Goal: Task Accomplishment & Management: Complete application form

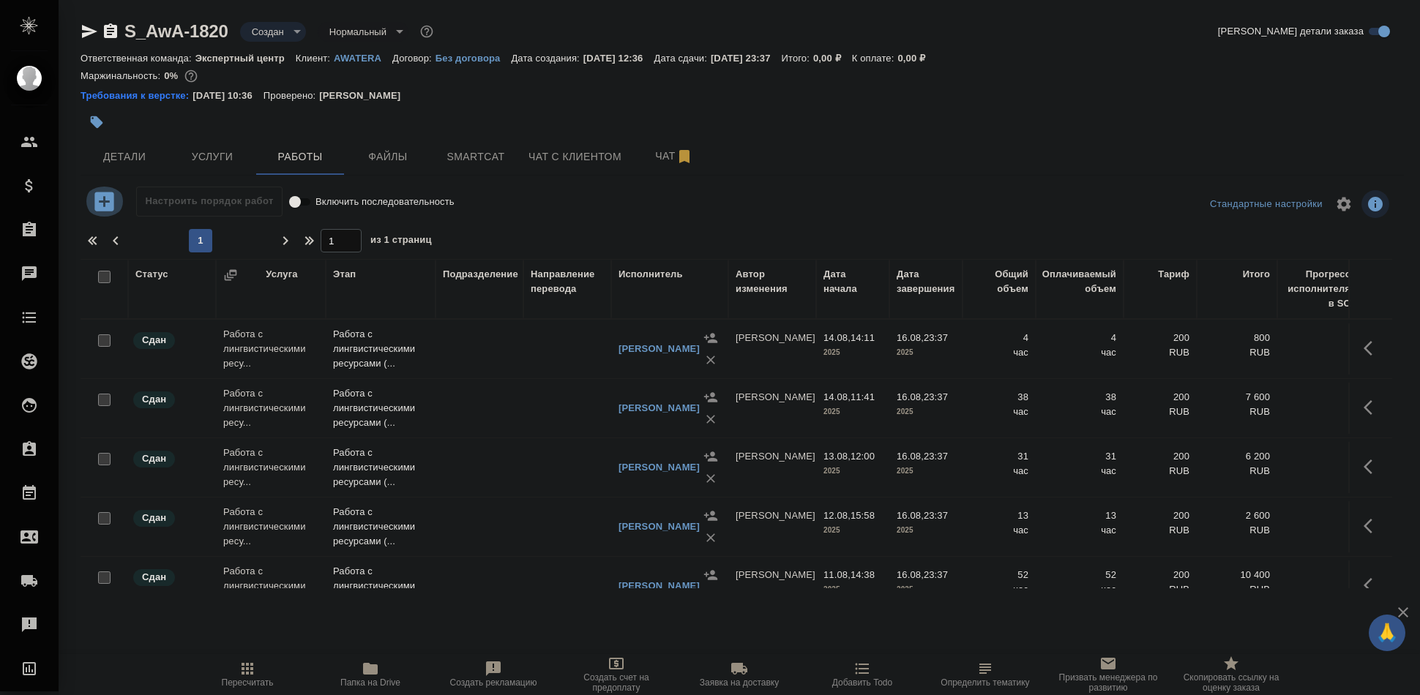
click at [104, 200] on icon "button" at bounding box center [105, 202] width 26 height 26
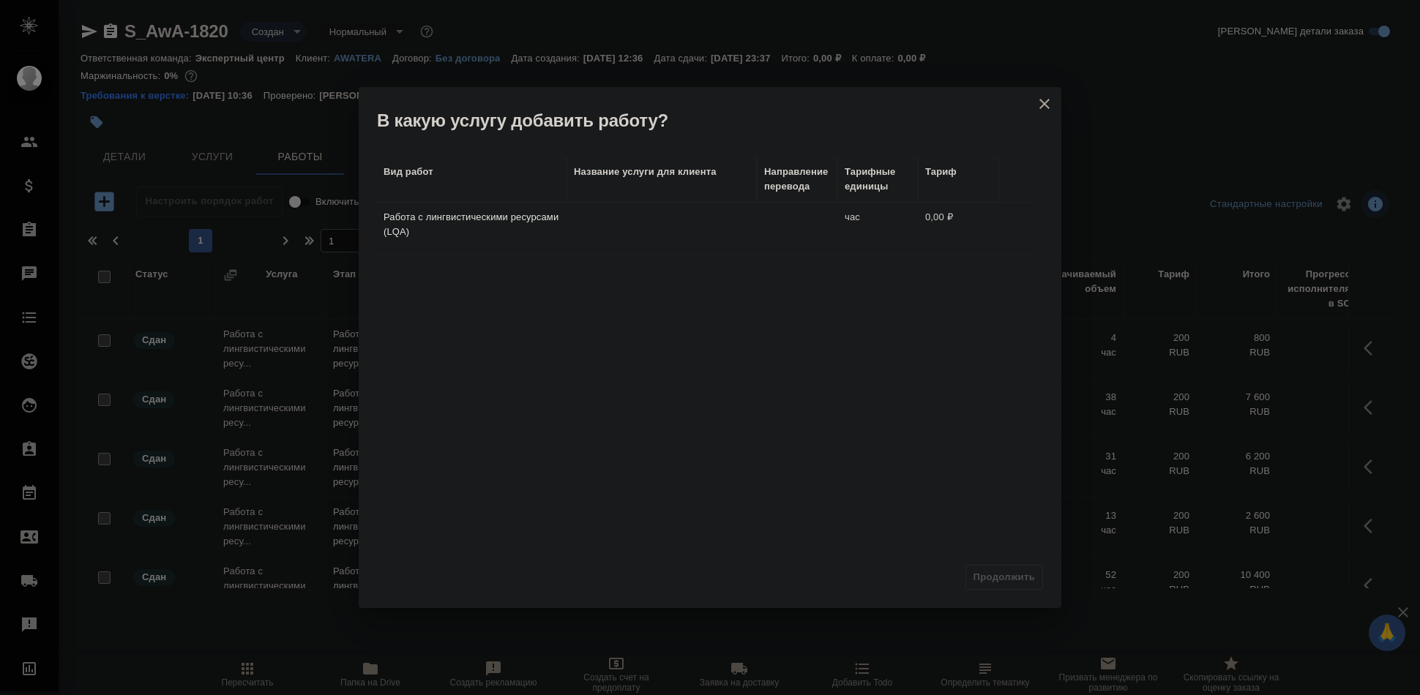
click at [560, 220] on td "Работа с лингвистическими ресурсами (LQA)" at bounding box center [471, 228] width 190 height 51
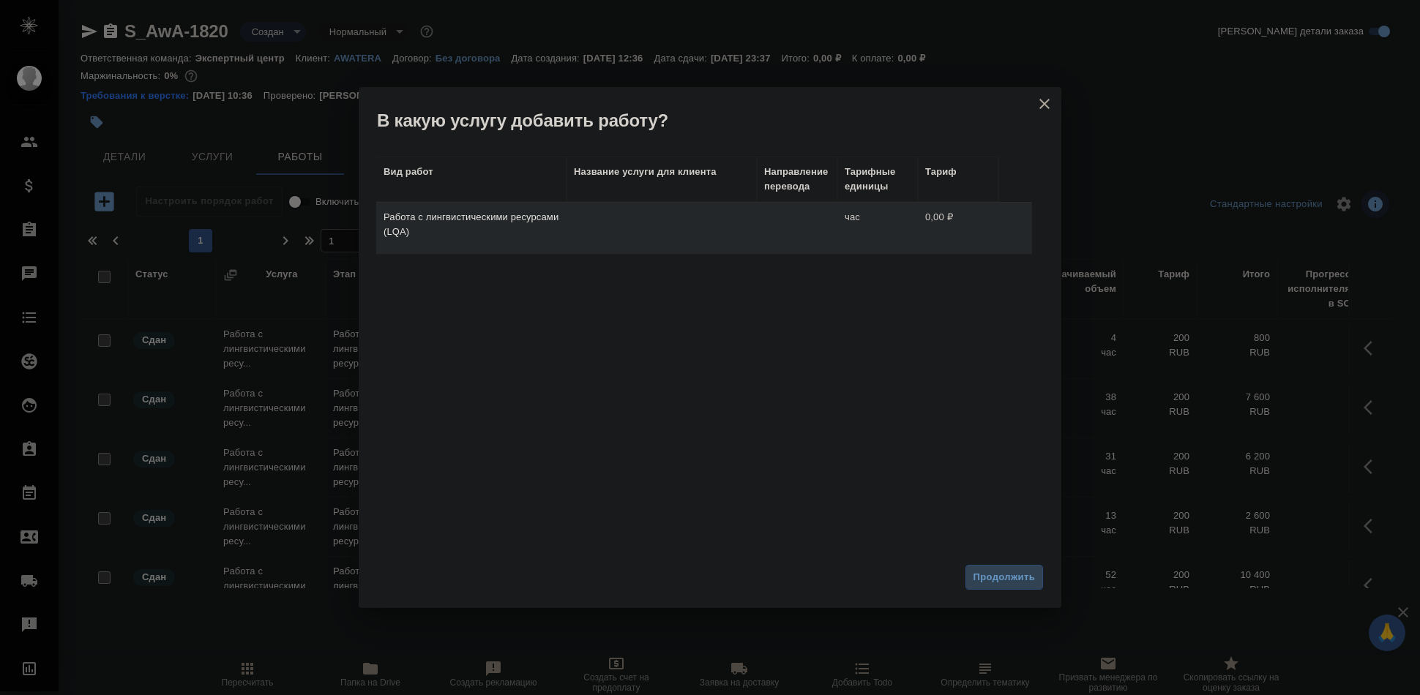
click at [998, 572] on span "Продолжить" at bounding box center [1004, 578] width 61 height 17
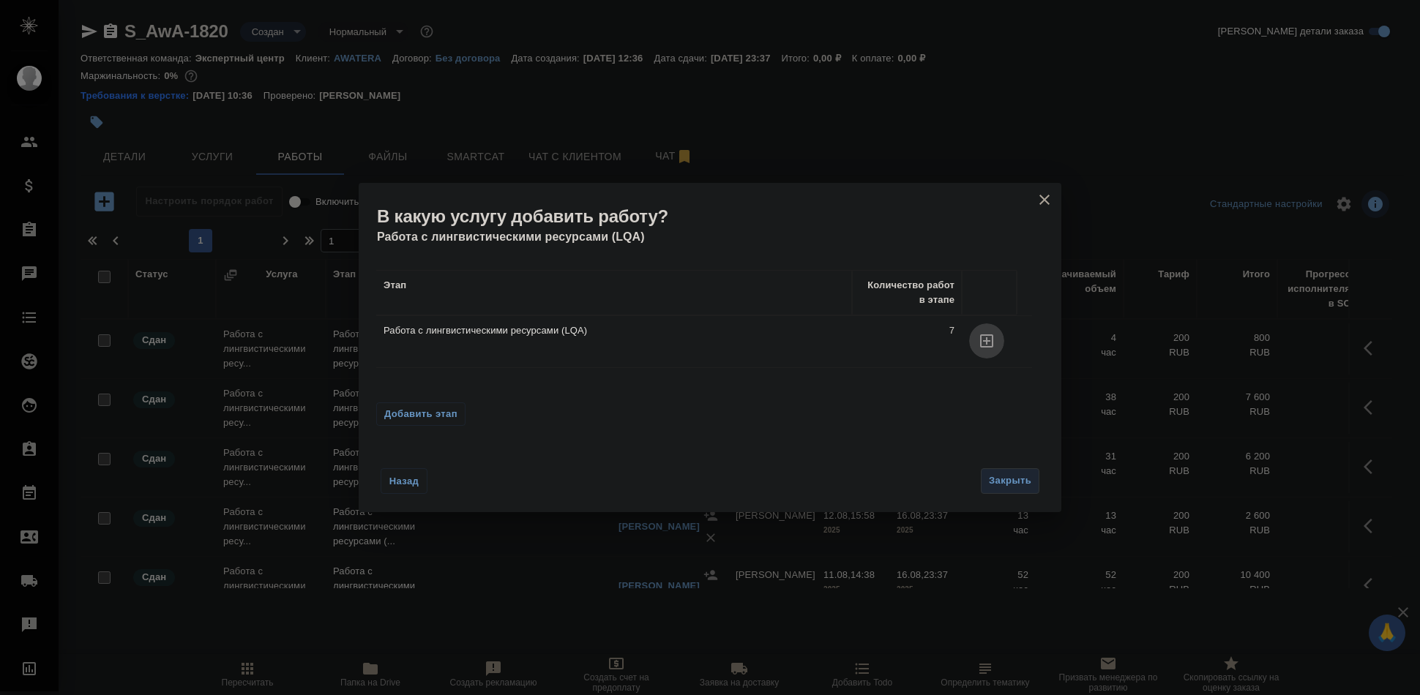
click at [992, 338] on icon "button" at bounding box center [986, 341] width 13 height 13
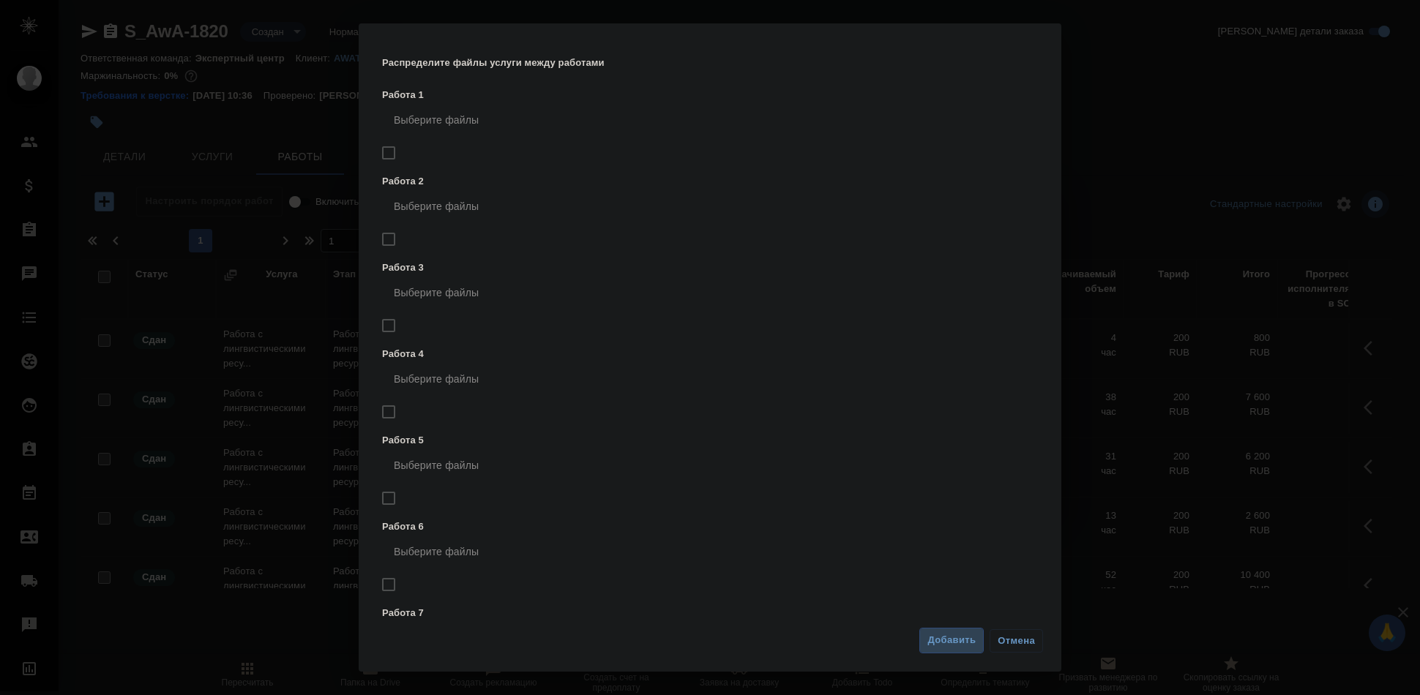
click at [938, 641] on span "Добавить" at bounding box center [951, 640] width 48 height 17
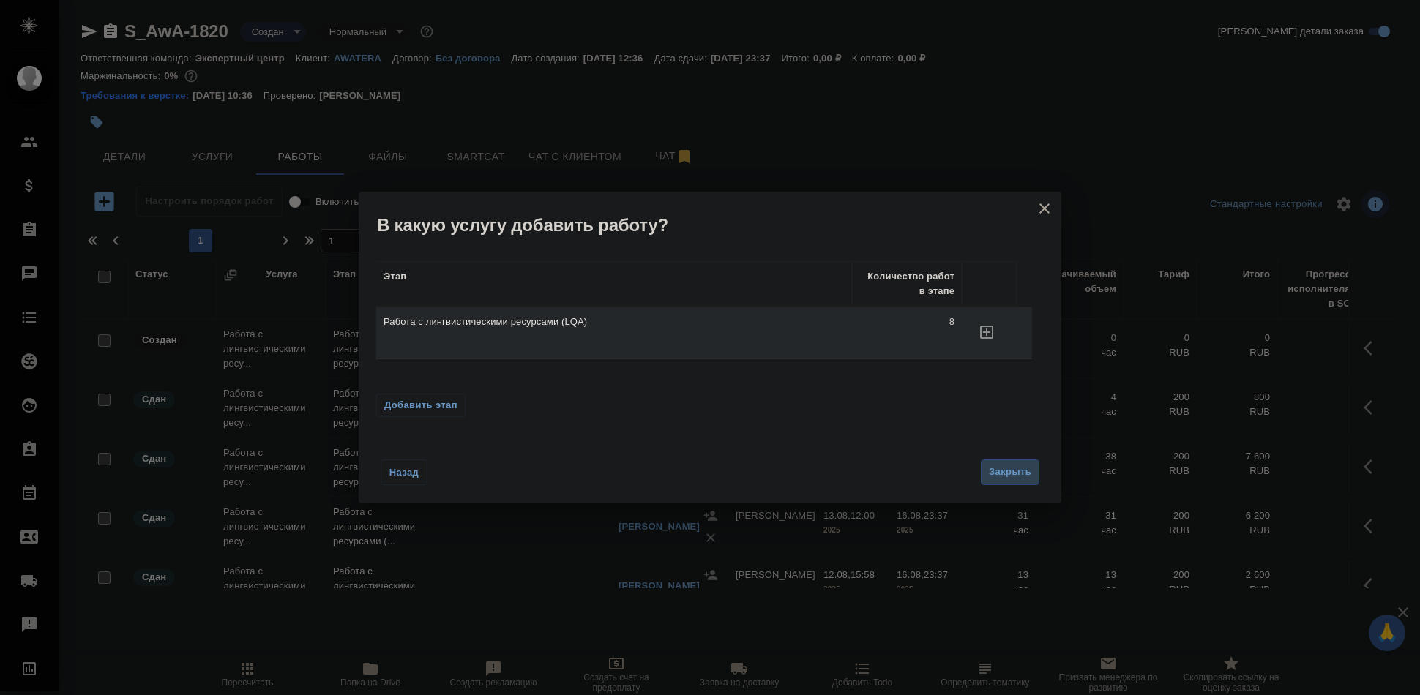
click at [1004, 477] on span "Закрыть" at bounding box center [1010, 472] width 42 height 17
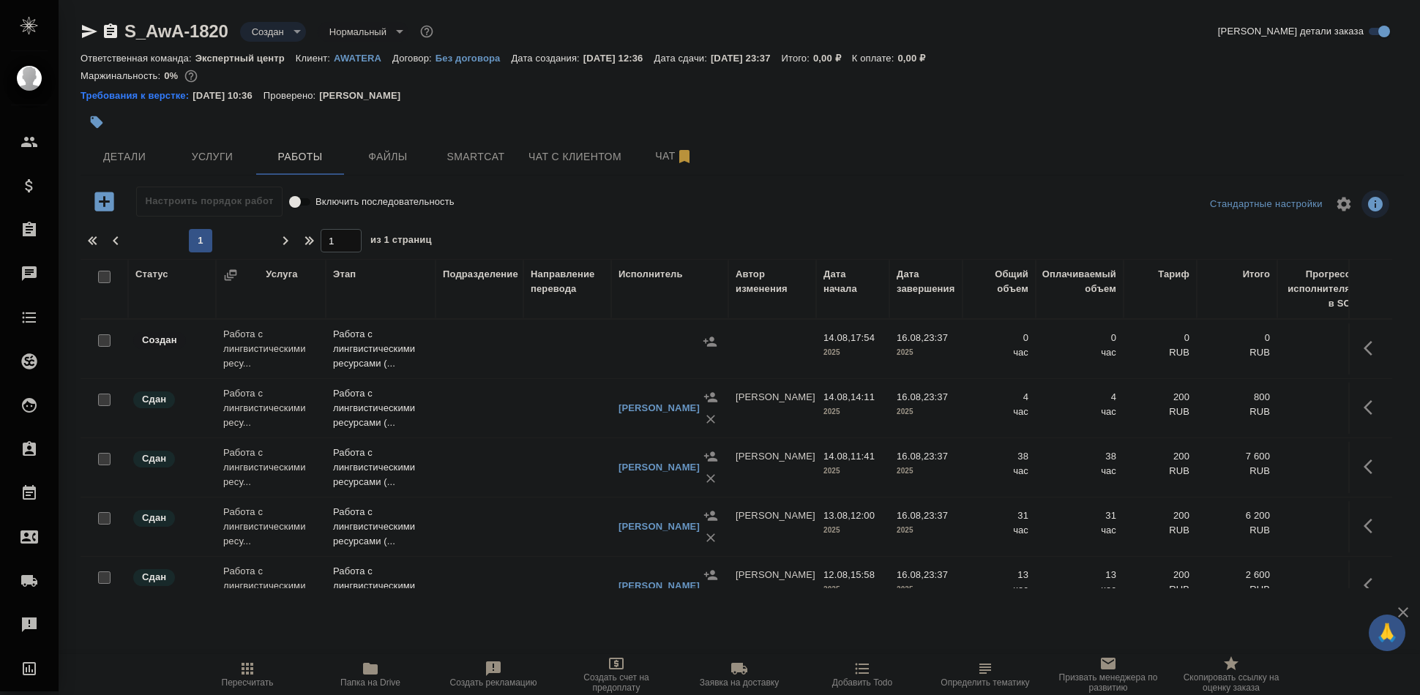
click at [232, 350] on td "Работа с лингвистическими ресу..." at bounding box center [271, 349] width 110 height 59
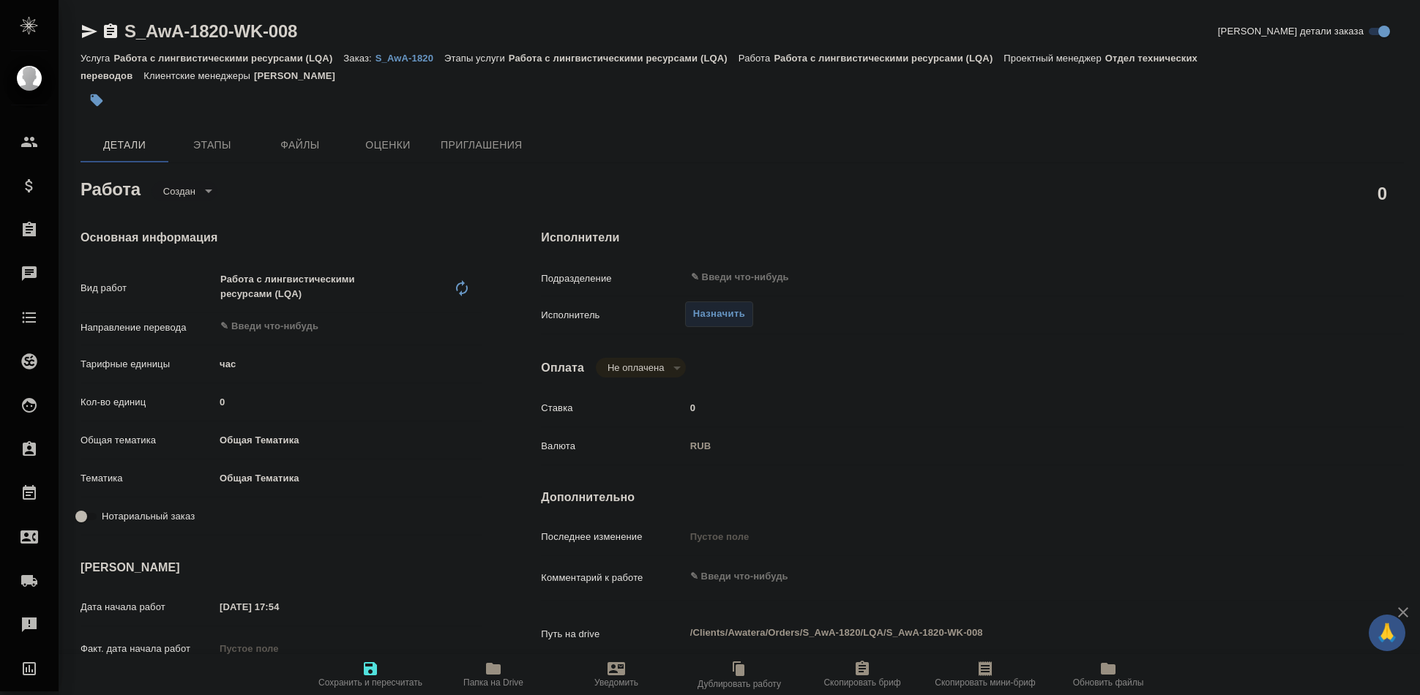
type textarea "x"
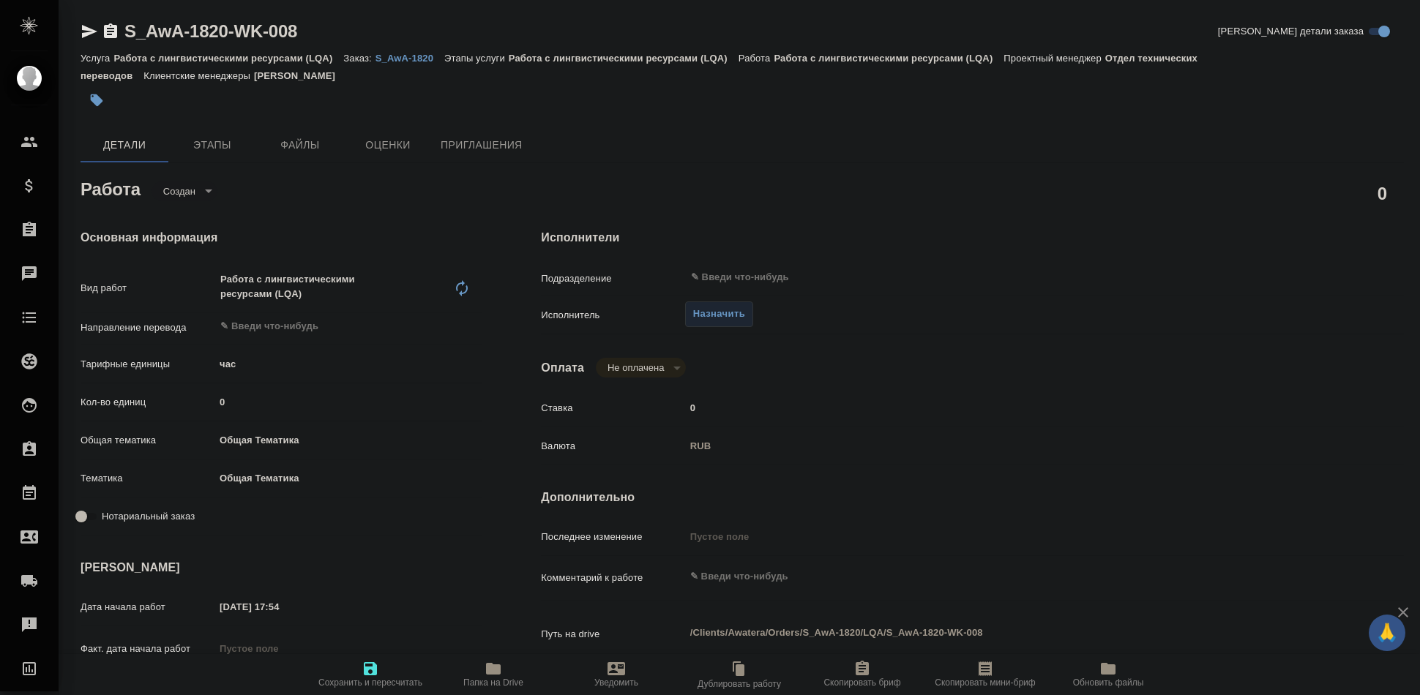
type textarea "x"
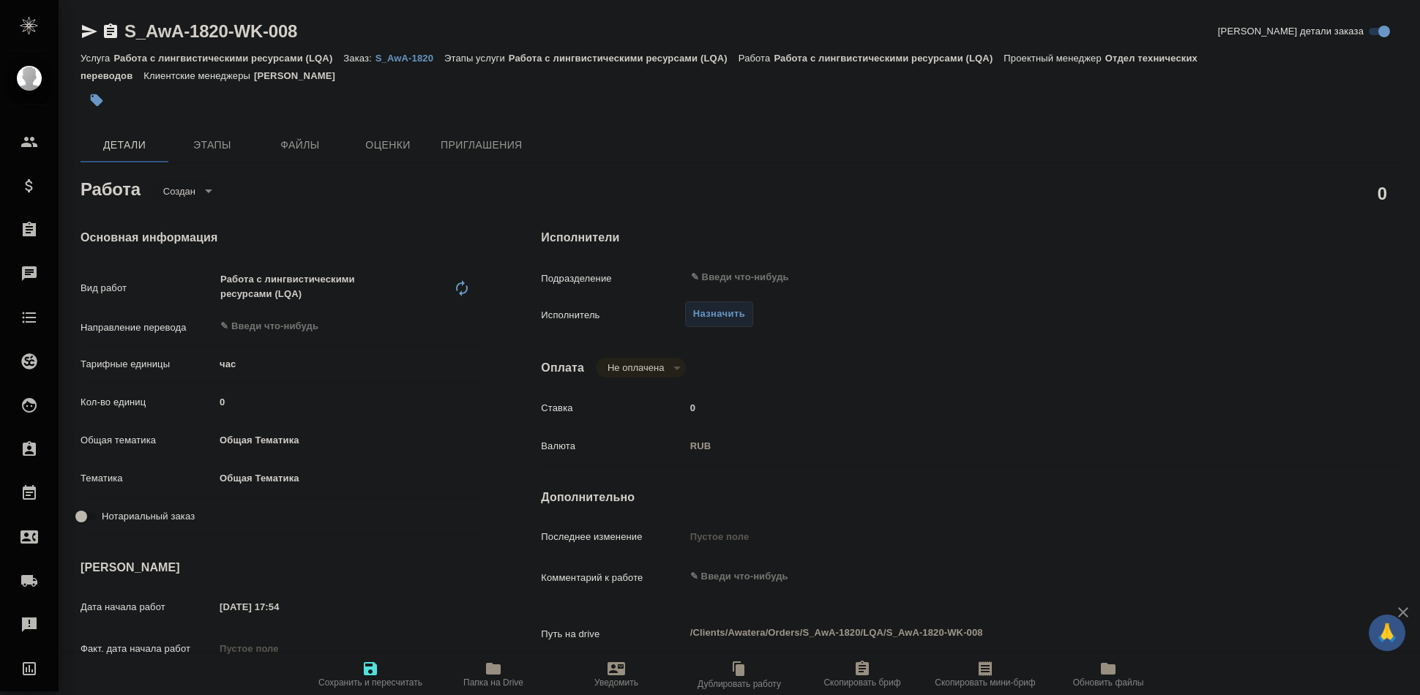
type textarea "x"
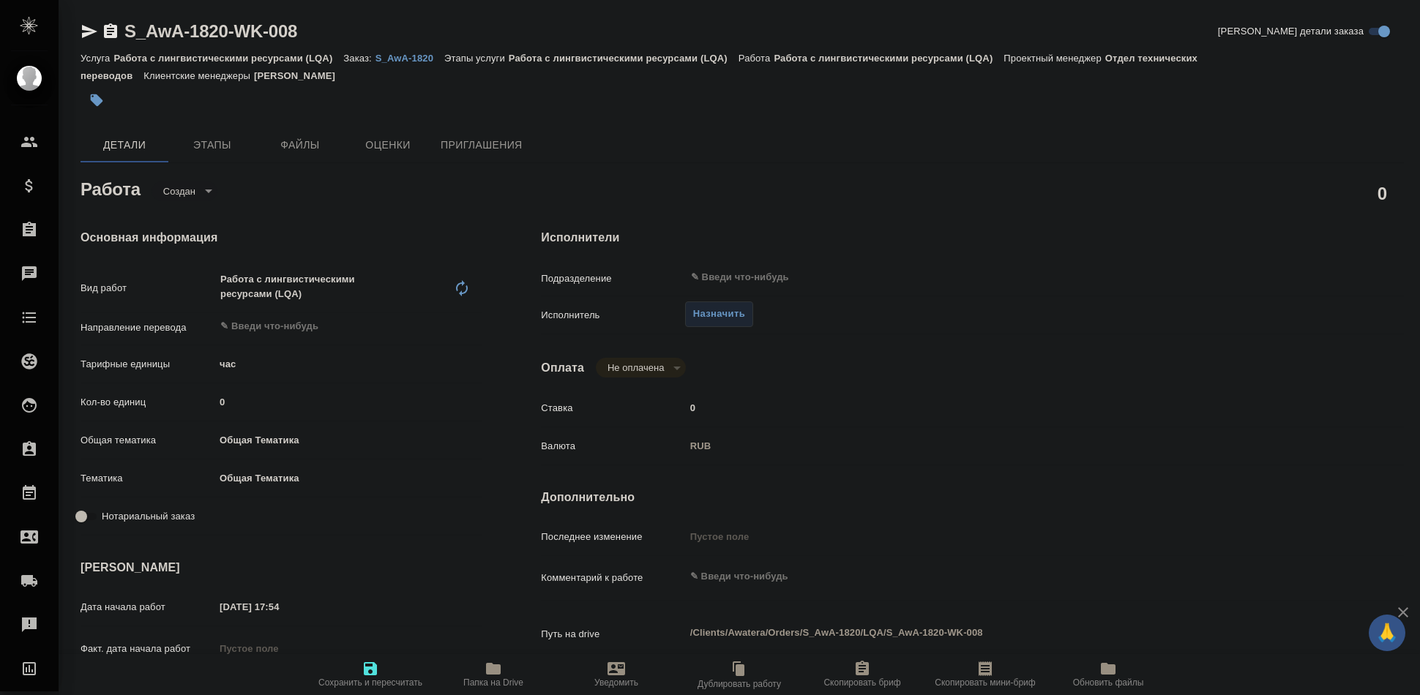
type textarea "x"
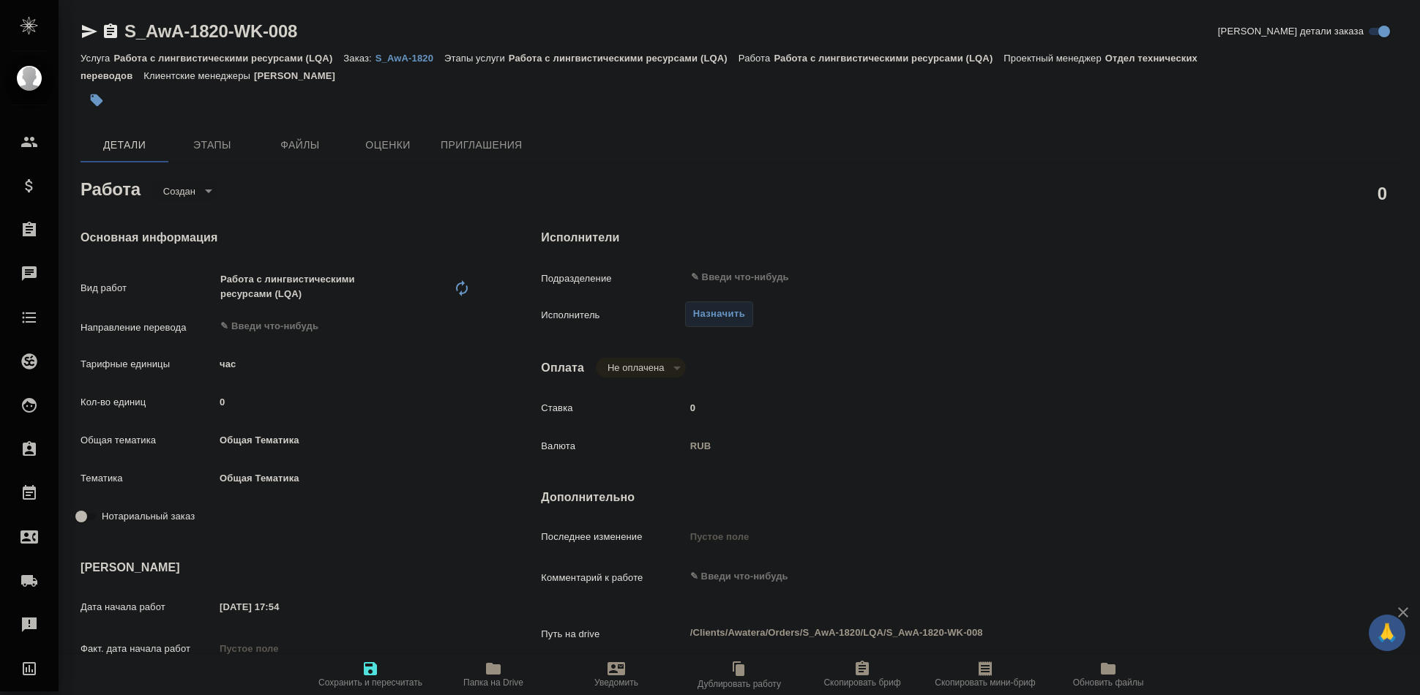
type textarea "x"
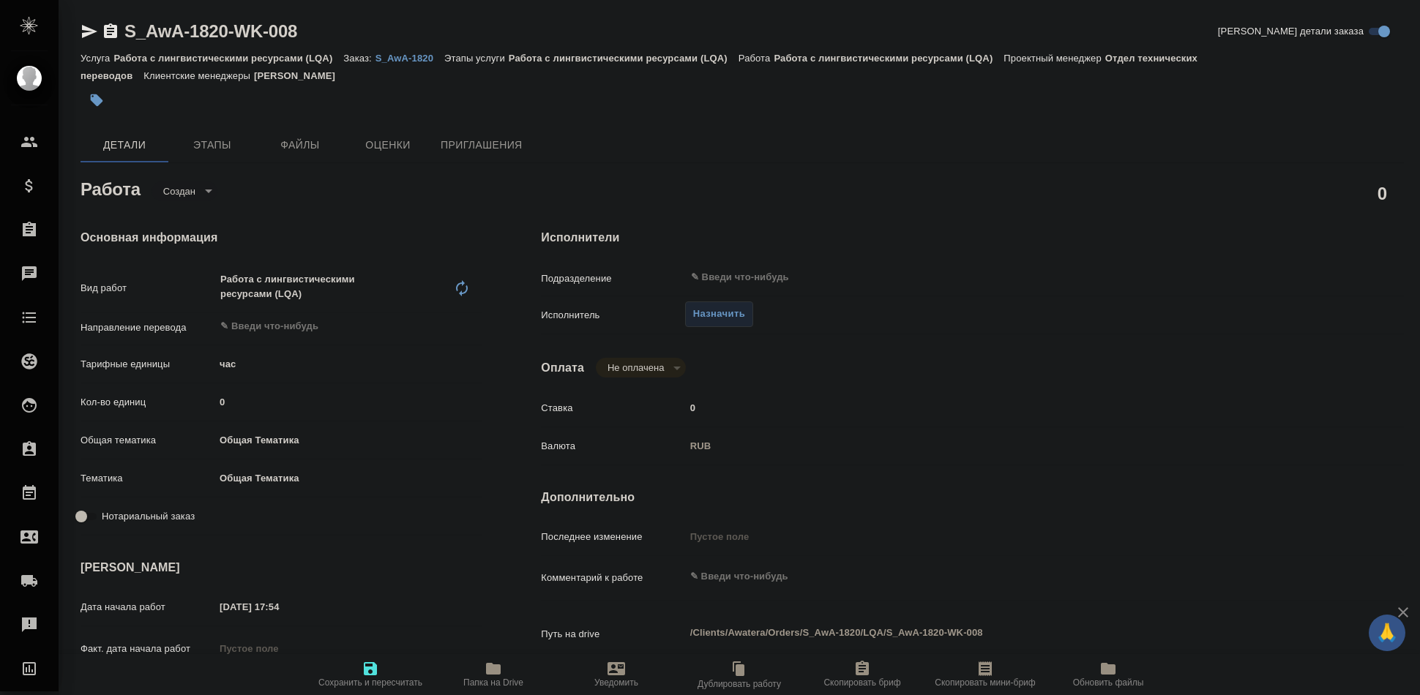
type textarea "x"
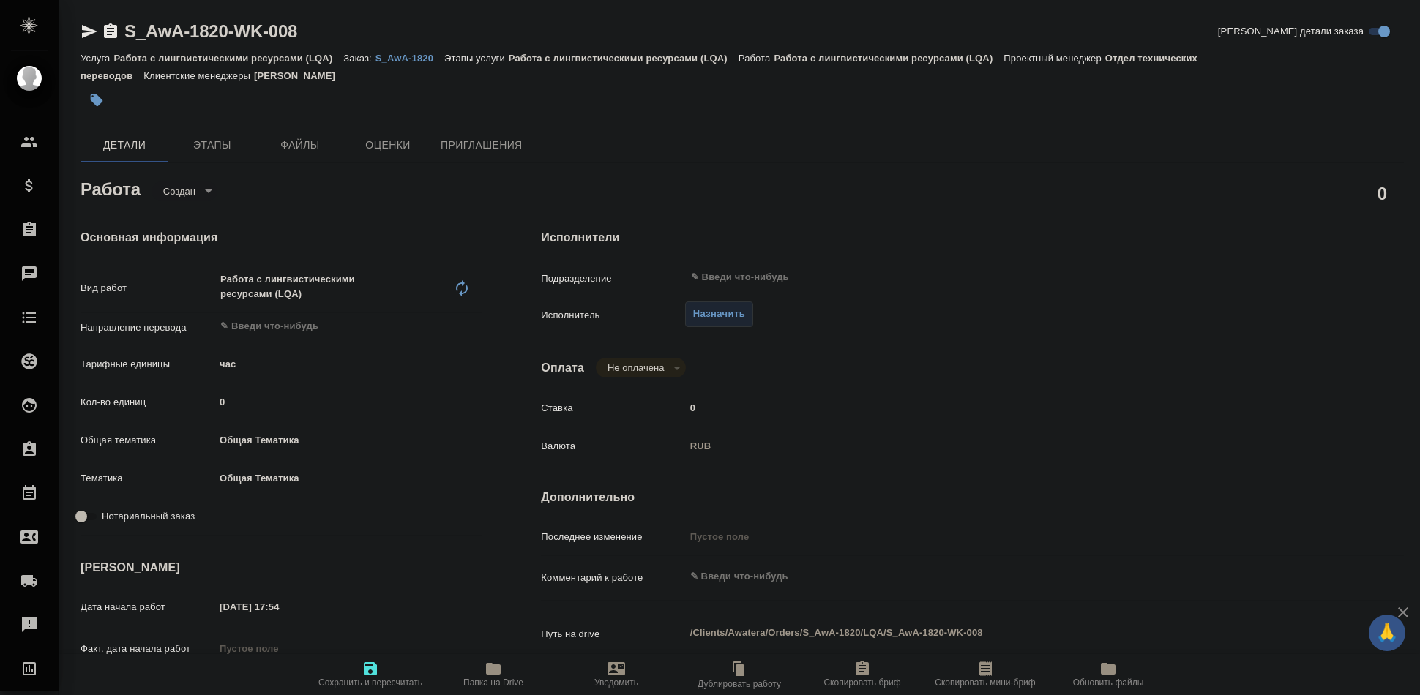
type textarea "x"
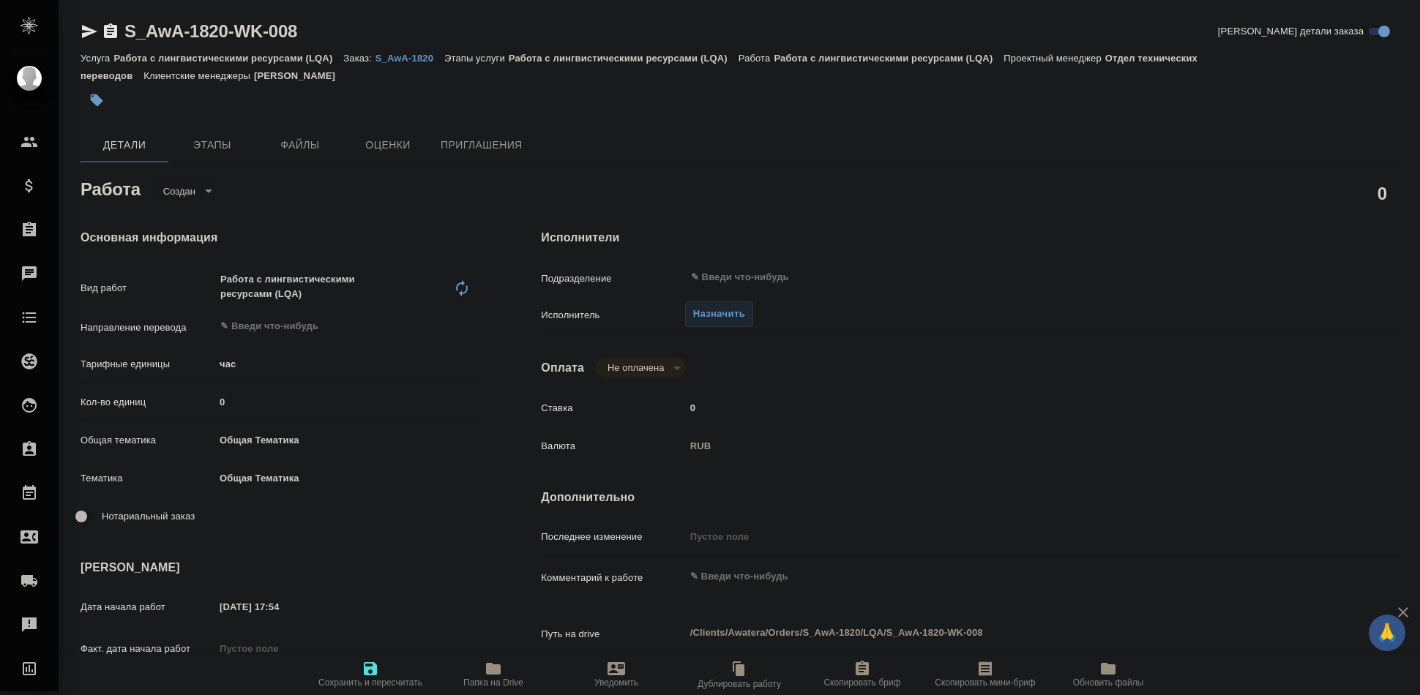
type textarea "x"
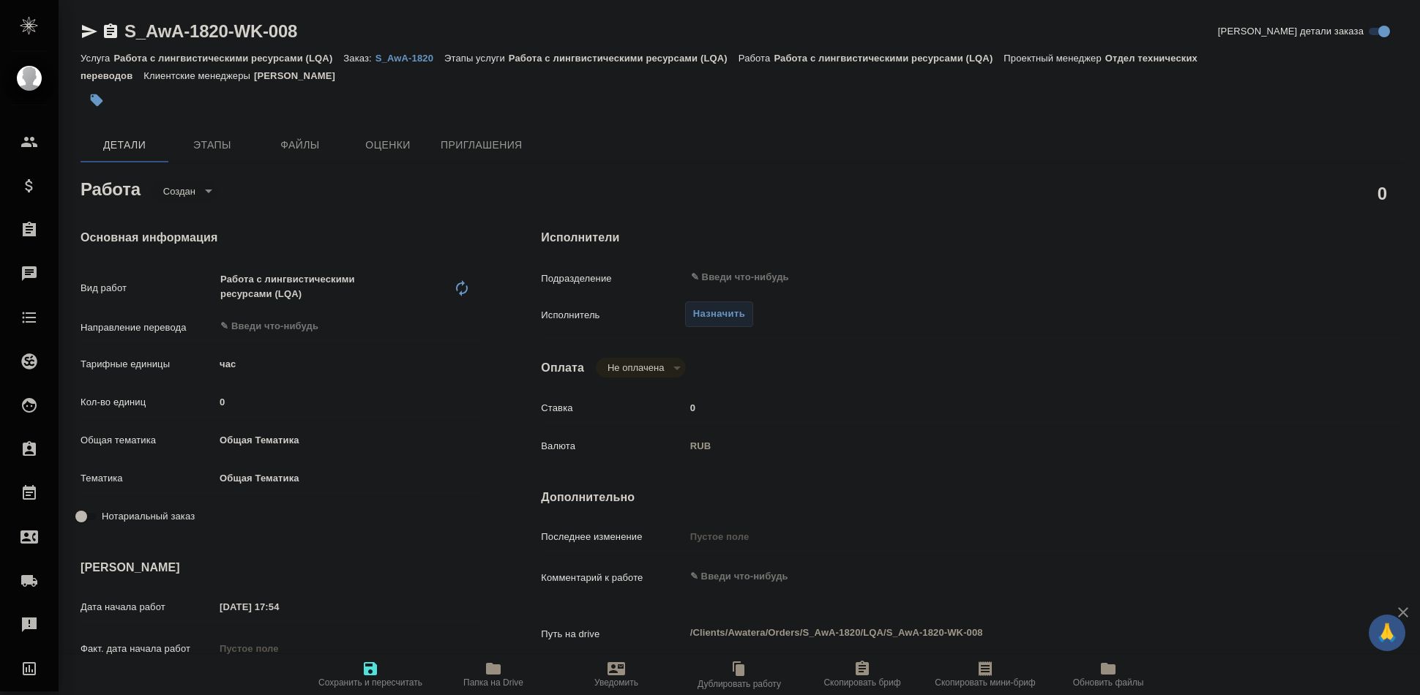
type textarea "x"
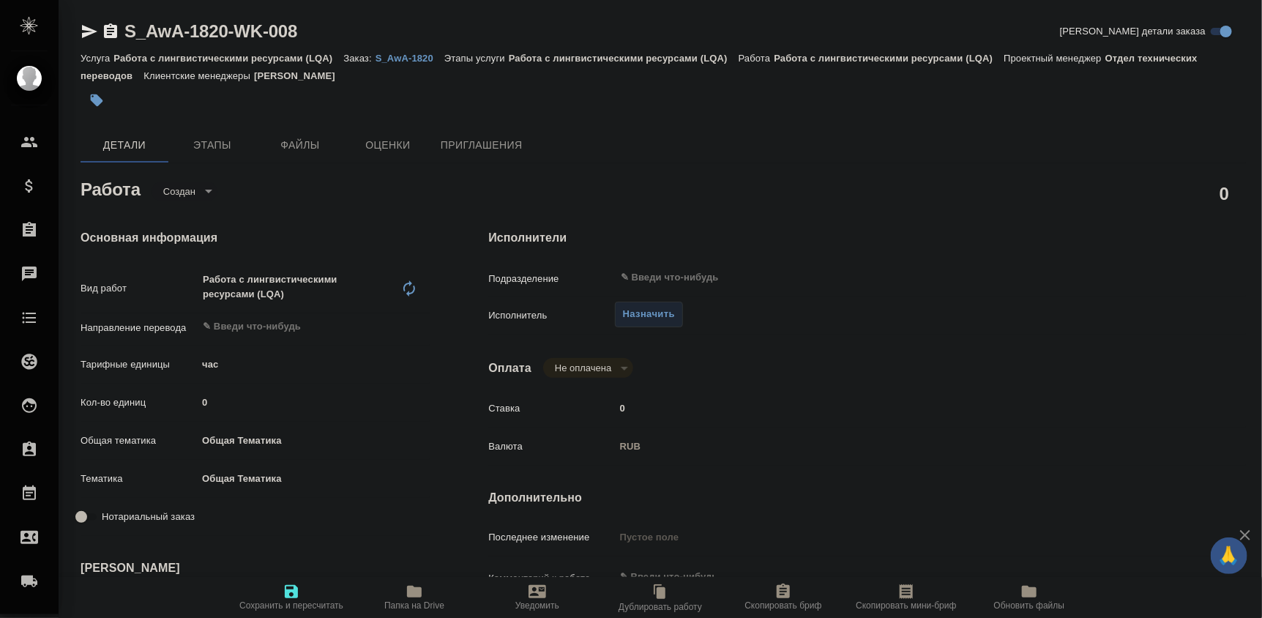
type textarea "x"
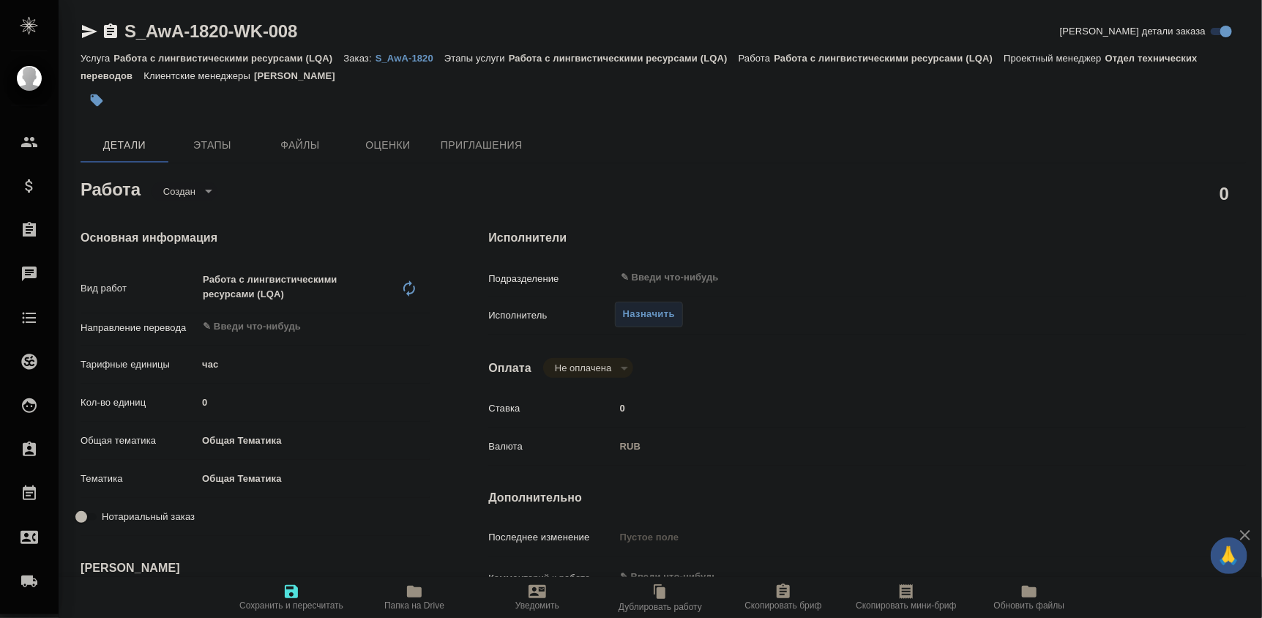
click at [244, 392] on input "0" at bounding box center [313, 402] width 233 height 21
type textarea "x"
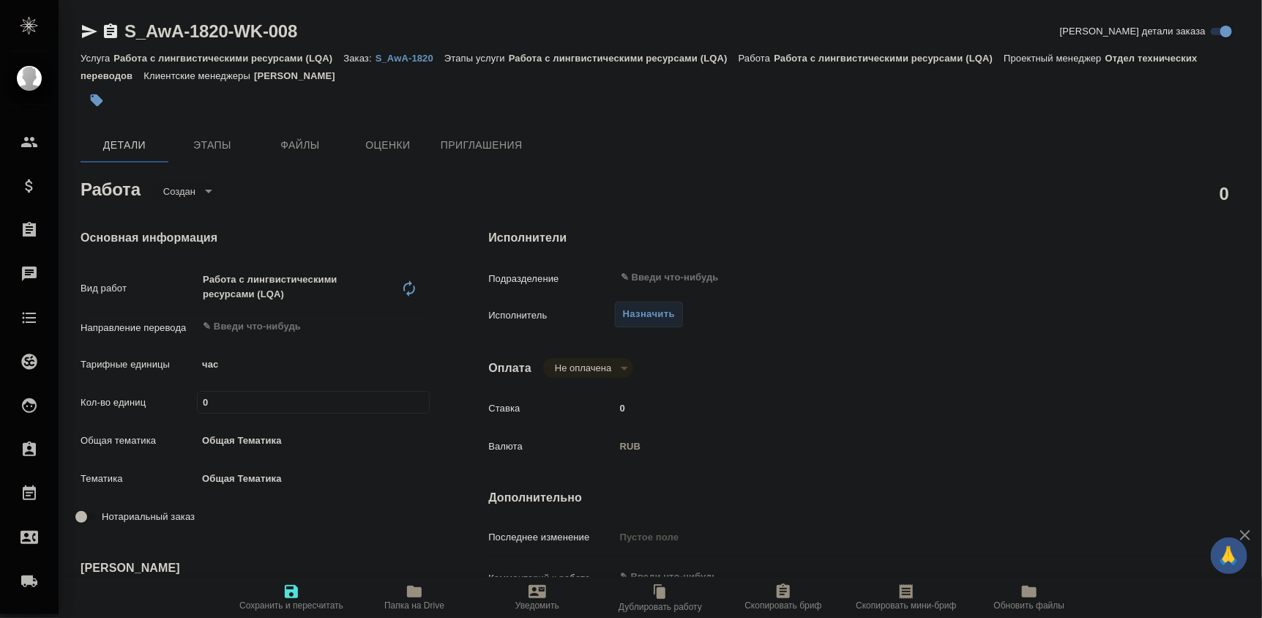
type textarea "x"
type input "2"
type textarea "x"
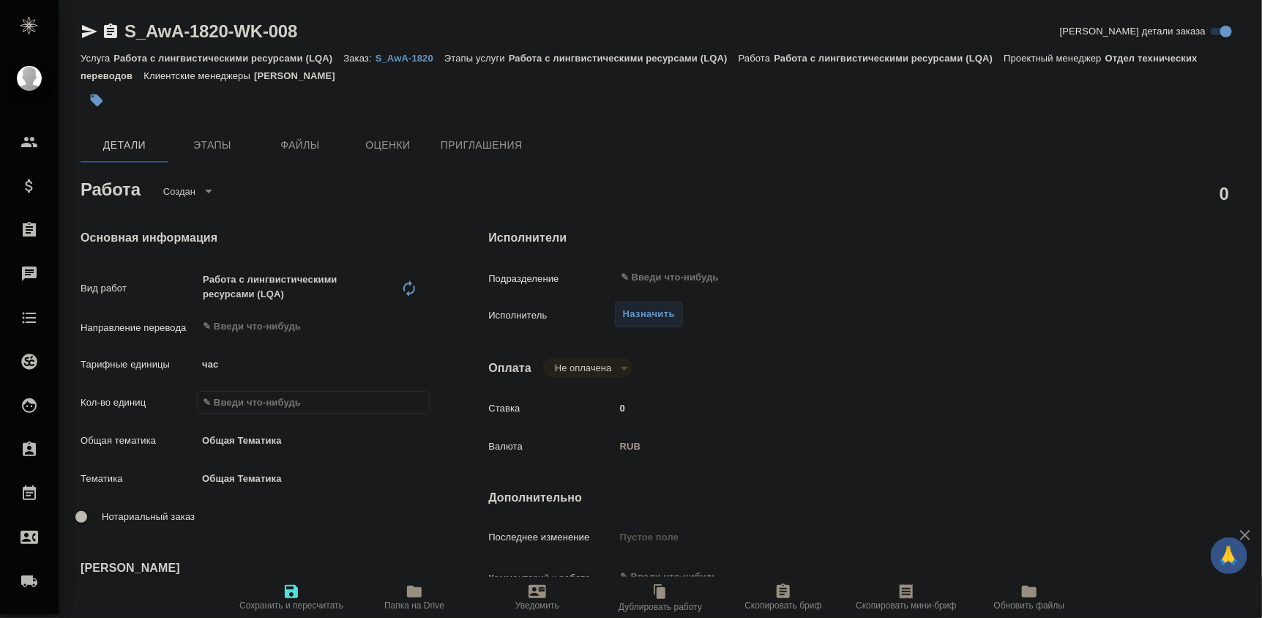
type textarea "x"
type input "27"
type textarea "x"
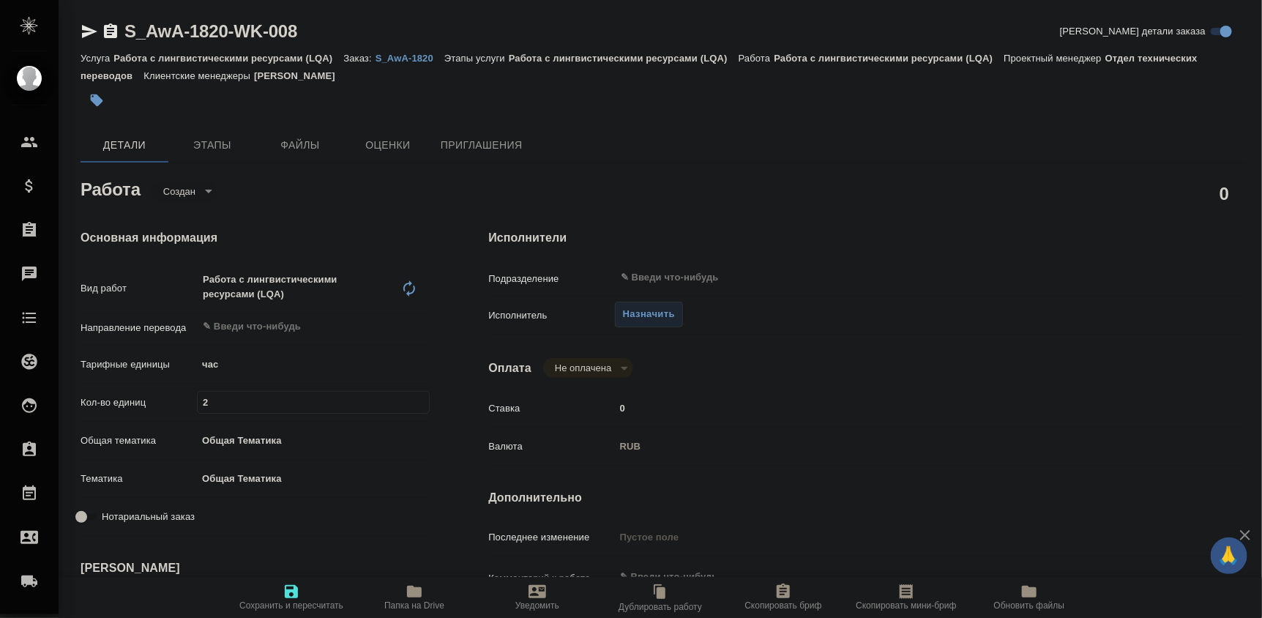
type textarea "x"
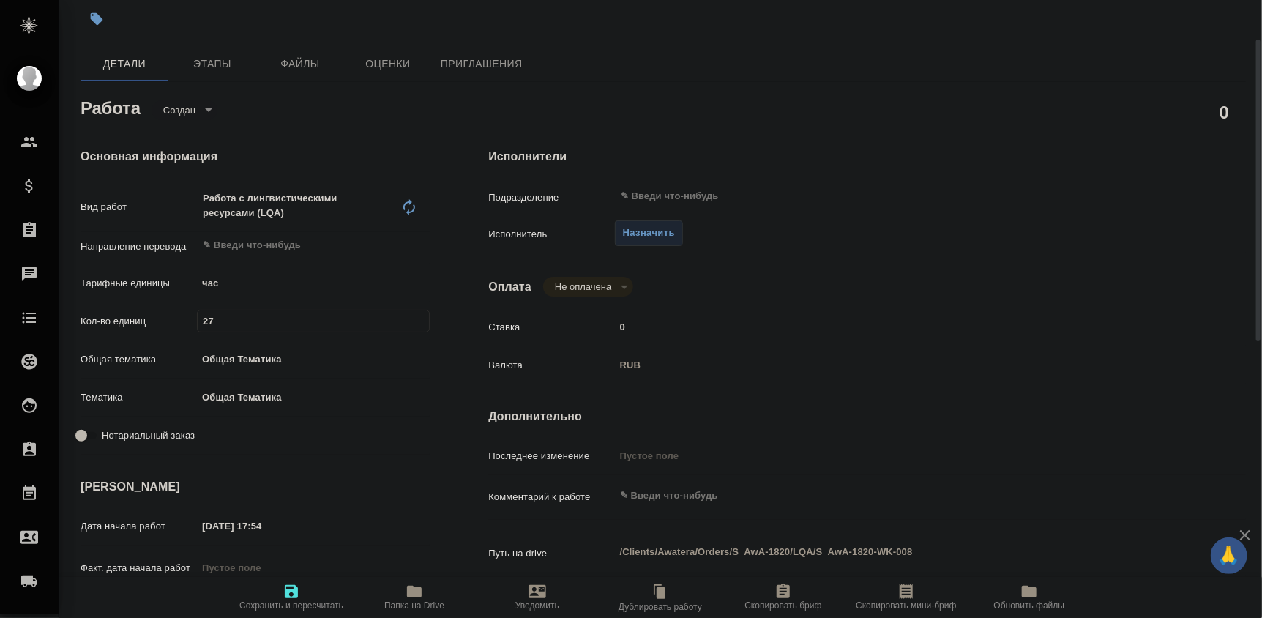
scroll to position [163, 0]
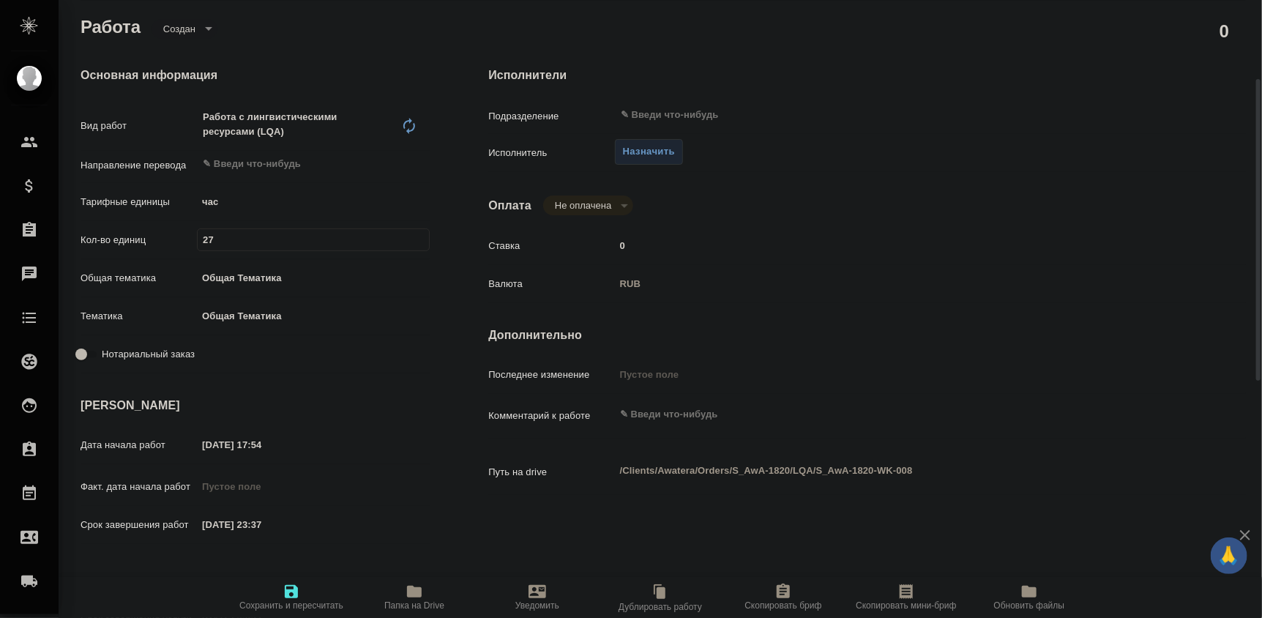
type input "27"
type textarea "x"
click at [667, 406] on textarea at bounding box center [899, 415] width 567 height 25
type textarea "x"
type textarea "Ч"
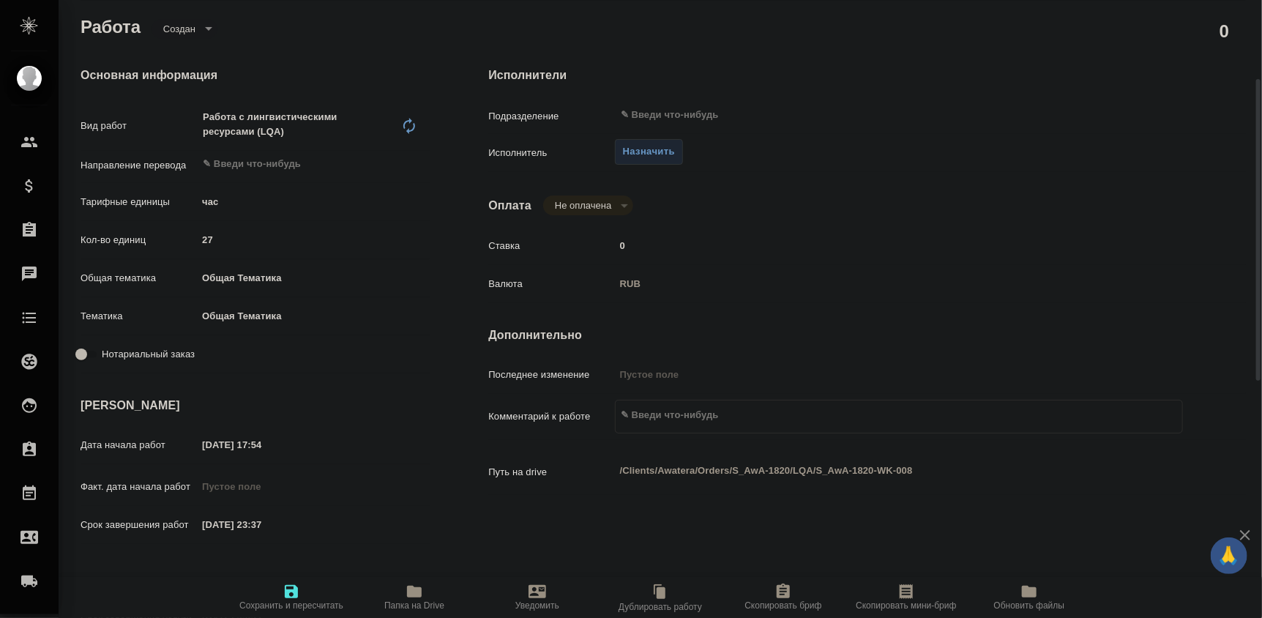
type textarea "x"
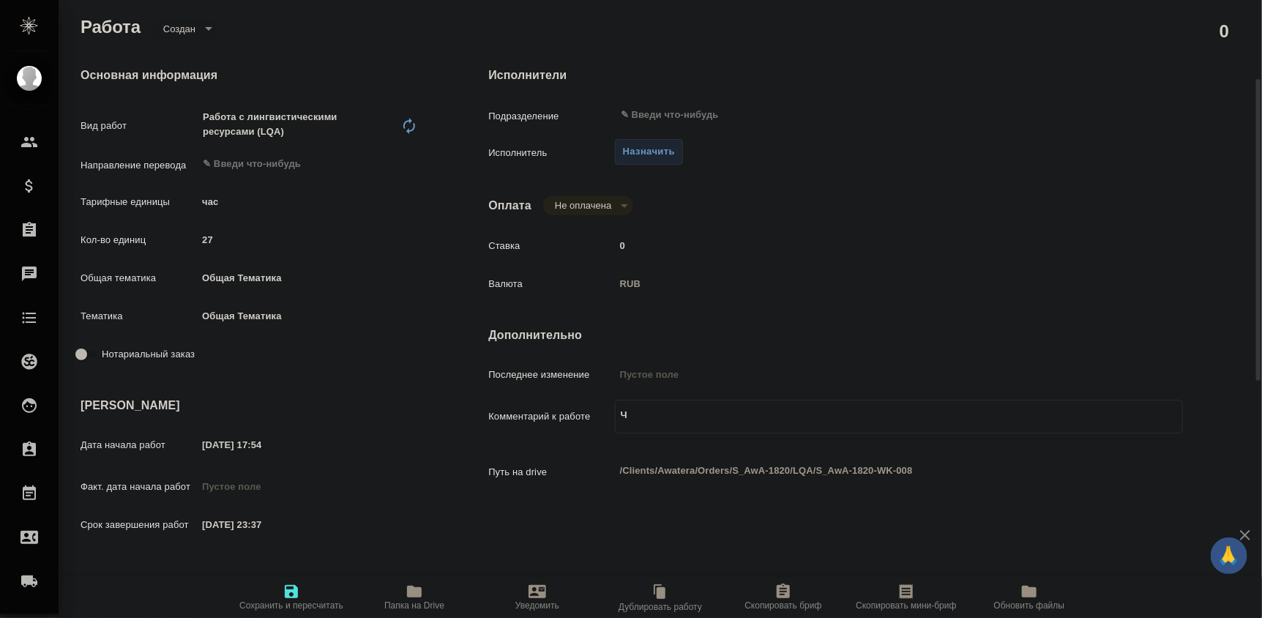
type textarea "Чи"
type textarea "x"
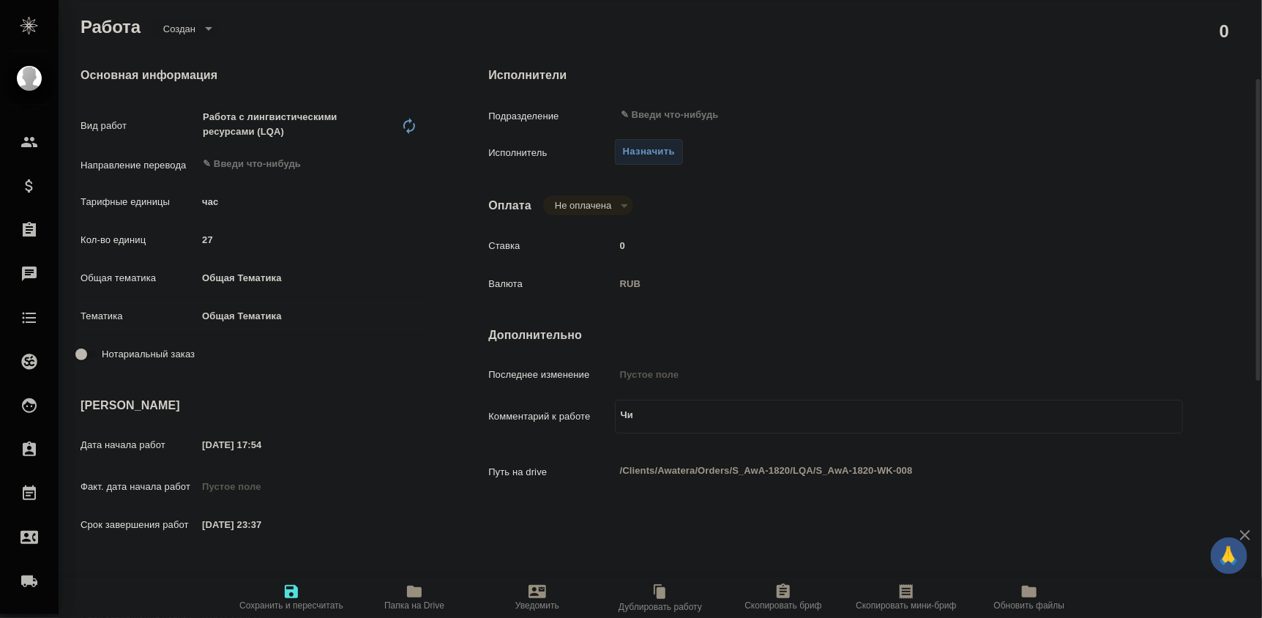
type textarea "x"
type textarea "Чис"
type textarea "x"
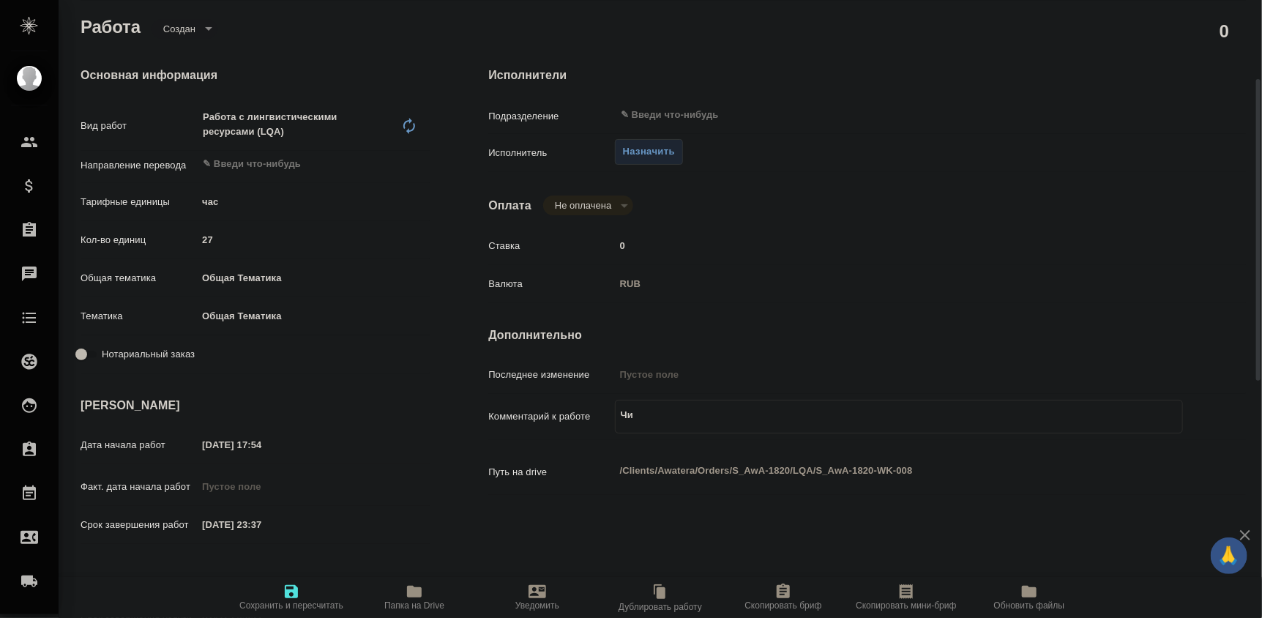
type textarea "x"
type textarea "Чист"
type textarea "x"
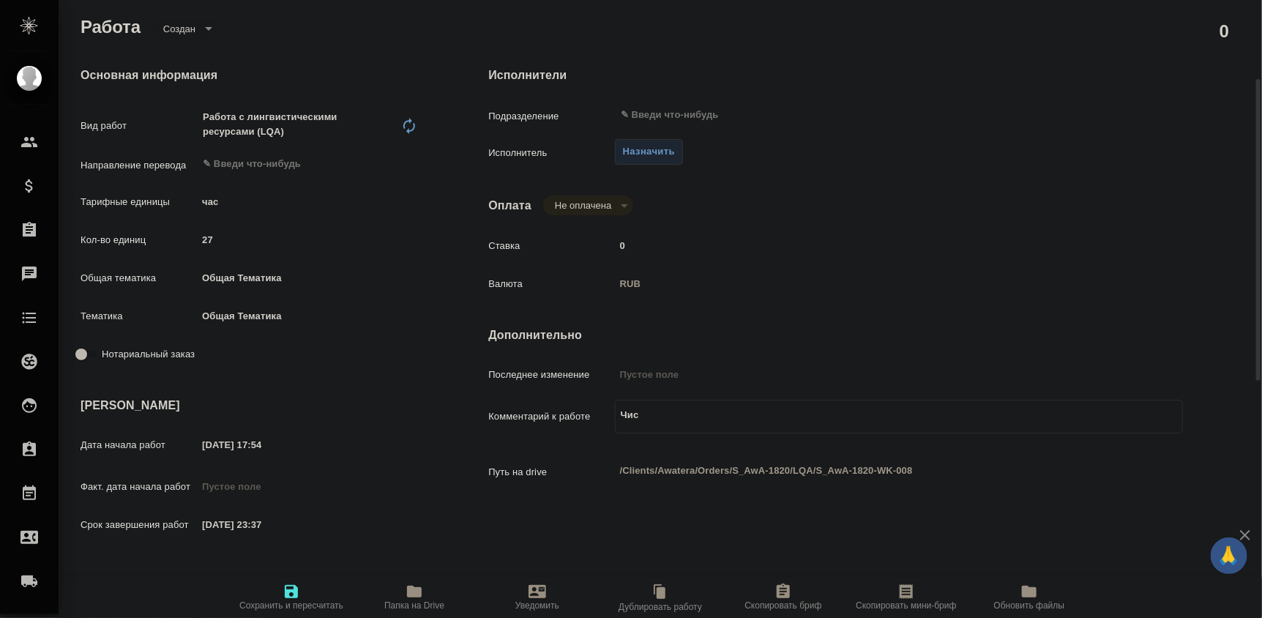
type textarea "x"
type textarea "Чистк"
type textarea "x"
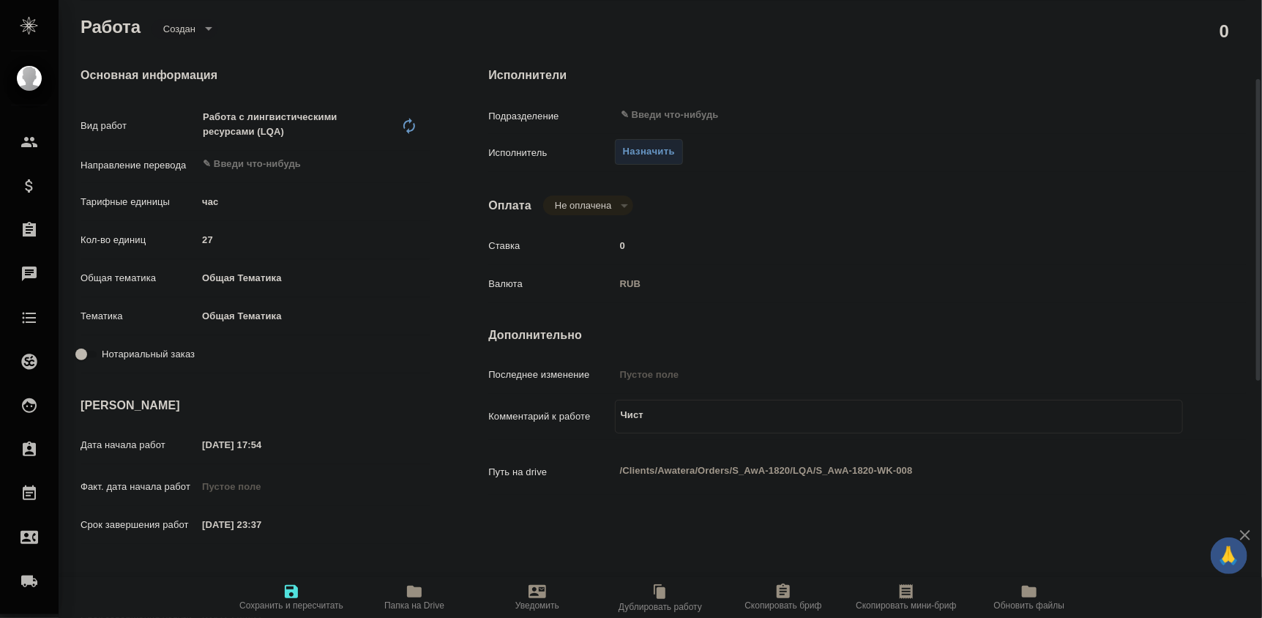
type textarea "x"
type textarea "Чистка"
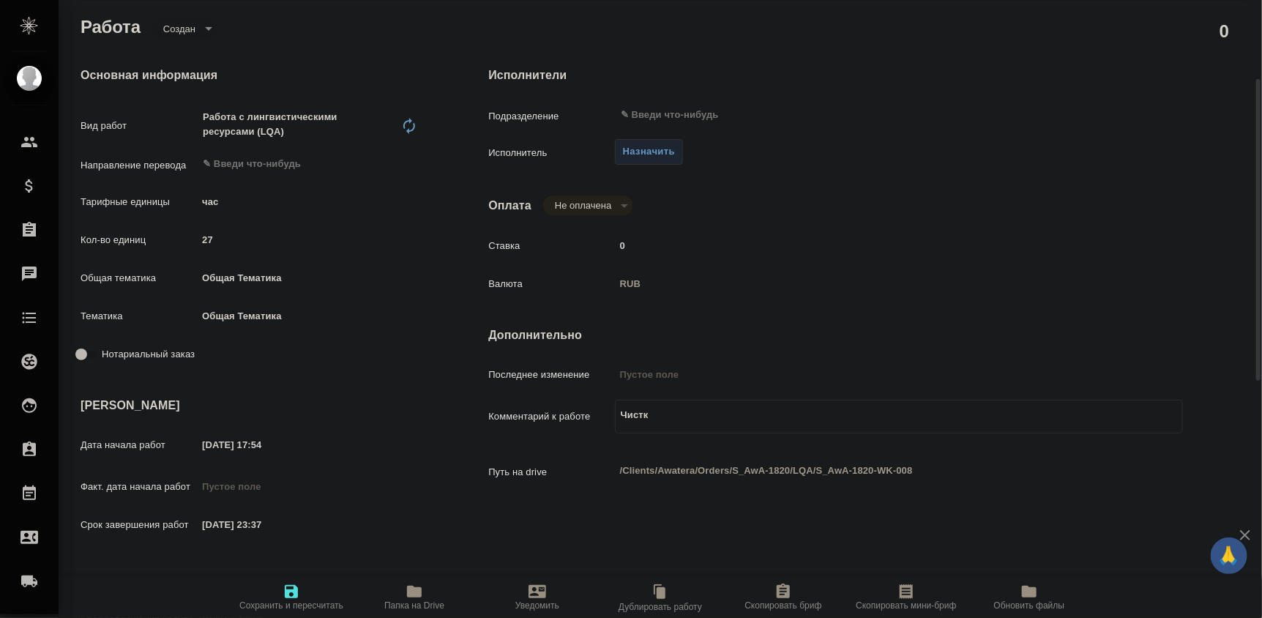
type textarea "x"
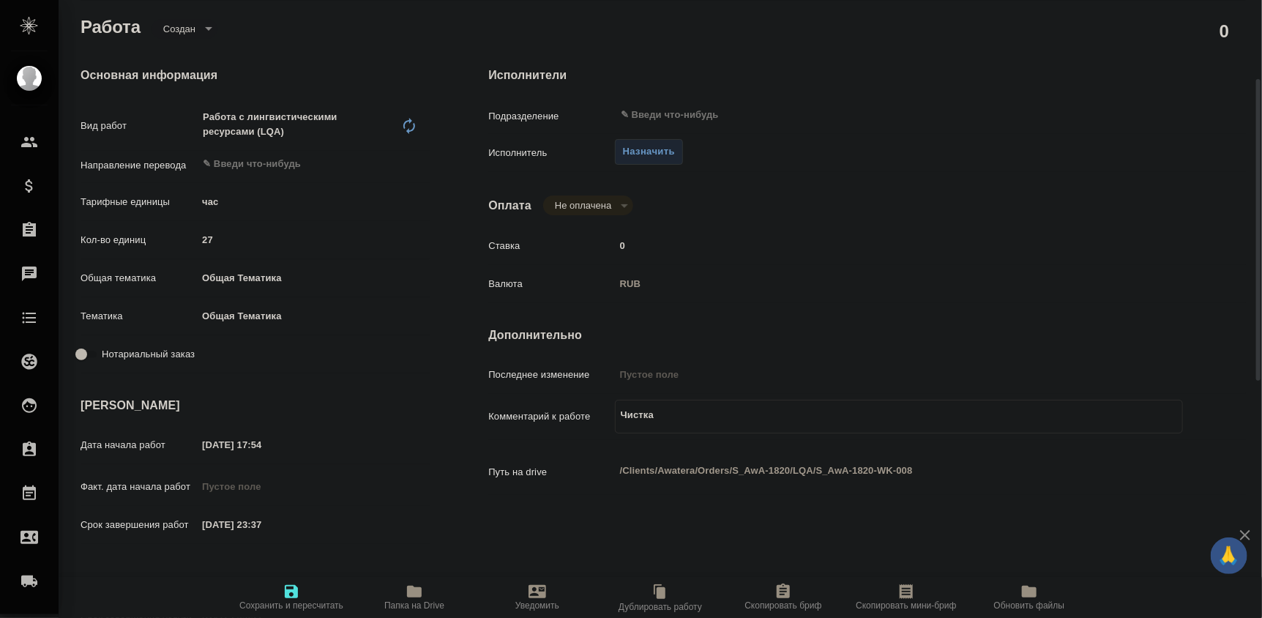
type textarea "Чистка"
type textarea "x"
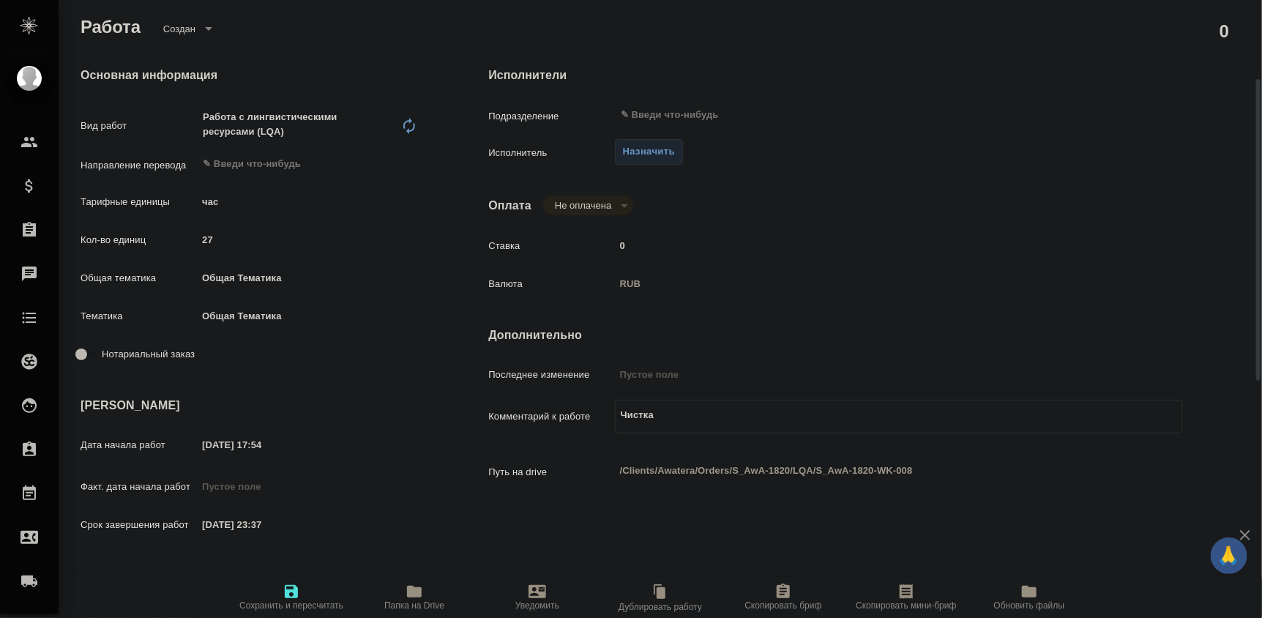
type textarea "x"
type textarea "Чистка Т"
type textarea "x"
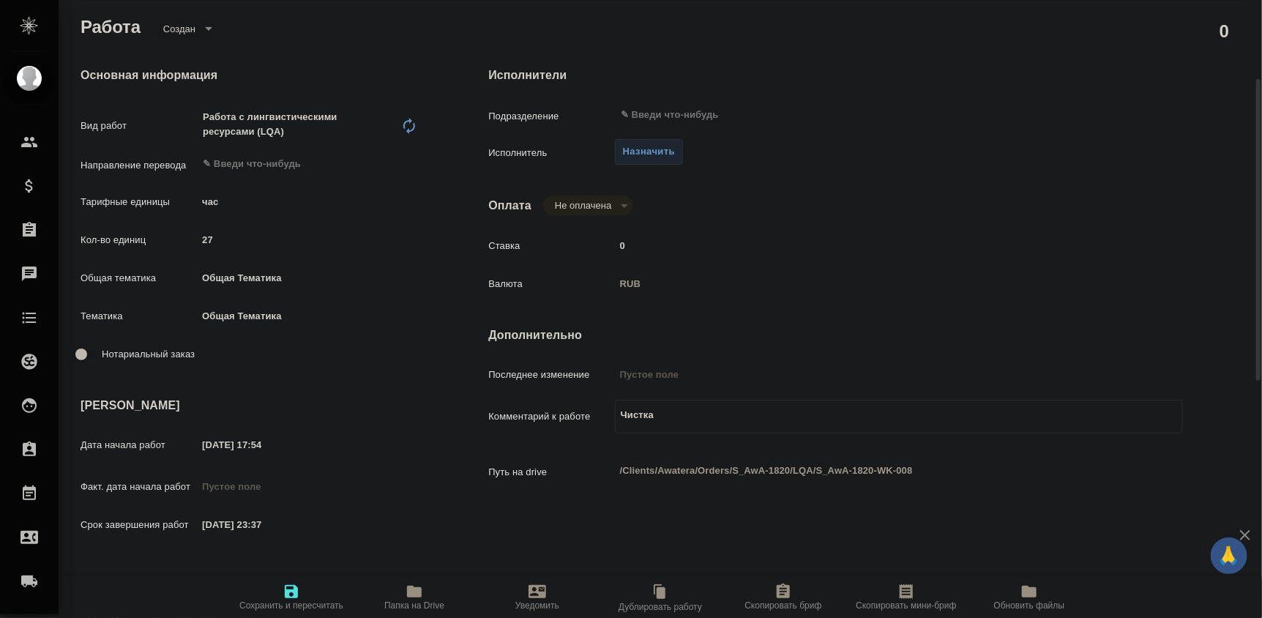
type textarea "x"
type textarea "Чистка ТМ"
type textarea "x"
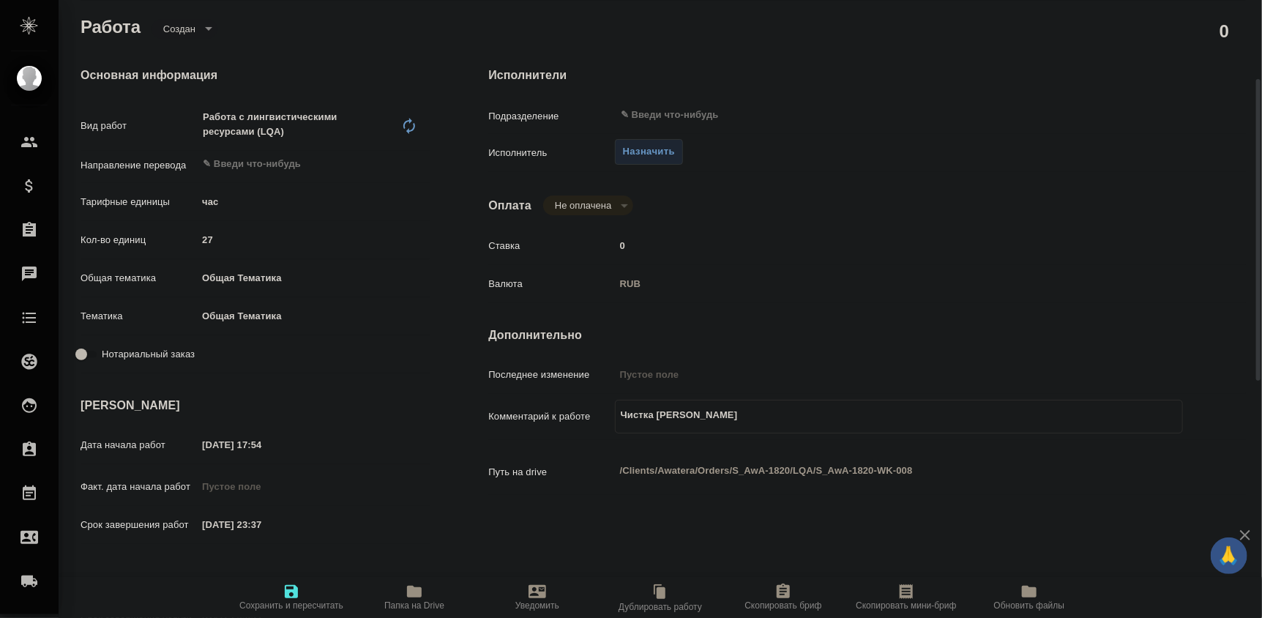
type textarea "x"
type textarea "Чистка ТМ"
type textarea "x"
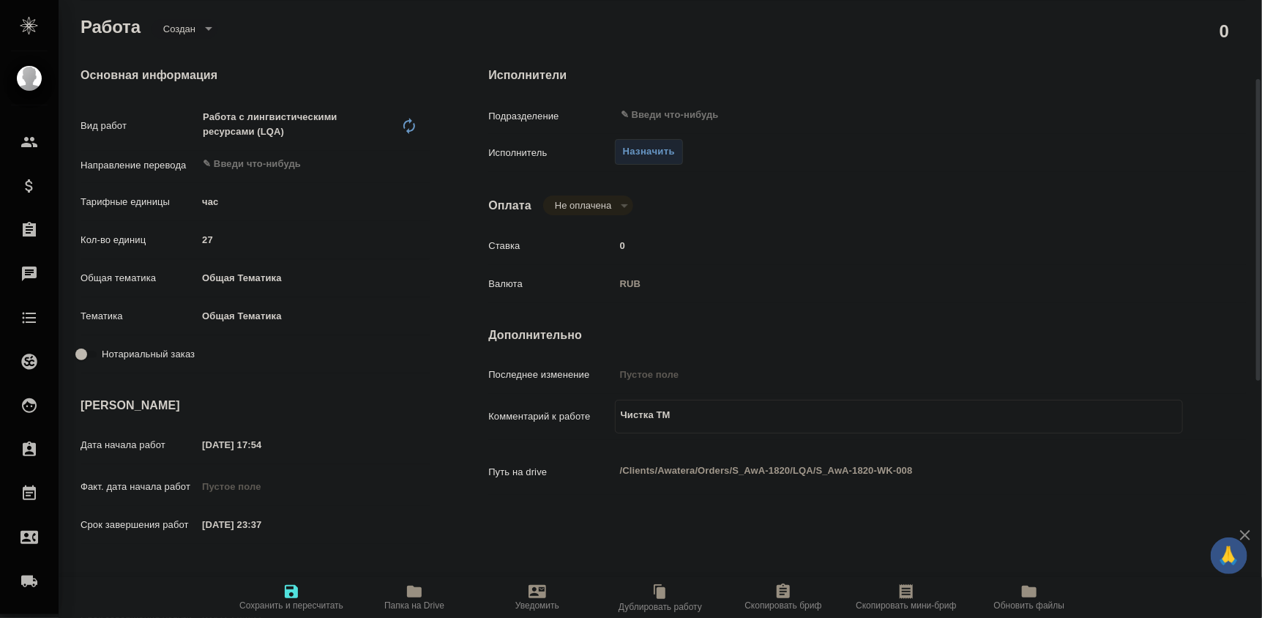
type textarea "x"
type textarea "Чистка ТМ Н"
type textarea "x"
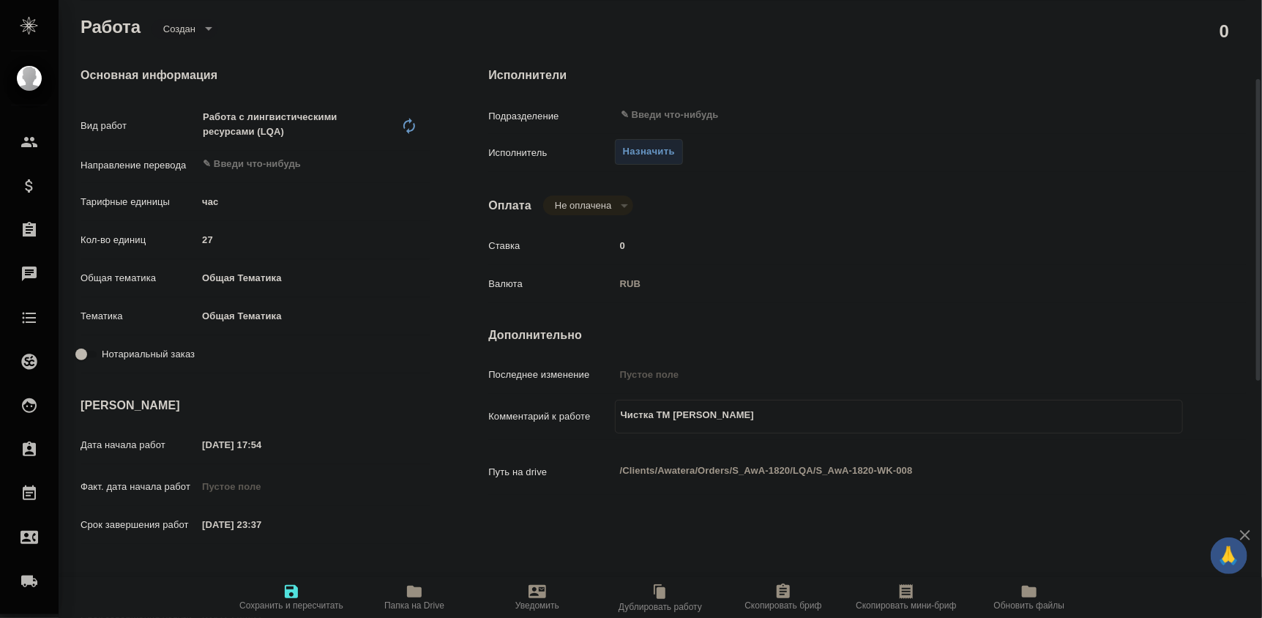
type textarea "x"
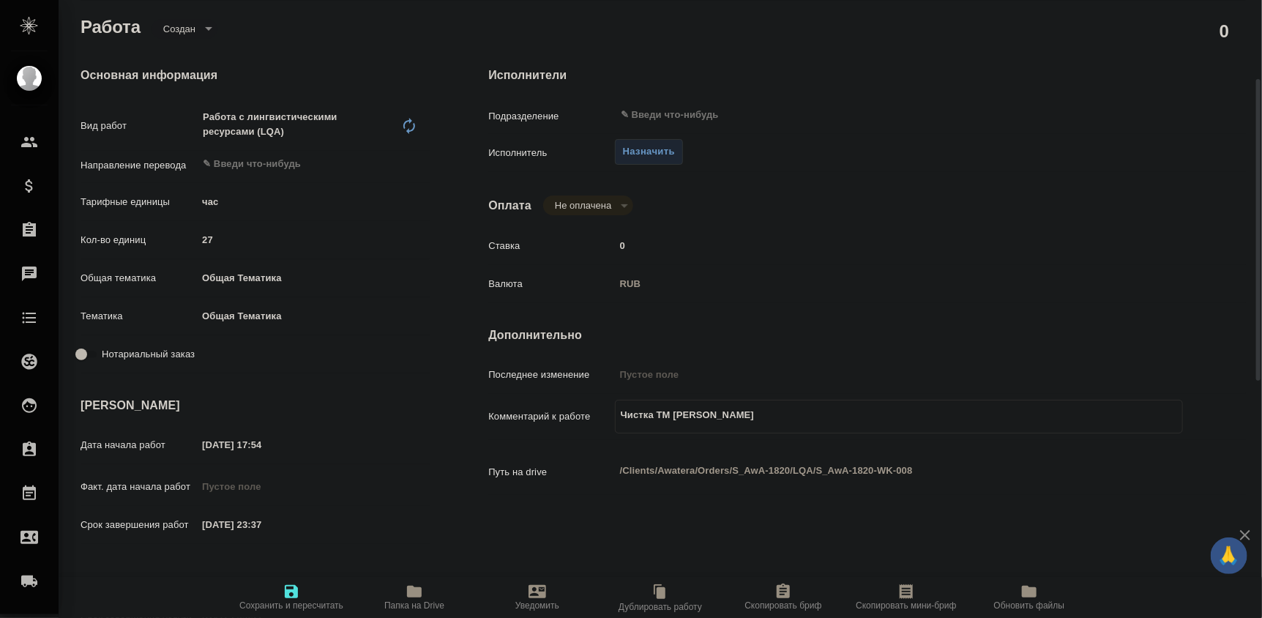
type textarea "Чистка ТМ Но"
type textarea "x"
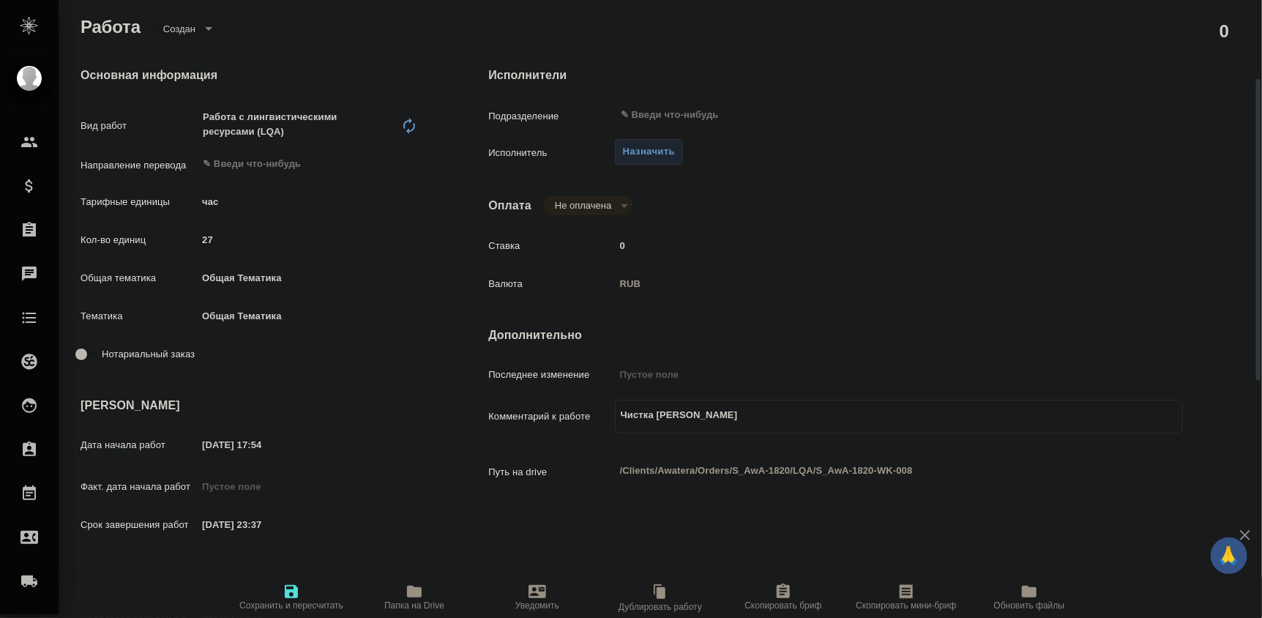
type textarea "x"
type textarea "Чистка ТМ Нов"
type textarea "x"
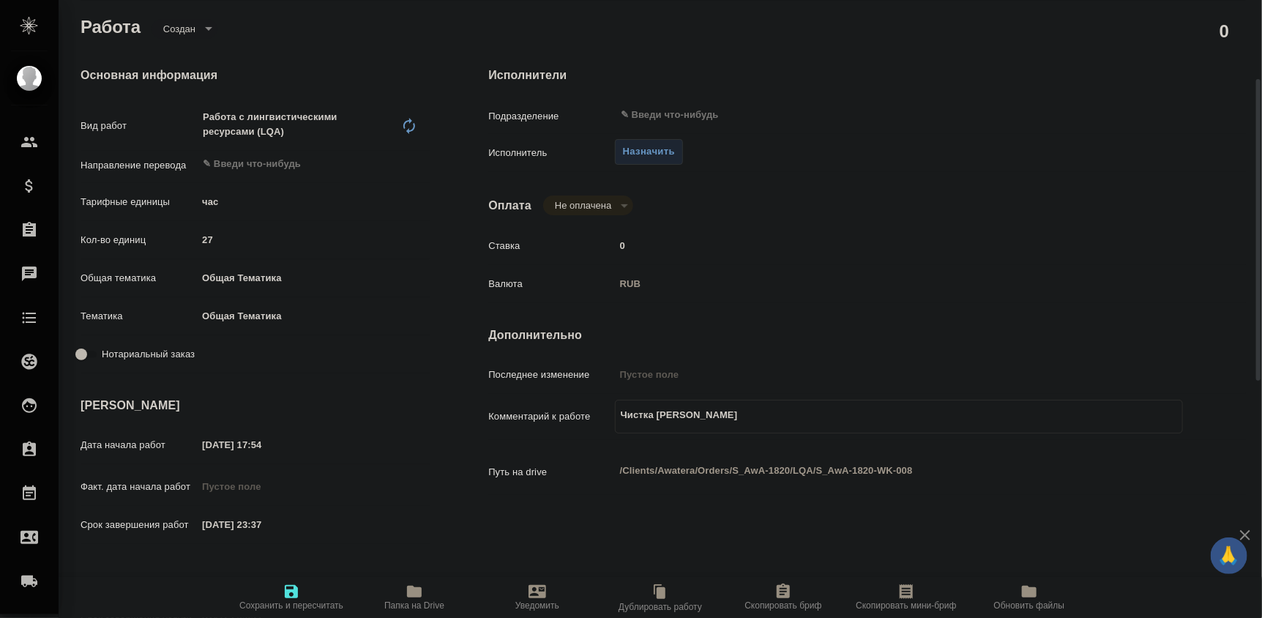
type textarea "x"
type textarea "Чистка ТМ Новва"
type textarea "x"
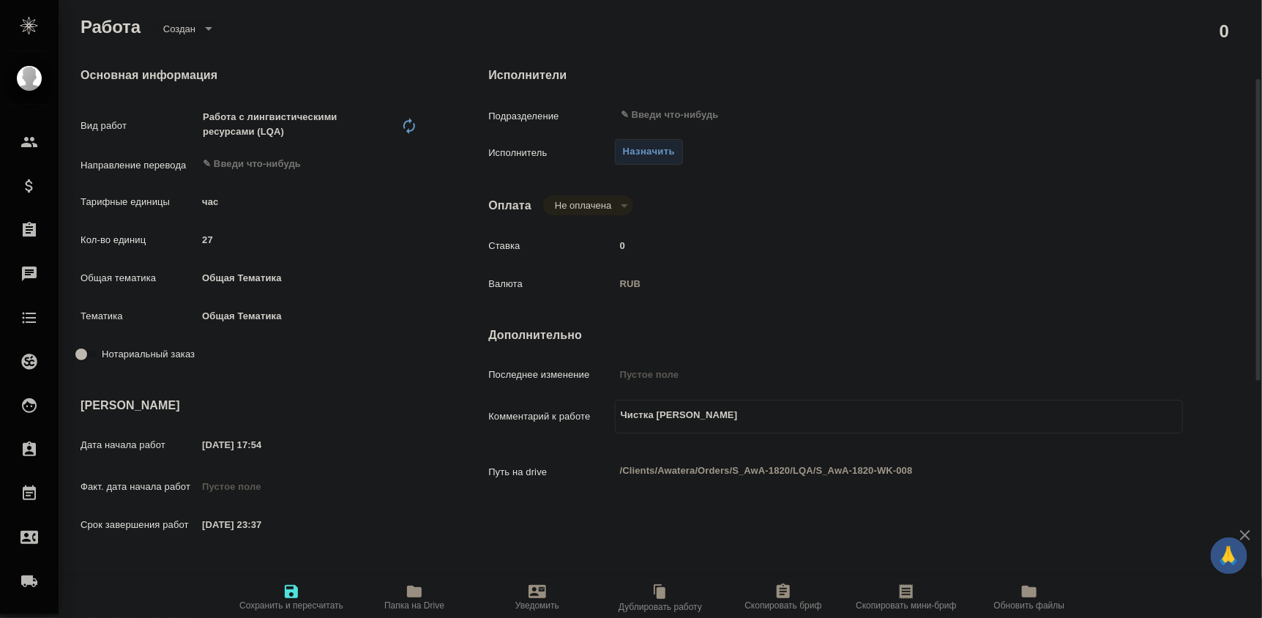
type textarea "x"
type textarea "Чистка ТМ Новв"
type textarea "x"
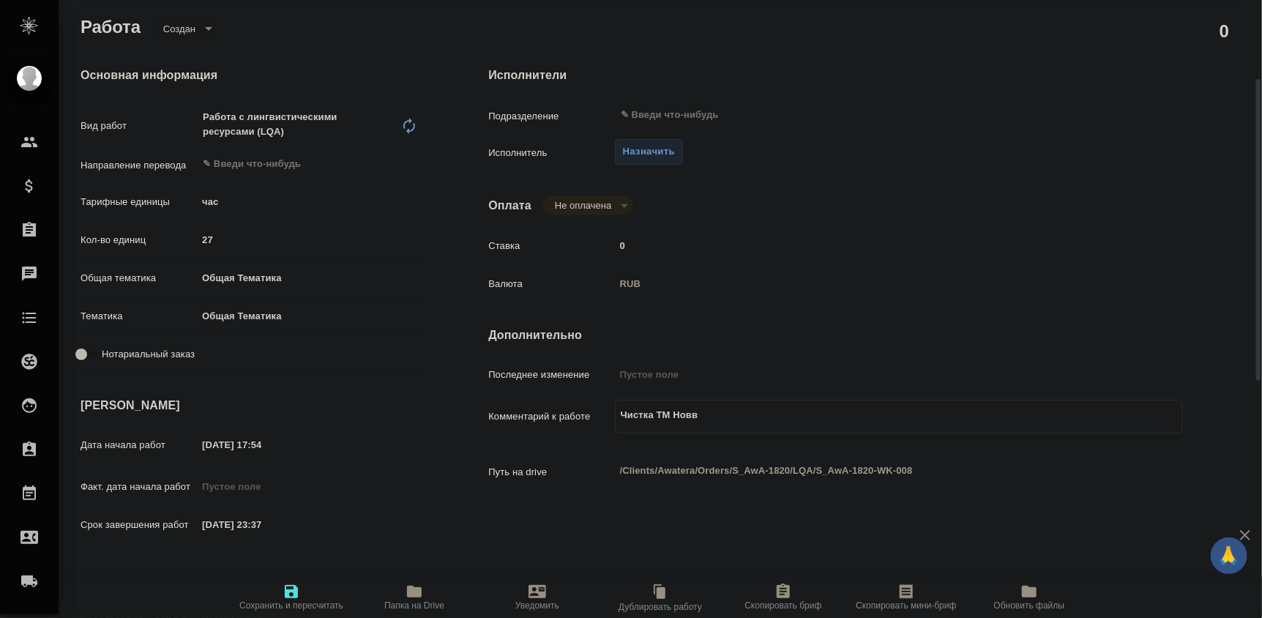
type textarea "x"
type textarea "Чистка ТМ Нов"
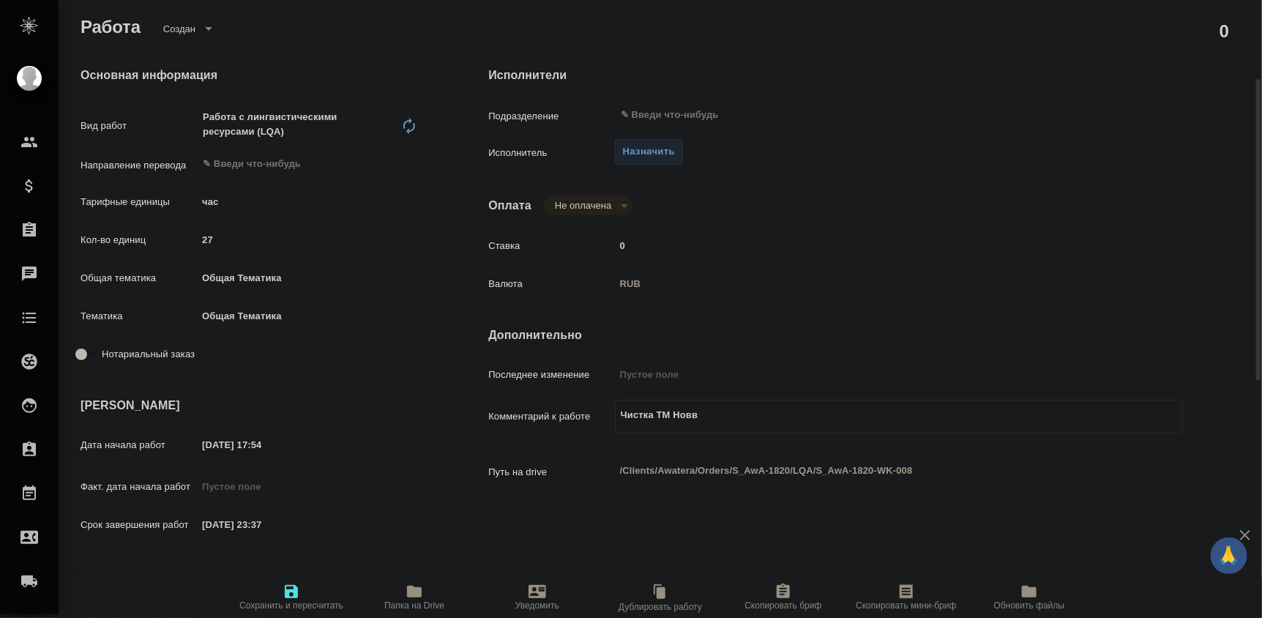
type textarea "x"
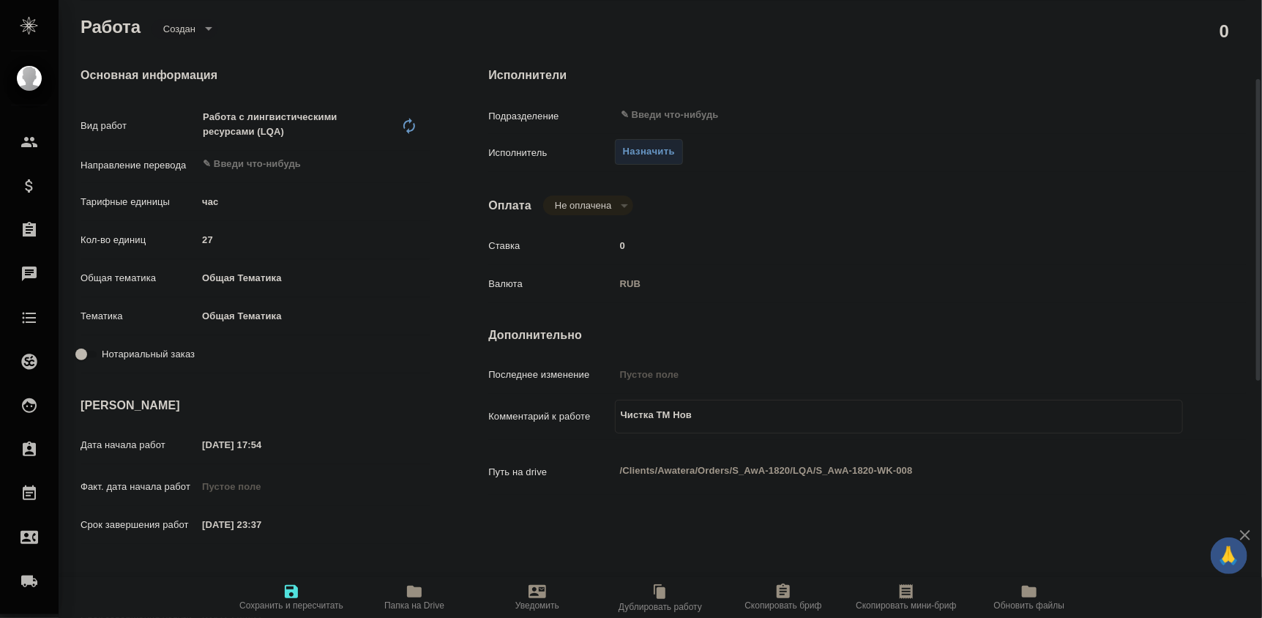
type textarea "Чистка ТМ Нова"
type textarea "x"
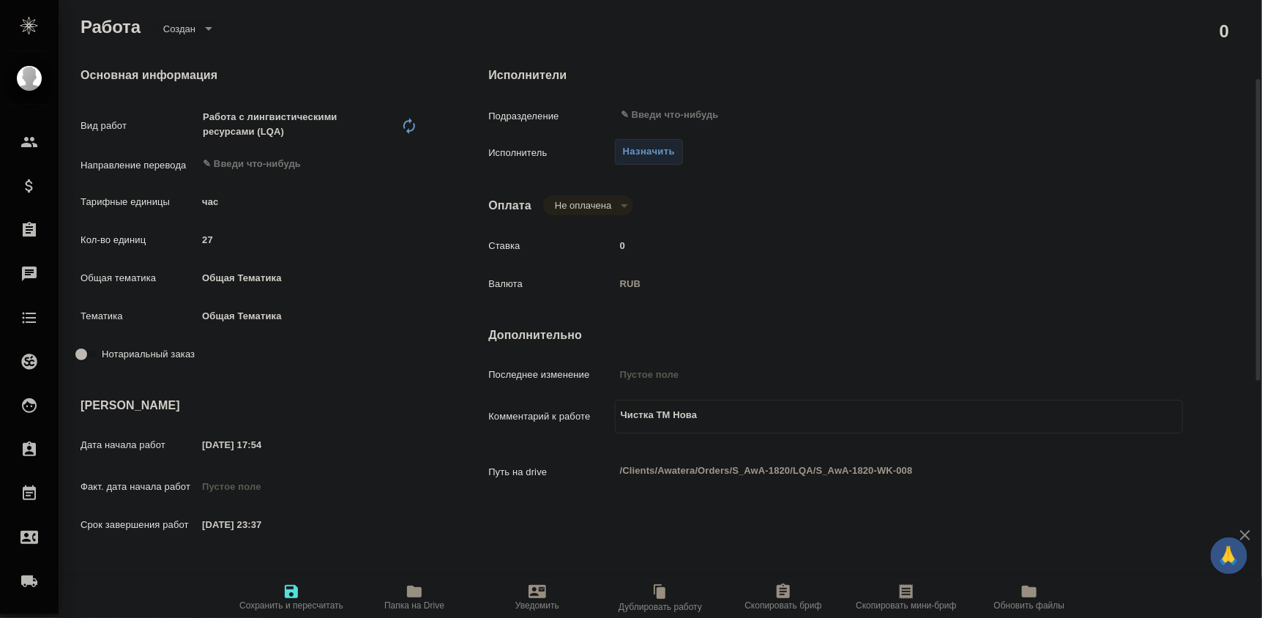
type textarea "x"
type textarea "Чистка ТМ Новар"
type textarea "x"
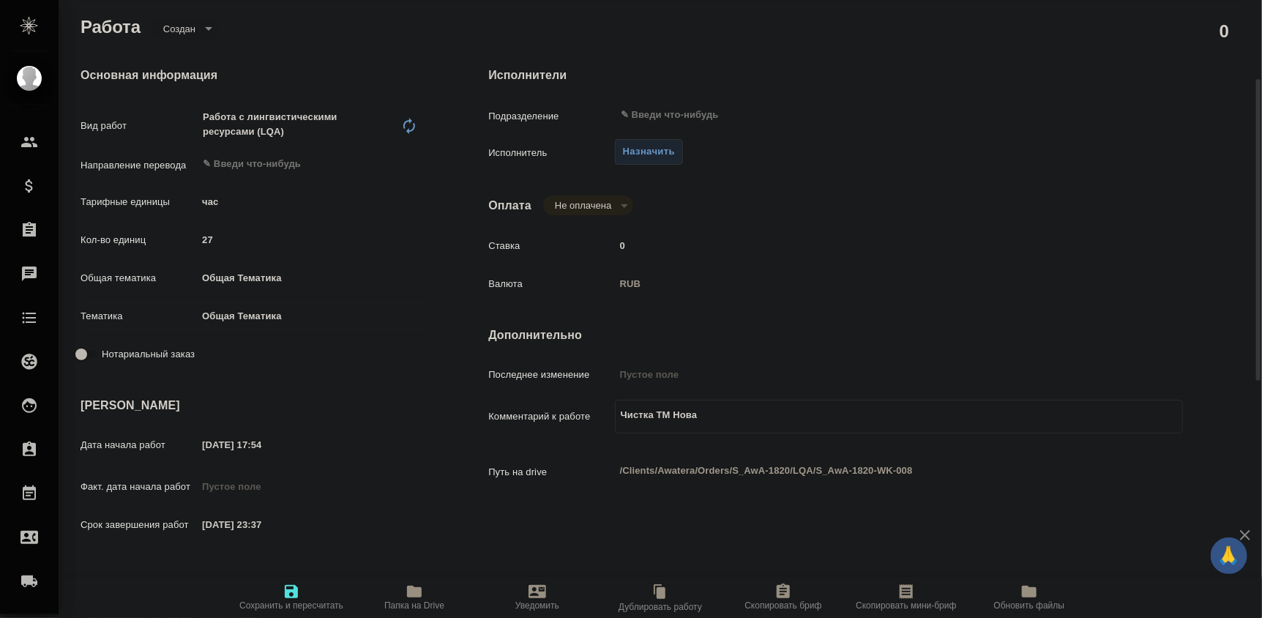
type textarea "x"
type textarea "Чистка ТМ Новарт"
type textarea "x"
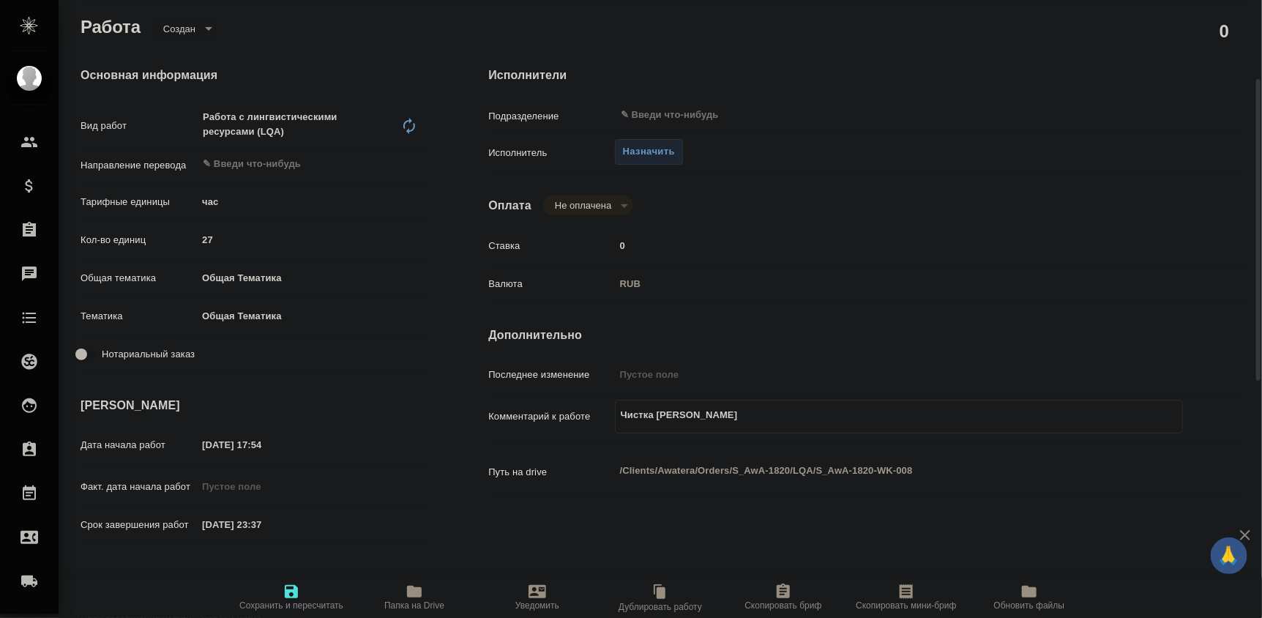
type textarea "x"
type textarea "Чистка ТМ Новарти"
type textarea "x"
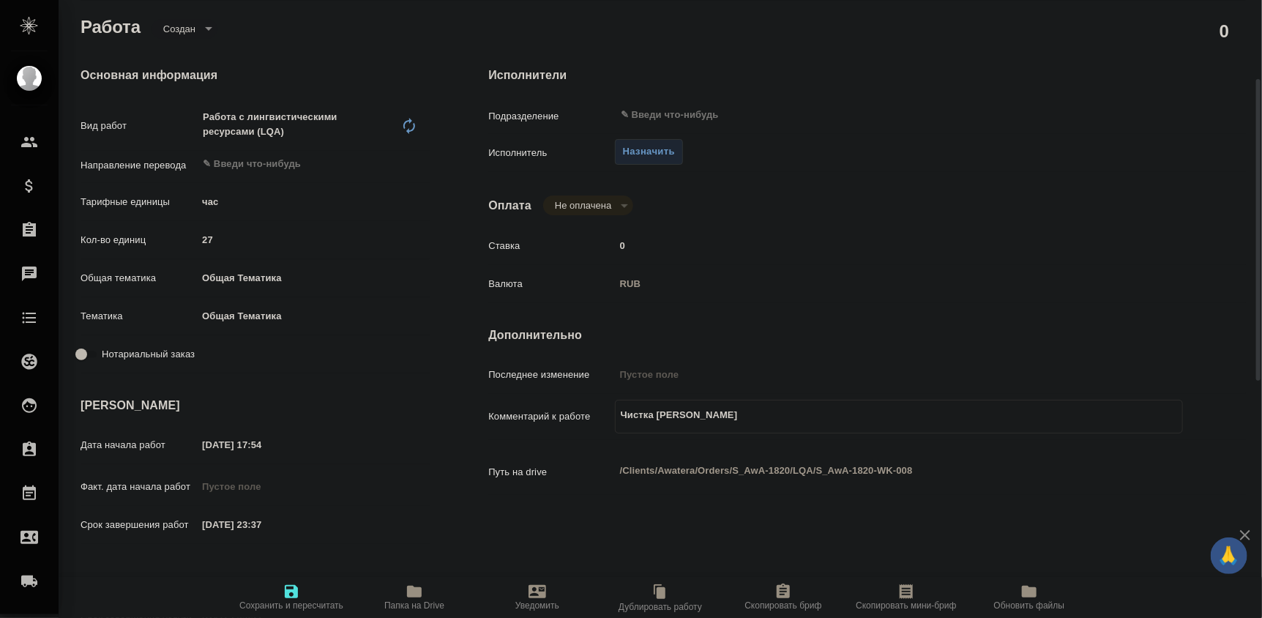
type textarea "x"
type textarea "Чистка ТМ Новартис"
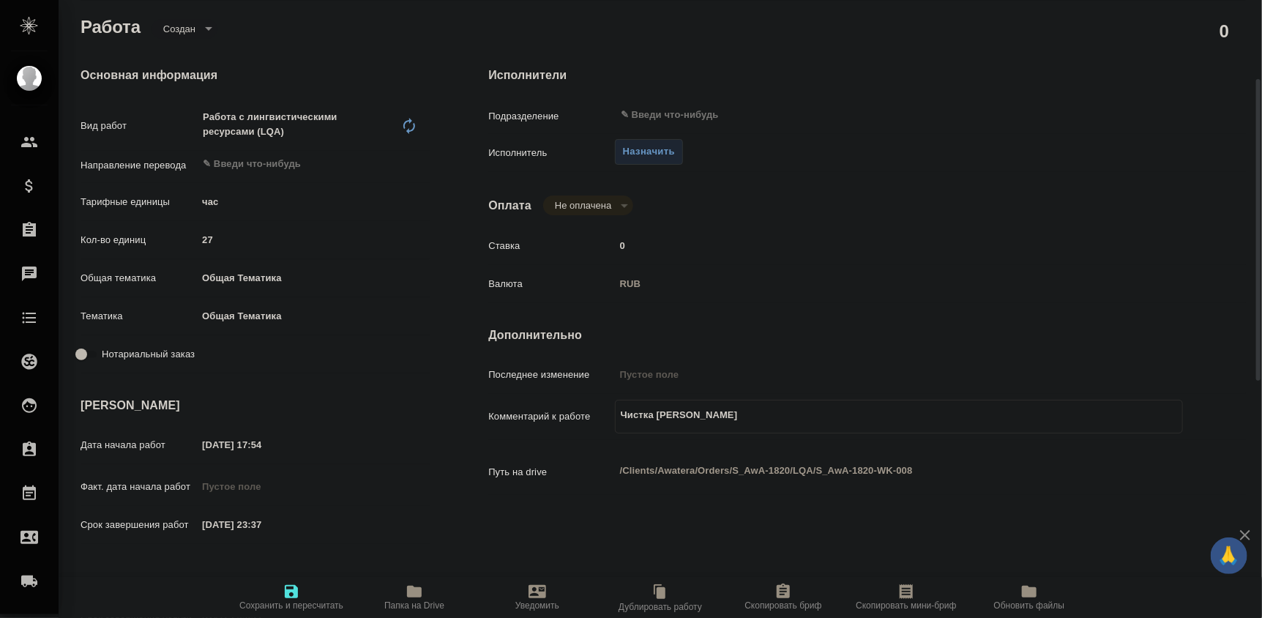
type textarea "x"
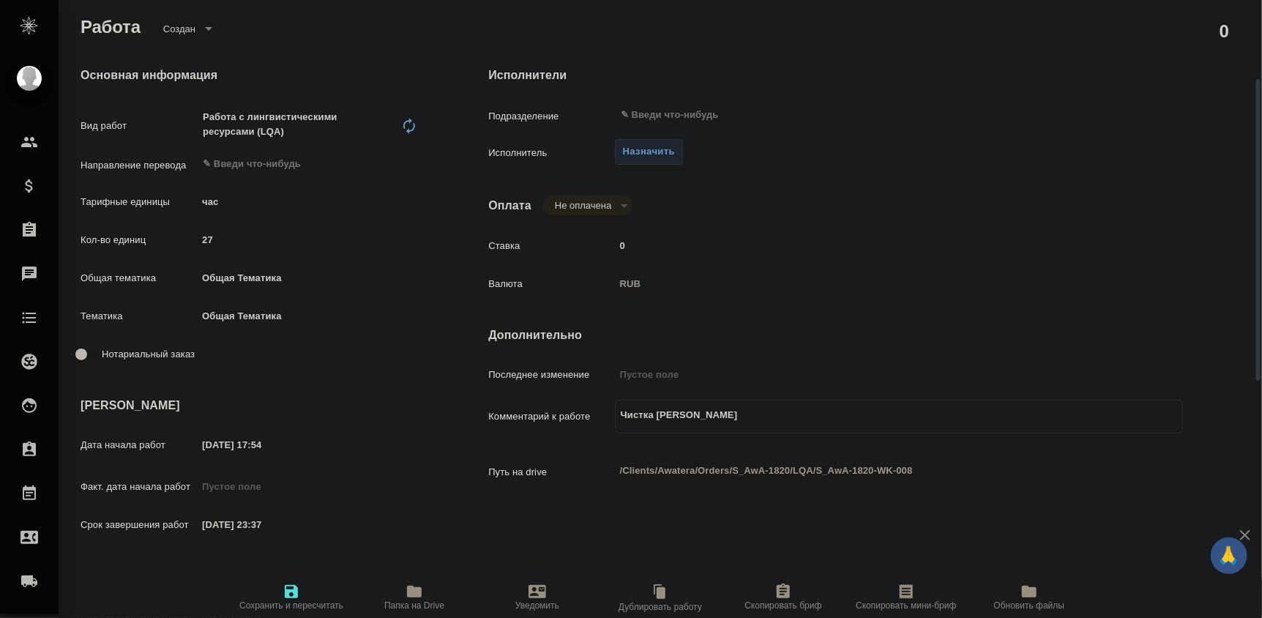
type textarea "Чистка ТМ Новартис,"
type textarea "x"
click at [296, 591] on icon "button" at bounding box center [291, 591] width 13 height 13
click at [664, 149] on span "Назначить" at bounding box center [649, 151] width 52 height 17
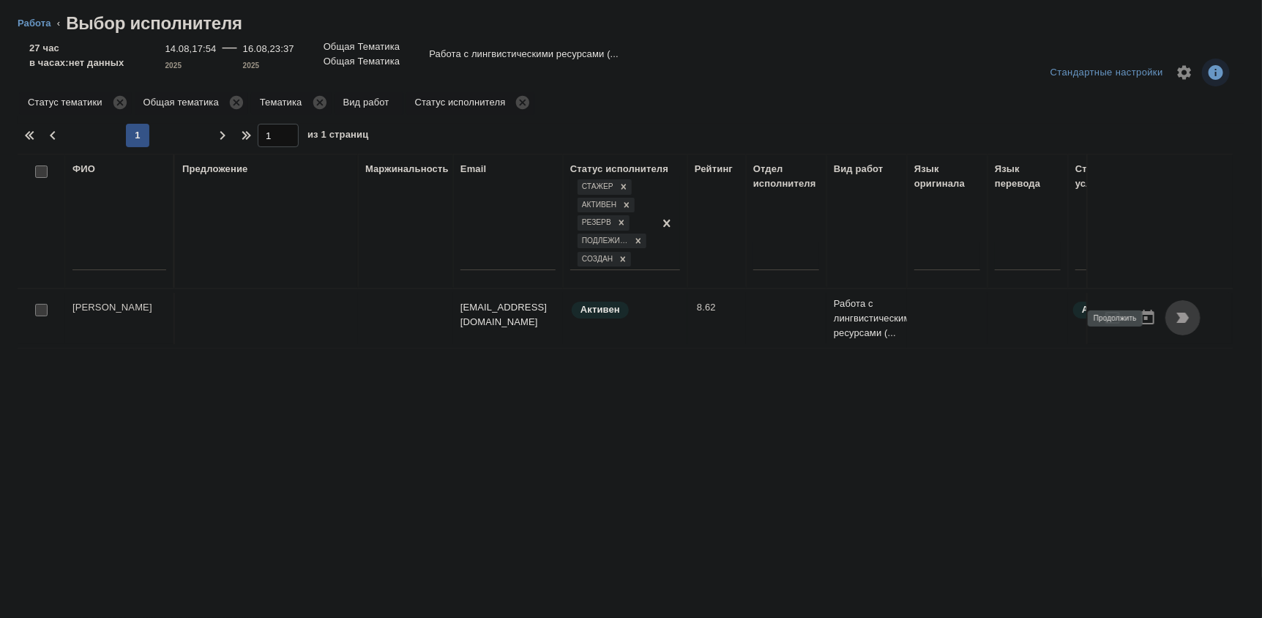
click at [1176, 315] on icon "button" at bounding box center [1183, 318] width 18 height 18
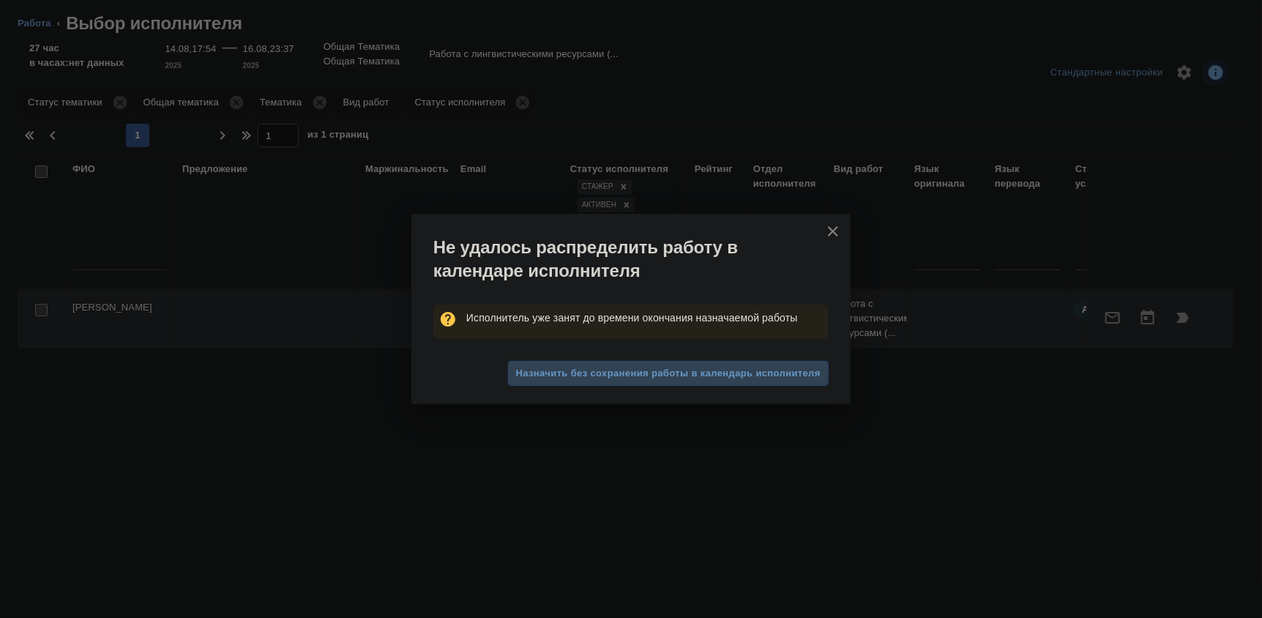
click at [758, 375] on span "Назначить без сохранения работы в календарь исполнителя" at bounding box center [668, 373] width 305 height 17
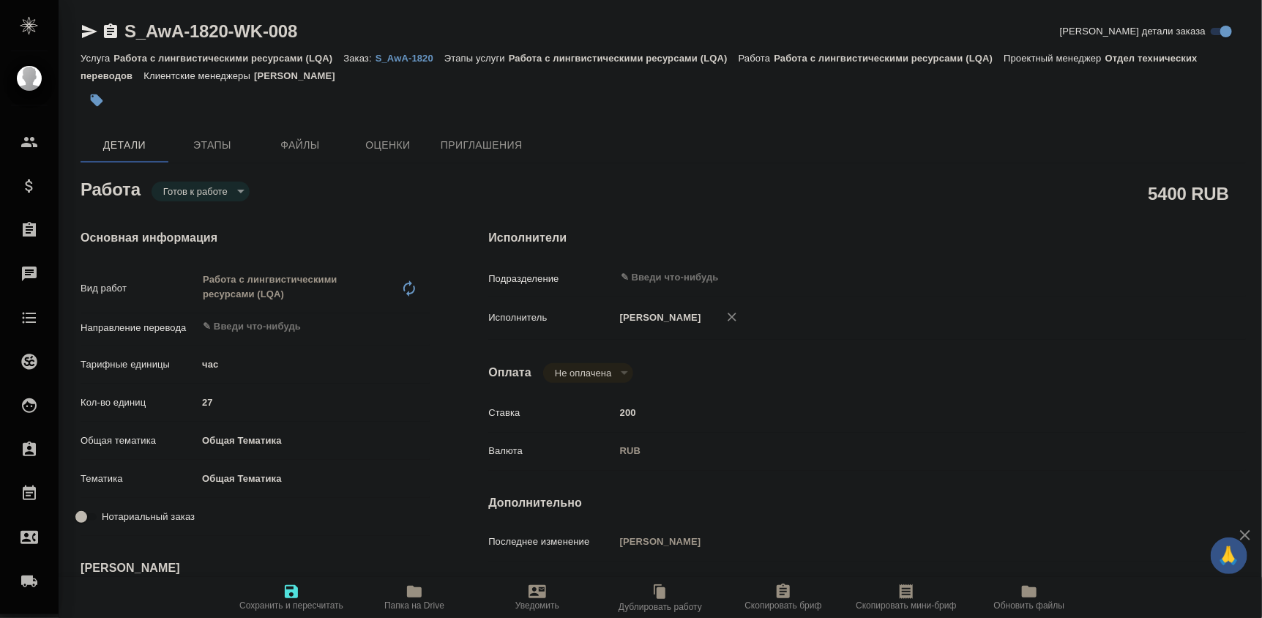
type textarea "x"
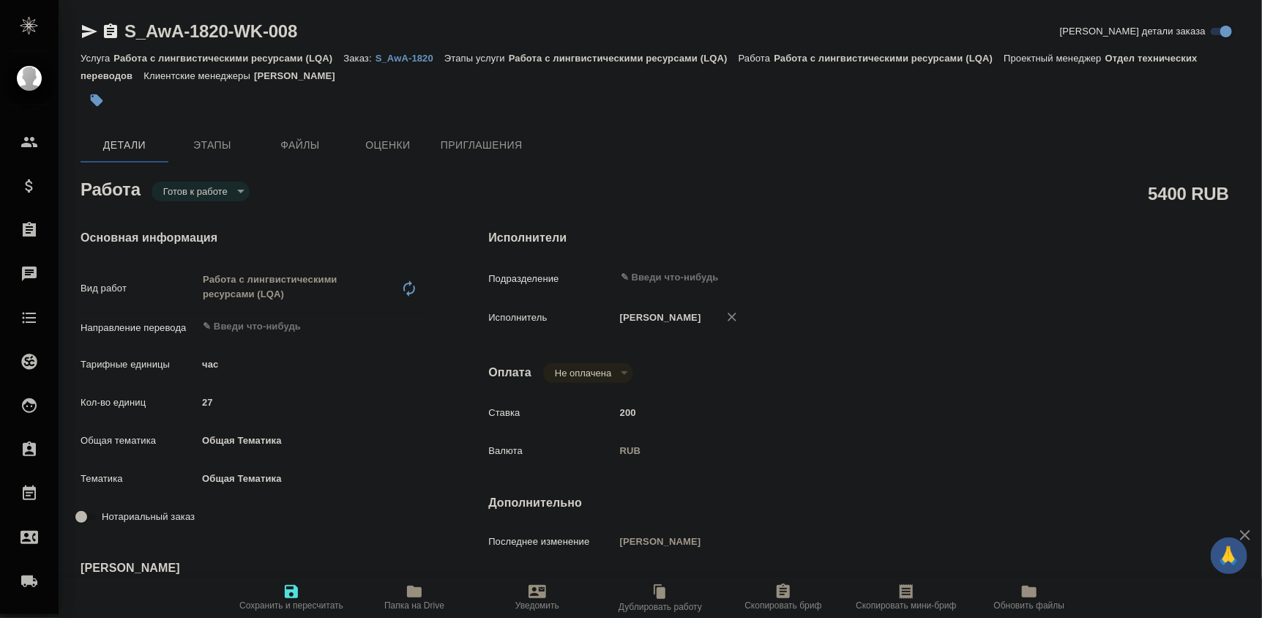
type textarea "x"
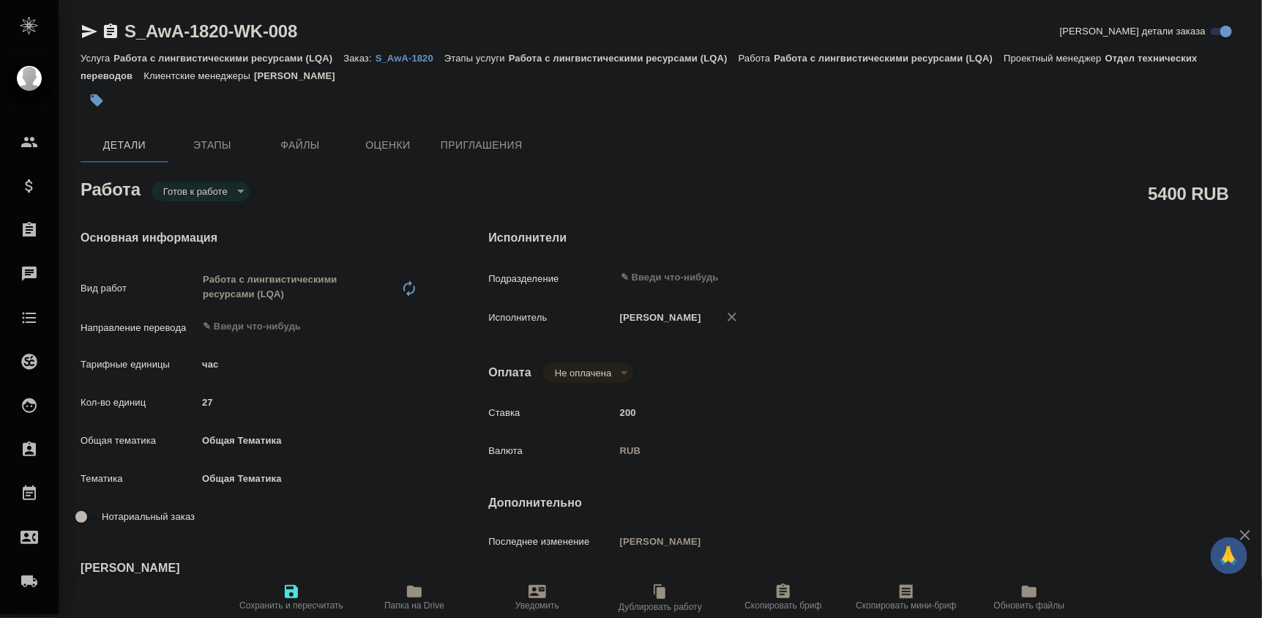
type textarea "x"
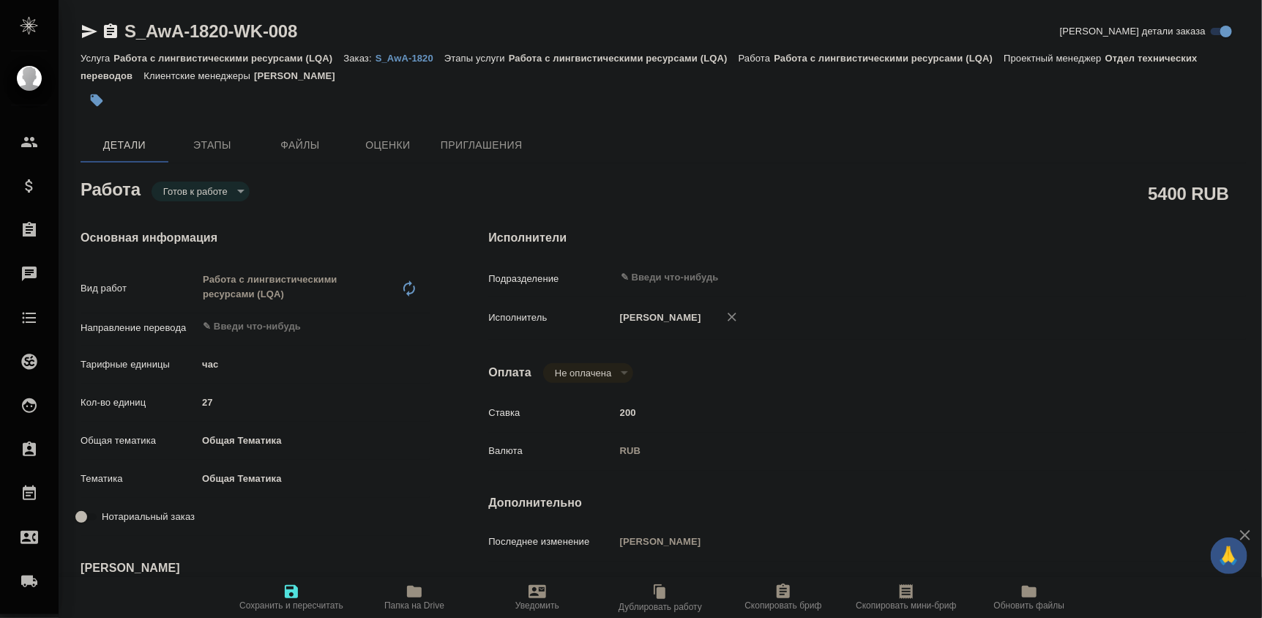
type textarea "x"
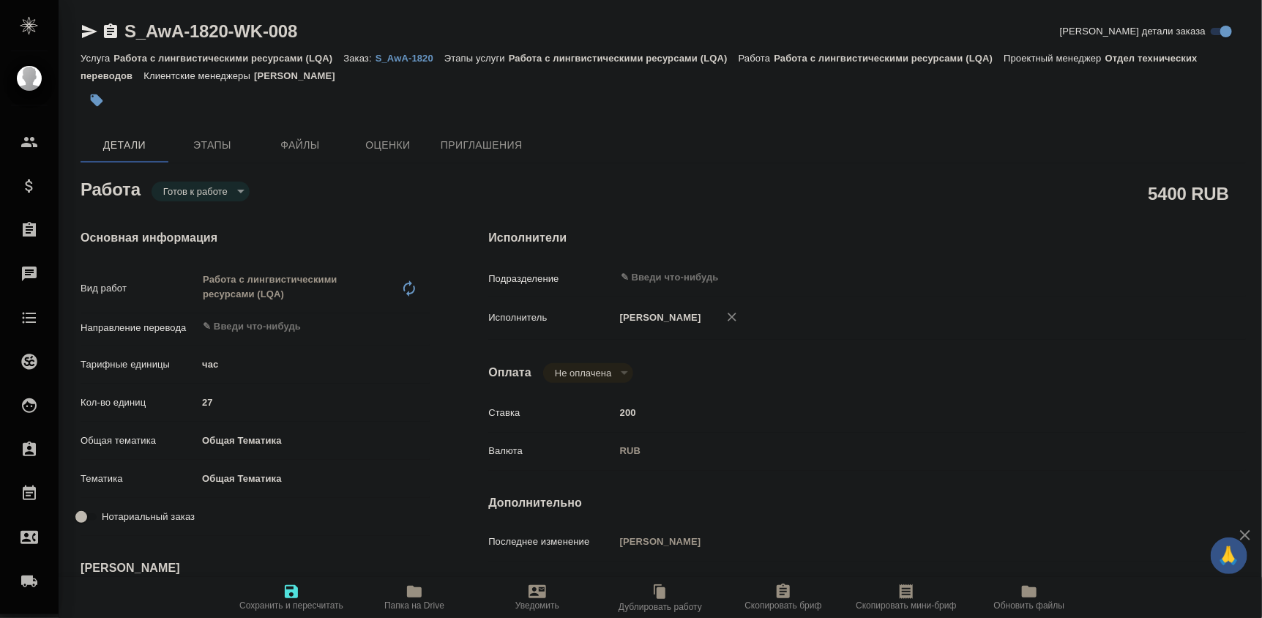
click at [236, 193] on body "🙏 .cls-1 fill:#fff; AWATERA Seleznev Maksim Клиенты Спецификации Заказы 0 Чаты …" at bounding box center [631, 309] width 1262 height 618
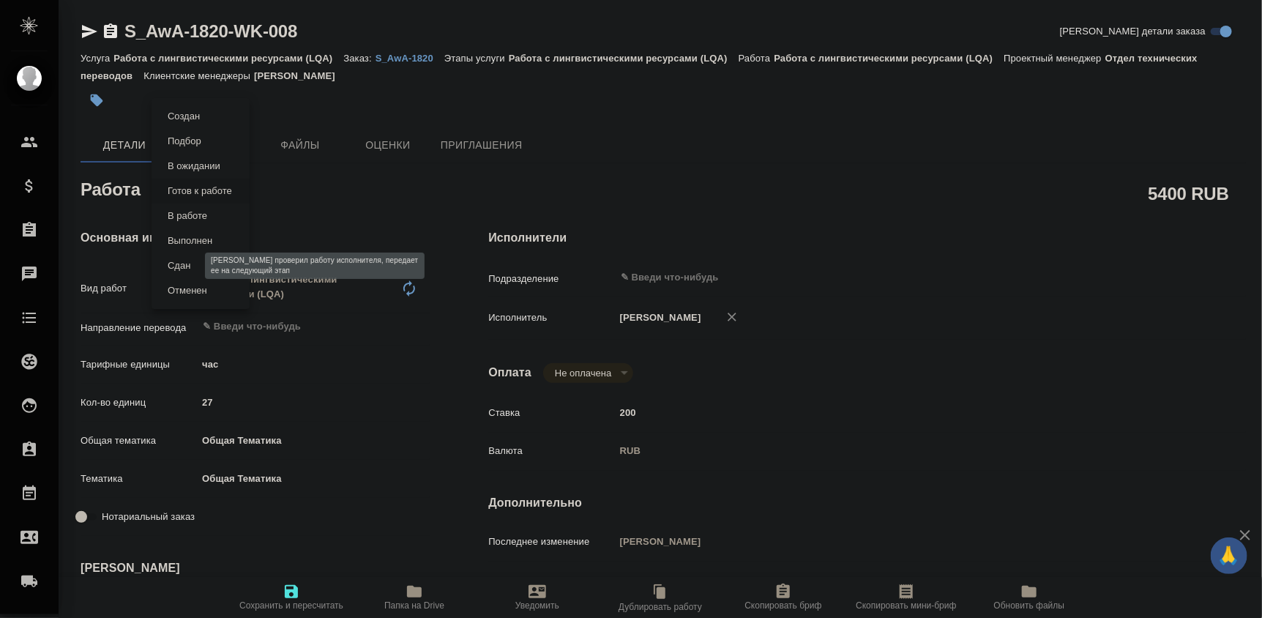
click at [174, 266] on button "Сдан" at bounding box center [178, 266] width 31 height 16
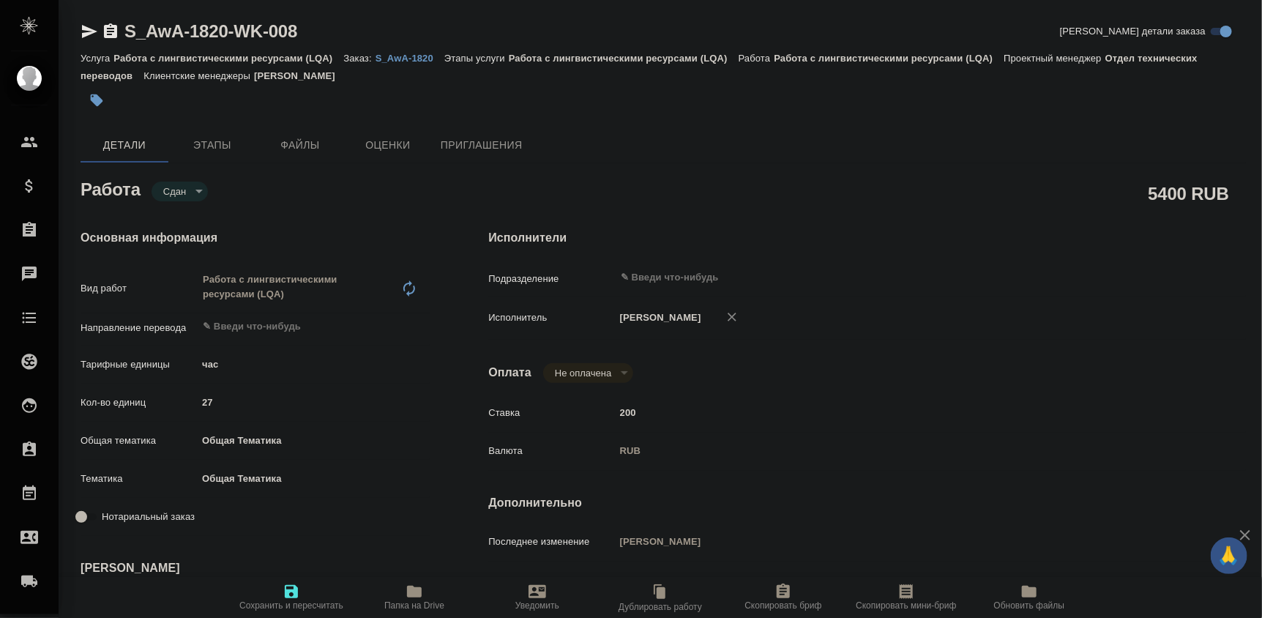
type textarea "x"
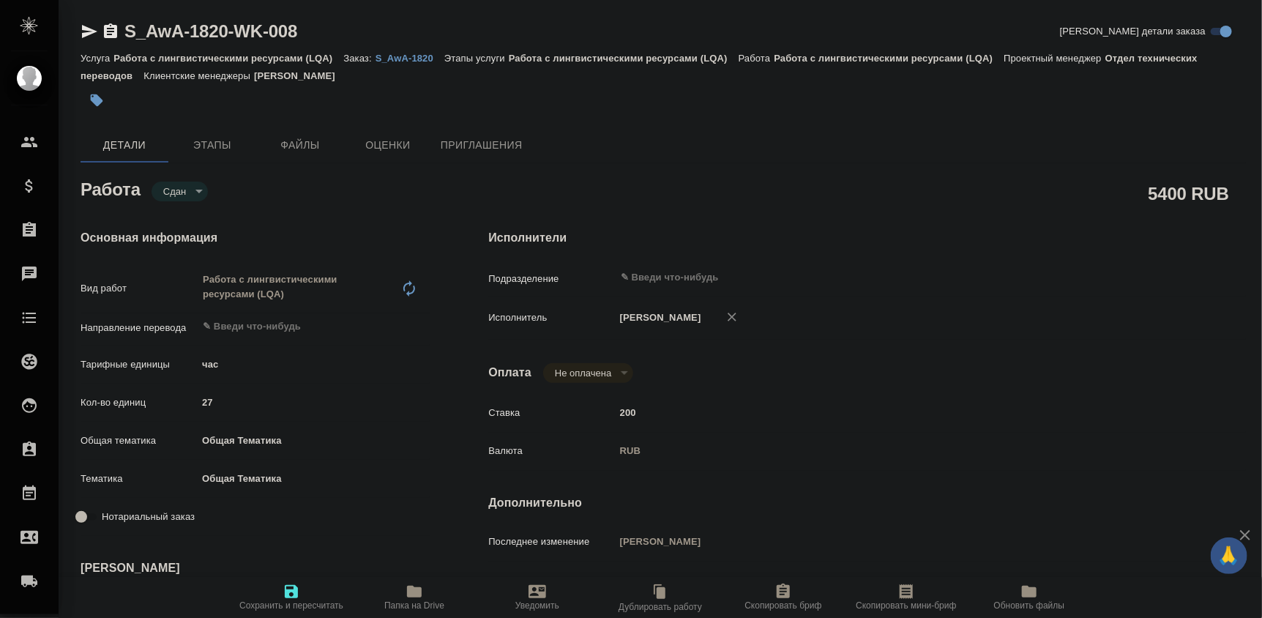
type textarea "x"
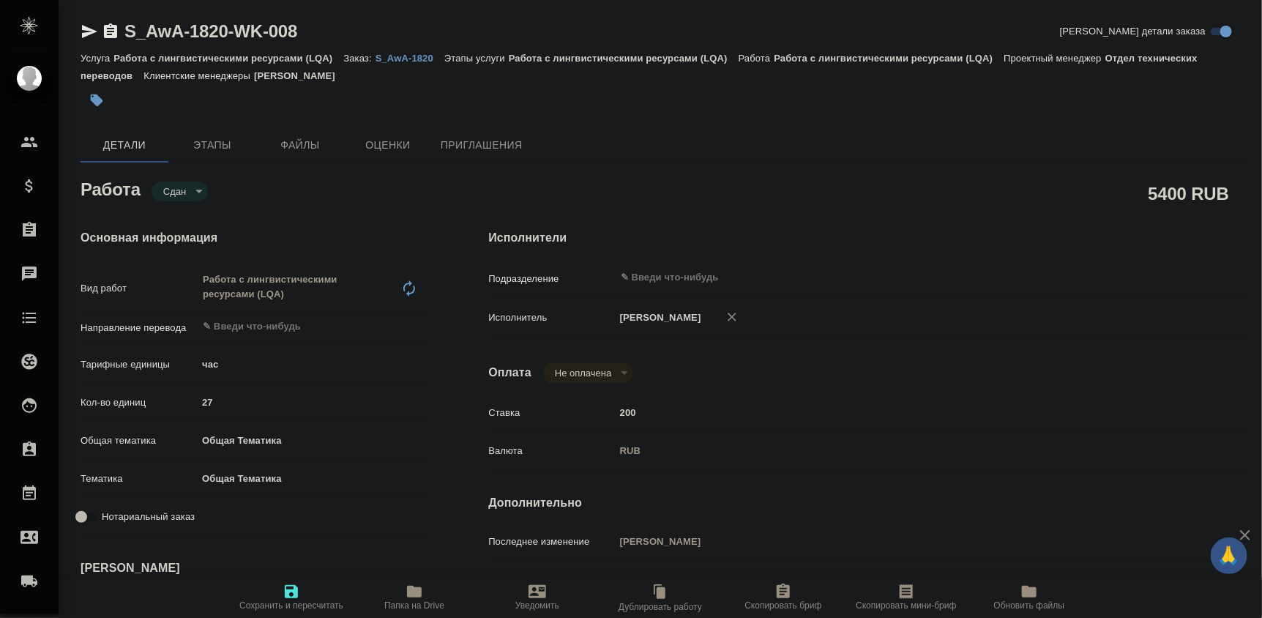
type textarea "x"
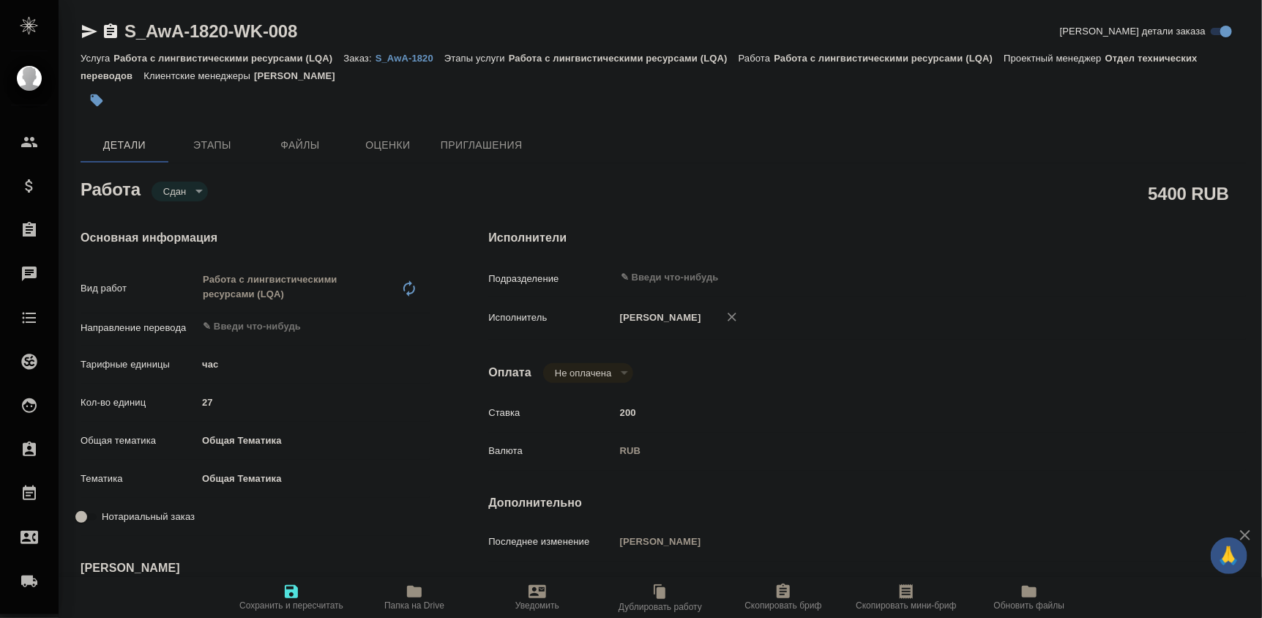
click at [293, 586] on icon "button" at bounding box center [291, 591] width 13 height 13
type textarea "x"
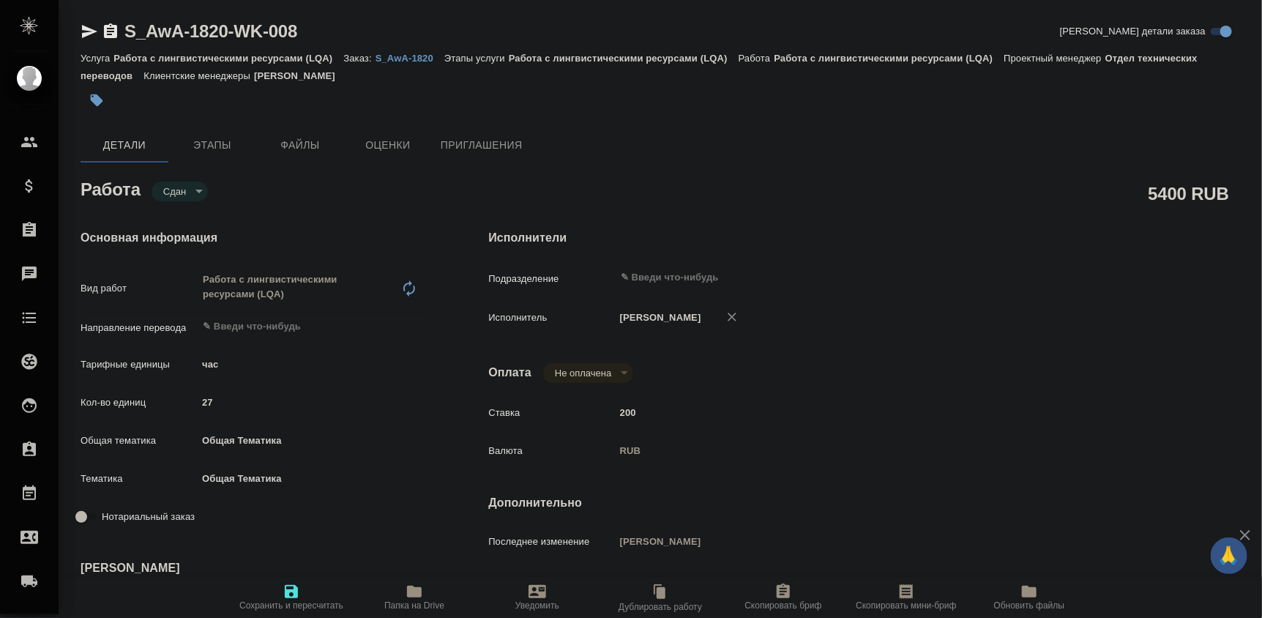
type textarea "x"
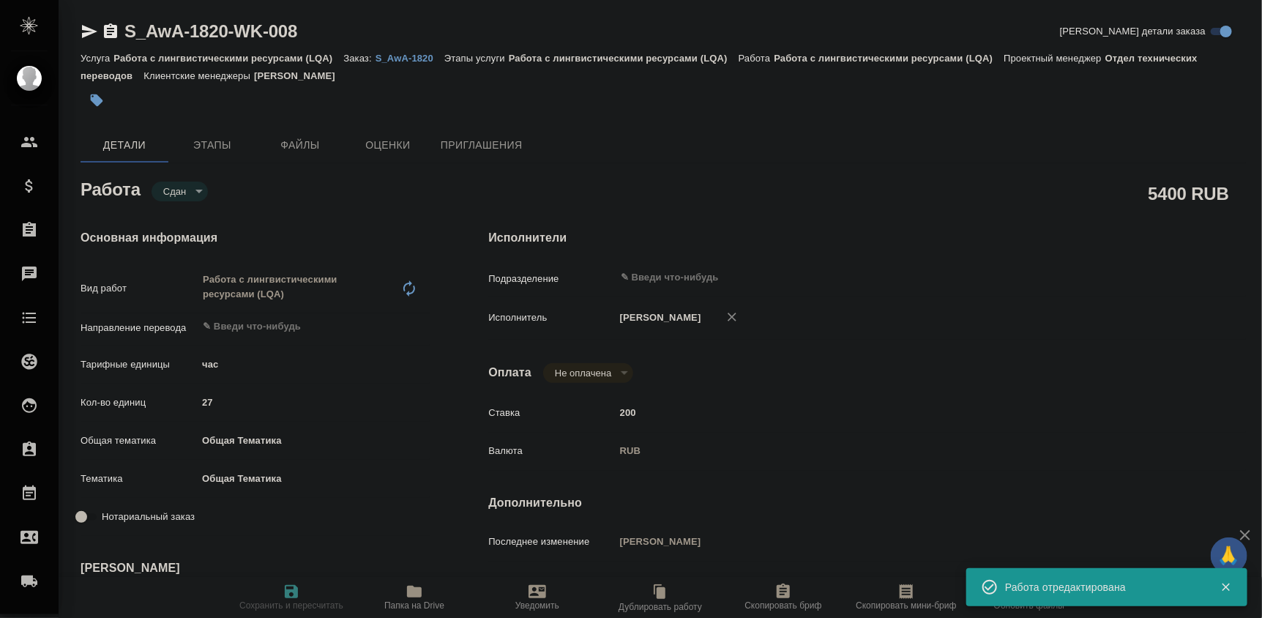
type textarea "x"
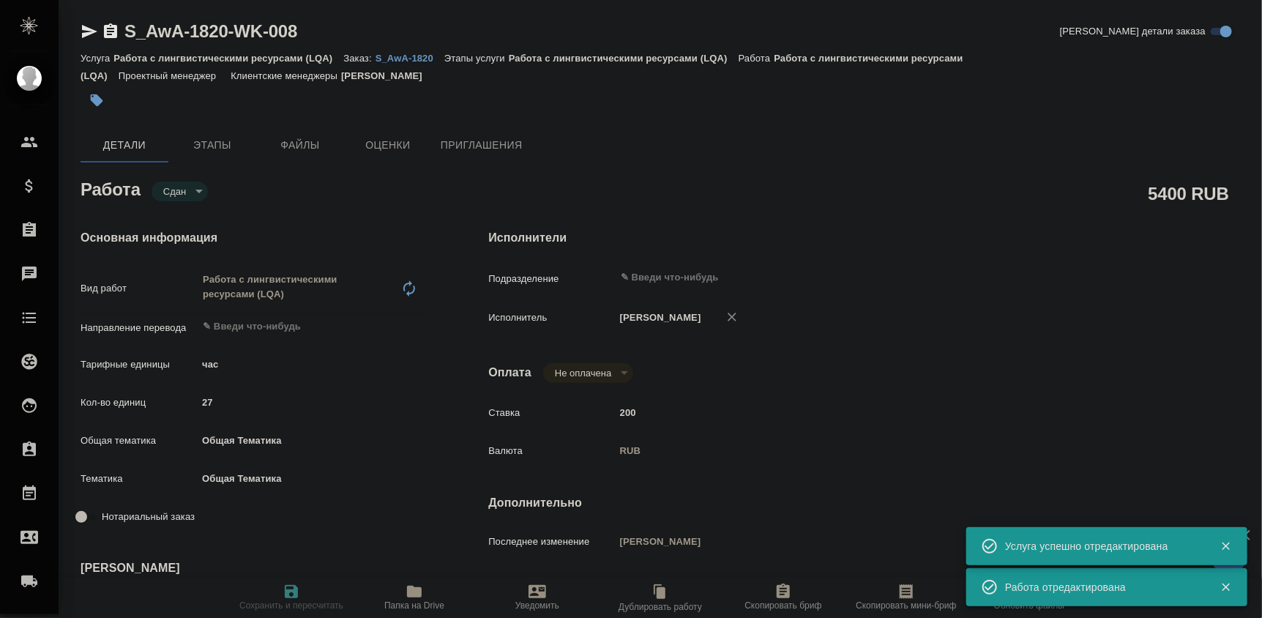
type input "closed"
type textarea "Работа с лингвистическими ресурсами (LQA)"
type textarea "x"
type input "5a8b1489cc6b4906c91bfd93"
type input "27"
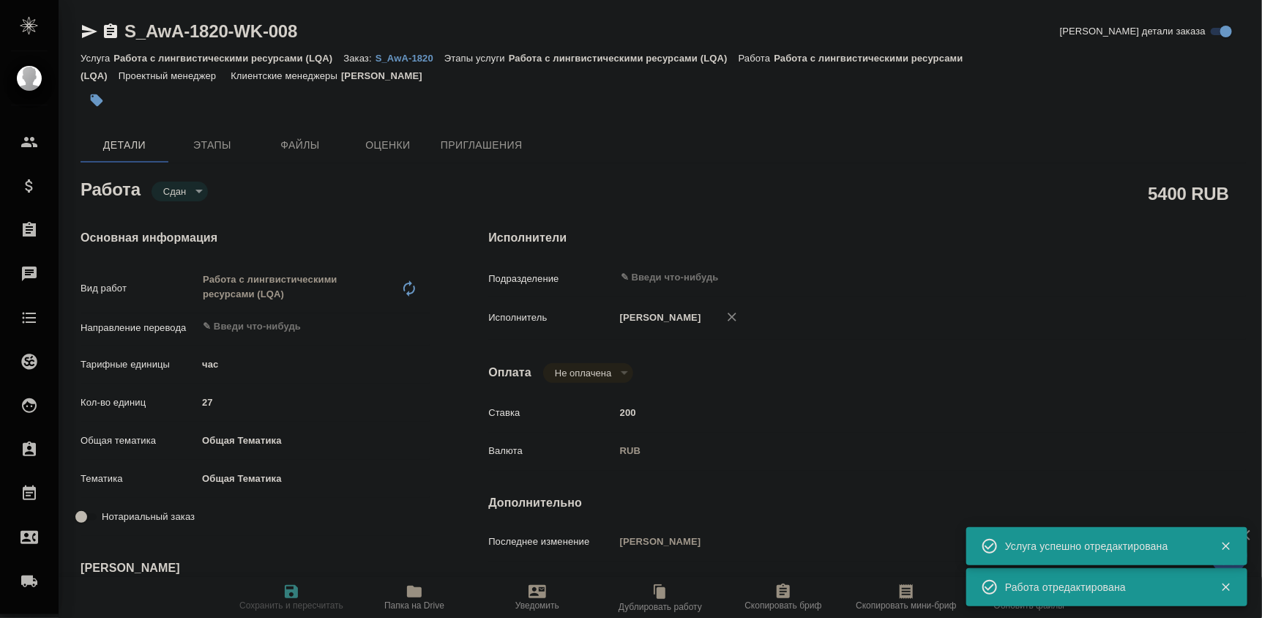
type input "obtem"
type input "6012b1ca196b0e5c9229a120"
type input "14.08.2025 17:54"
type input "16.08.2025 23:37"
type input "14.08.2025 18:03"
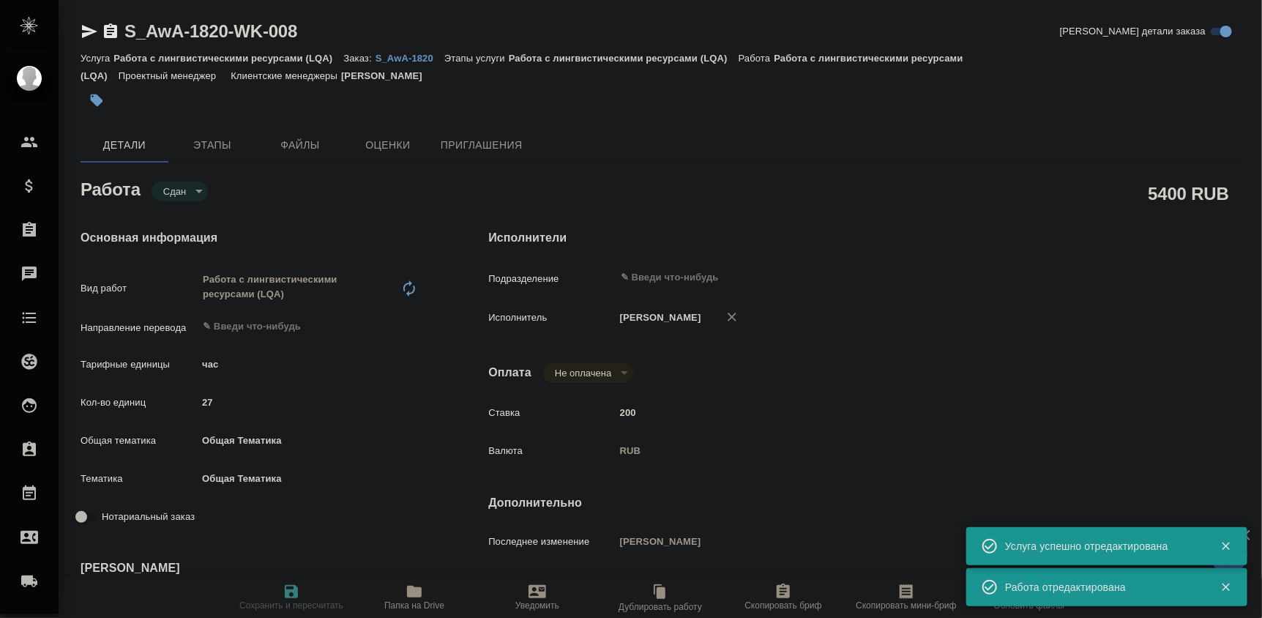
type input "16.08.2025 23:37"
type input "notPayed"
type input "200"
type input "RUB"
type input "[PERSON_NAME]"
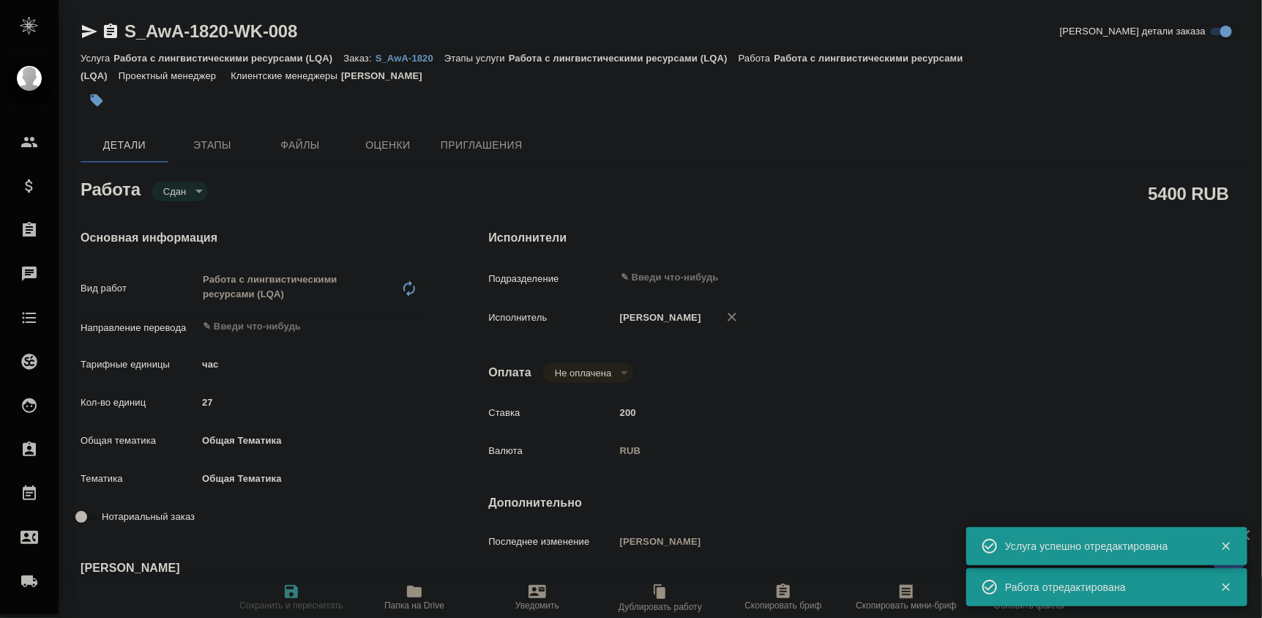
type textarea "Чистка ТМ Новартис, AWATERA Med."
type textarea "x"
type textarea "/Clients/Awatera/Orders/S_AwA-1820/LQA/S_AwA-1820-WK-008"
type textarea "x"
type input "S_AwA-1820"
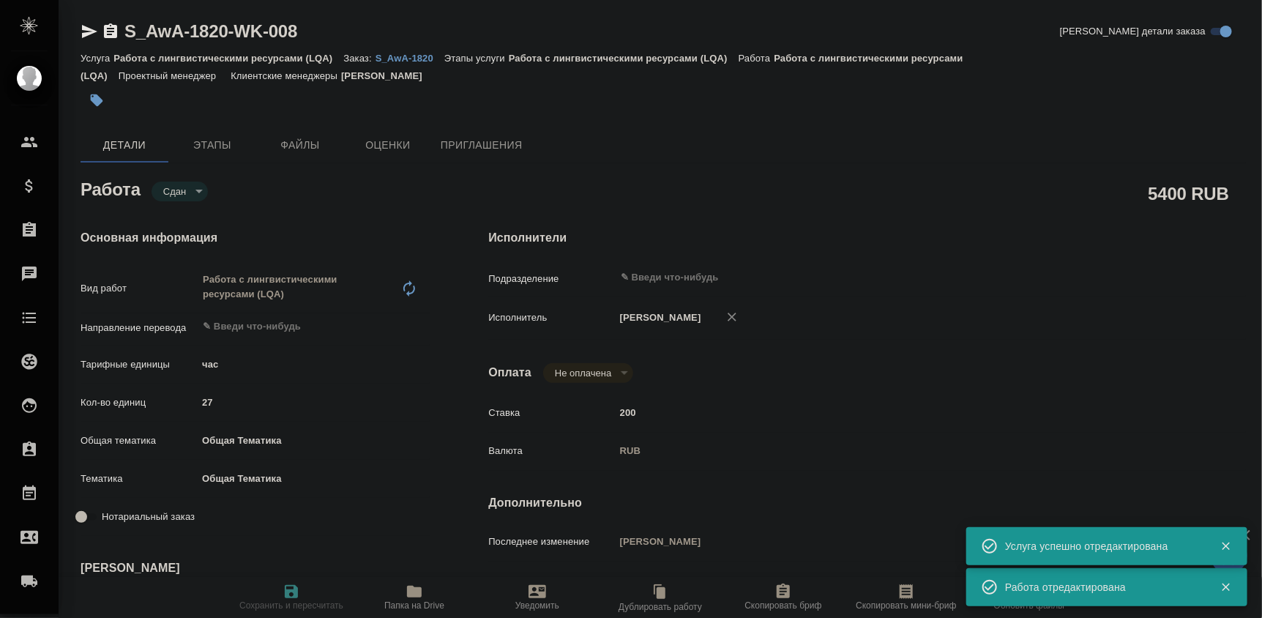
type input "Работа с лингвистическими ресурсами (LQA)"
type input "[PERSON_NAME]"
type input "/Clients/Awatera/Orders/S_AwA-1820"
type textarea "x"
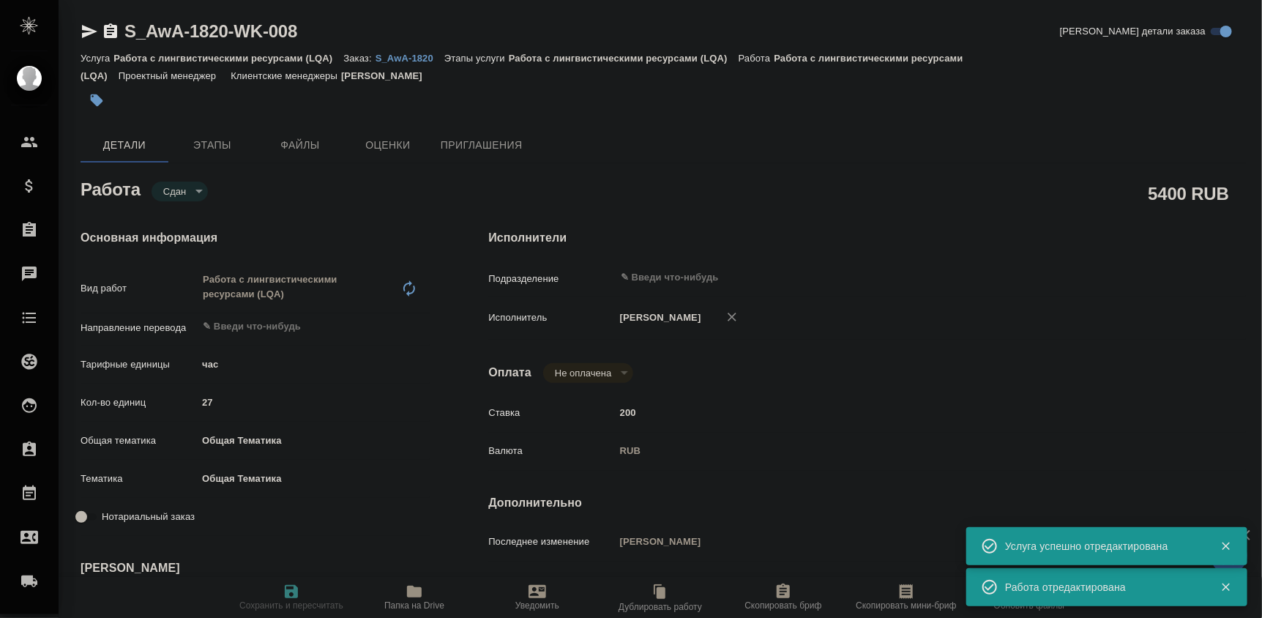
type textarea "x"
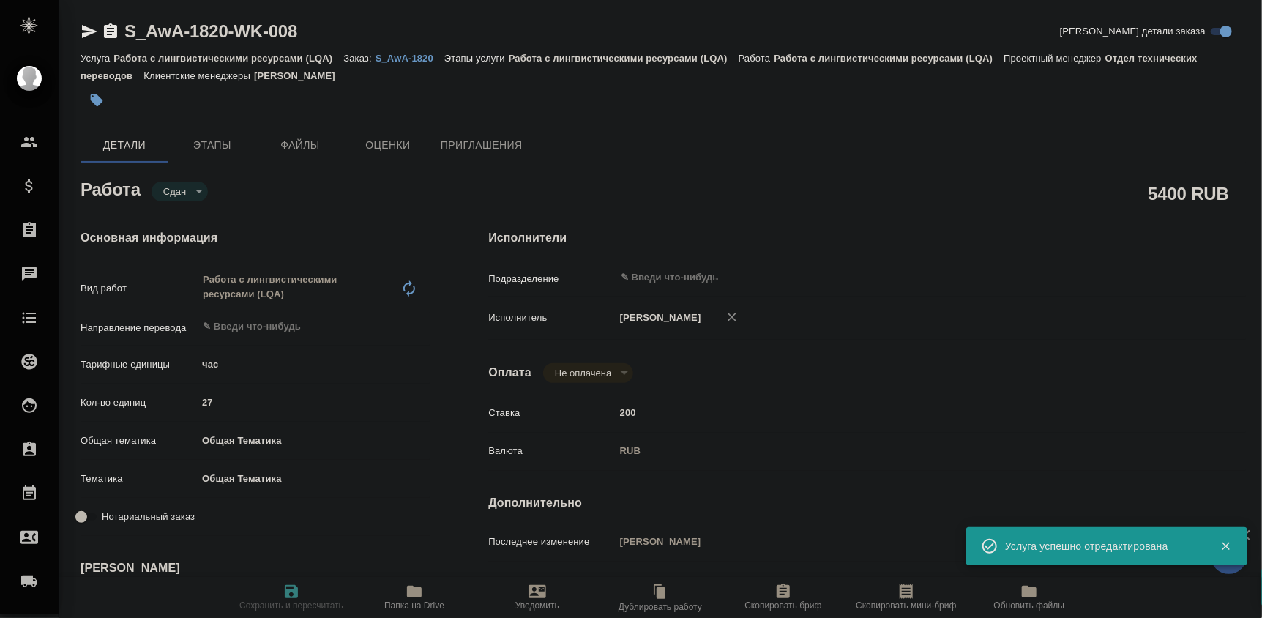
type textarea "x"
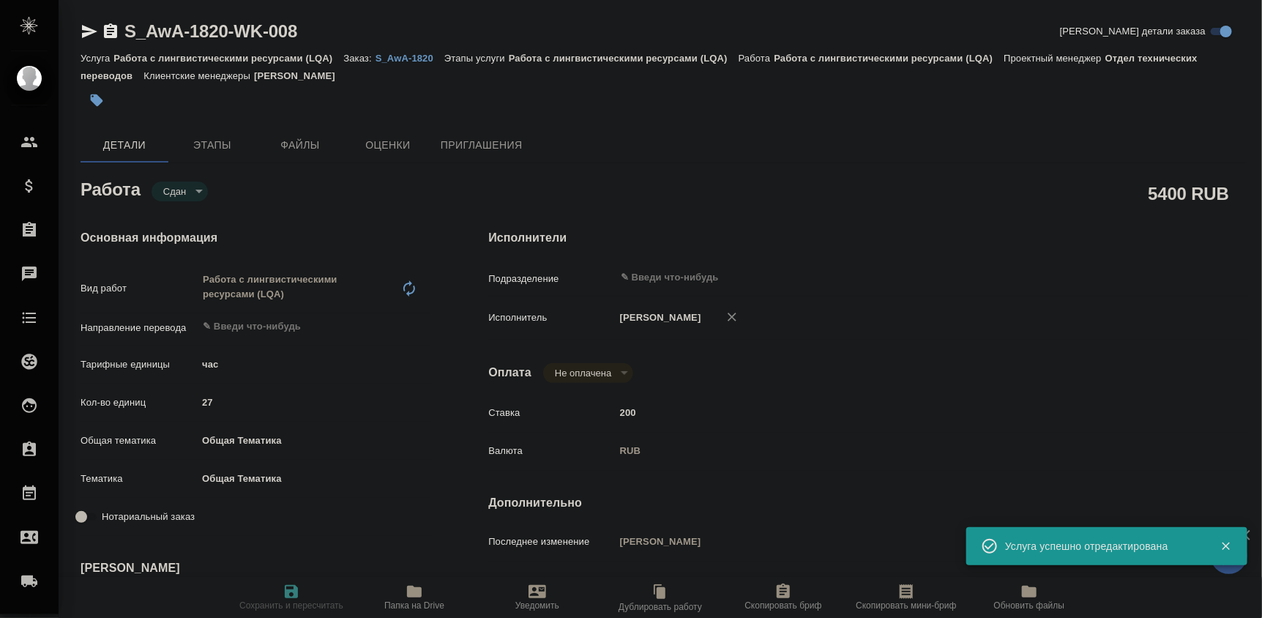
type textarea "x"
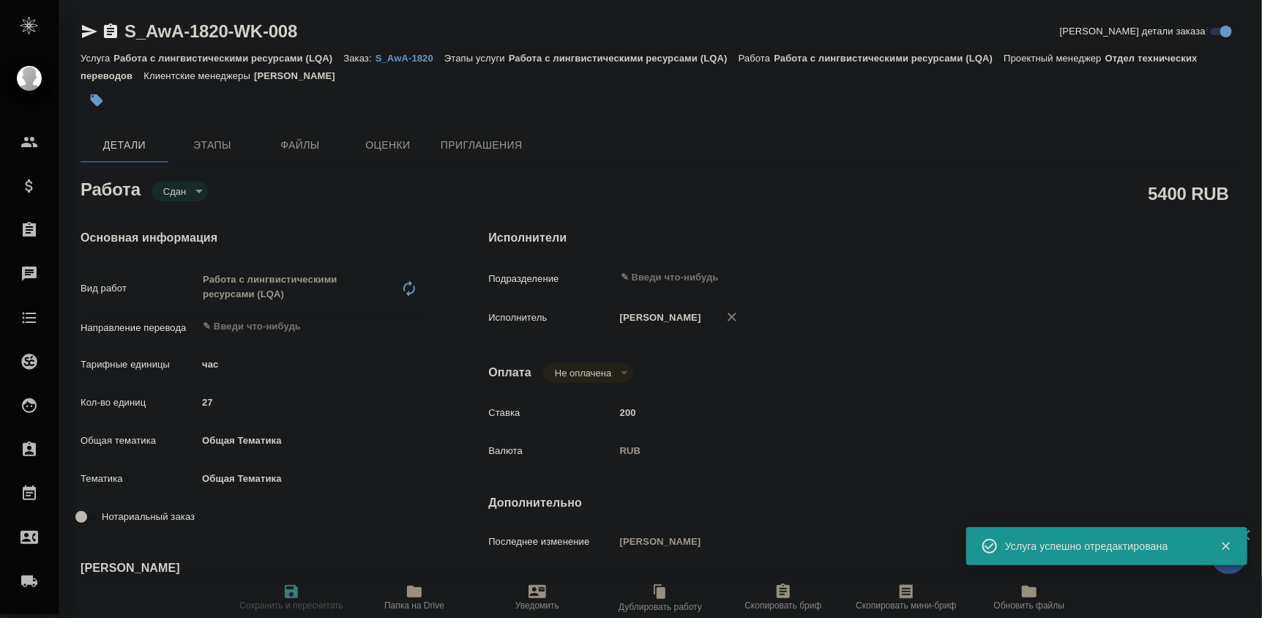
type textarea "x"
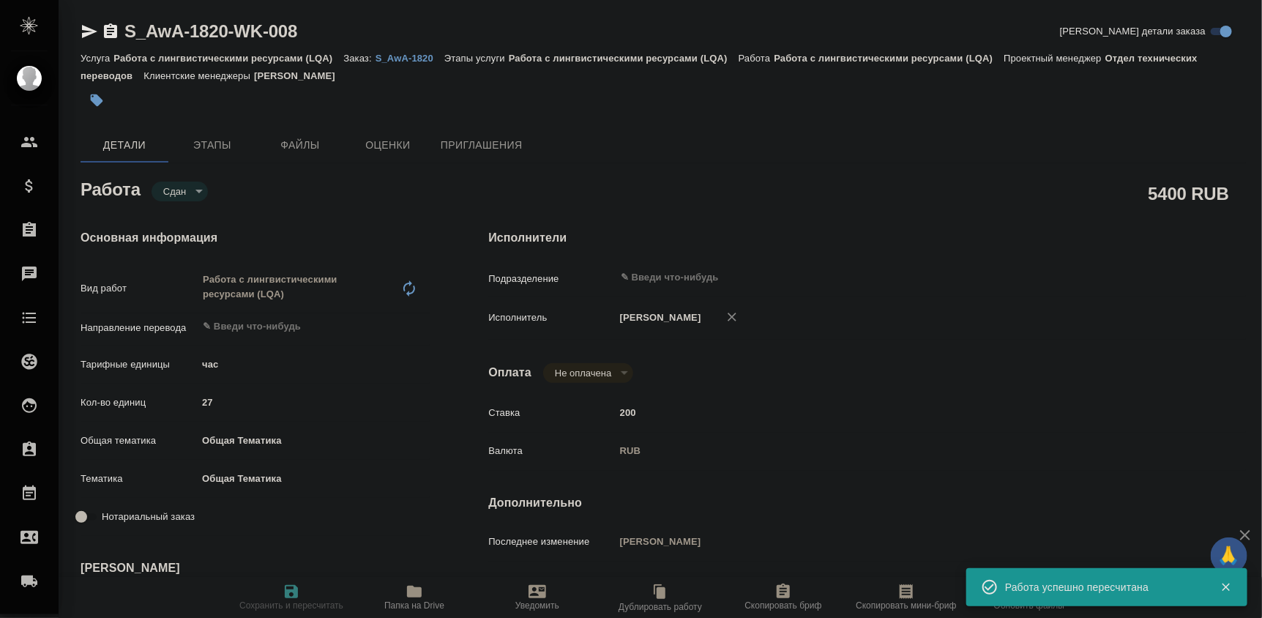
type textarea "x"
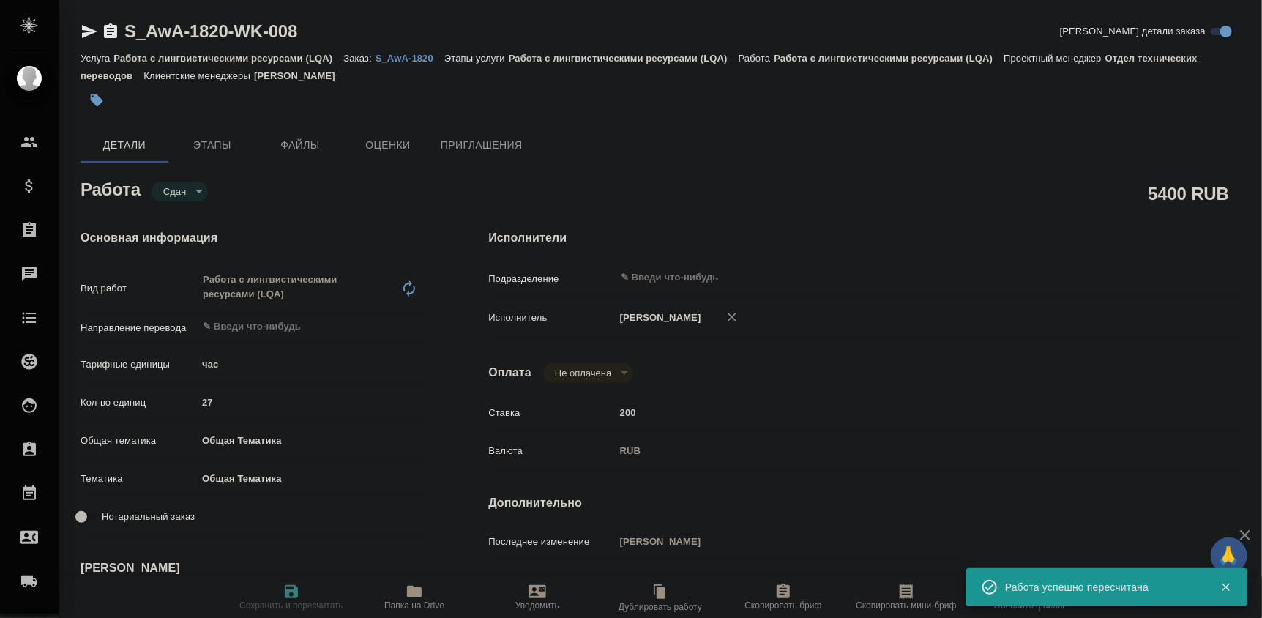
type textarea "x"
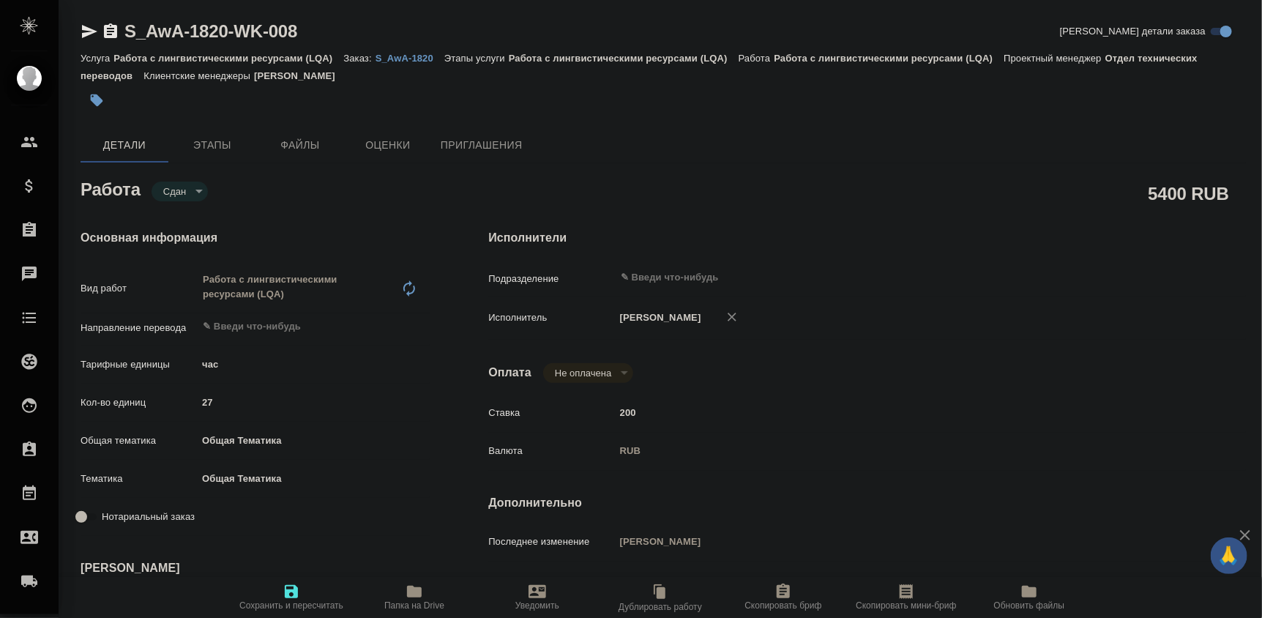
type input "closed"
type textarea "Работа с лингвистическими ресурсами (LQA)"
type textarea "x"
type input "5a8b1489cc6b4906c91bfd93"
type input "27"
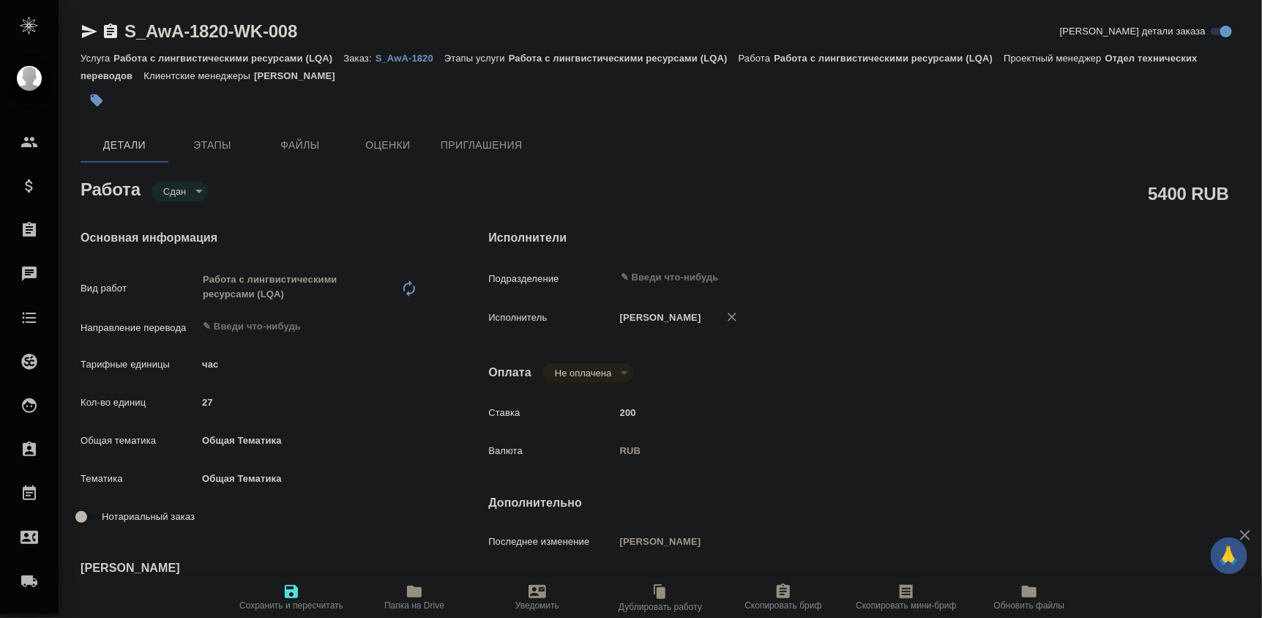
type input "obtem"
type input "6012b1ca196b0e5c9229a120"
type input "14.08.2025 17:54"
type input "16.08.2025 23:37"
type input "14.08.2025 18:03"
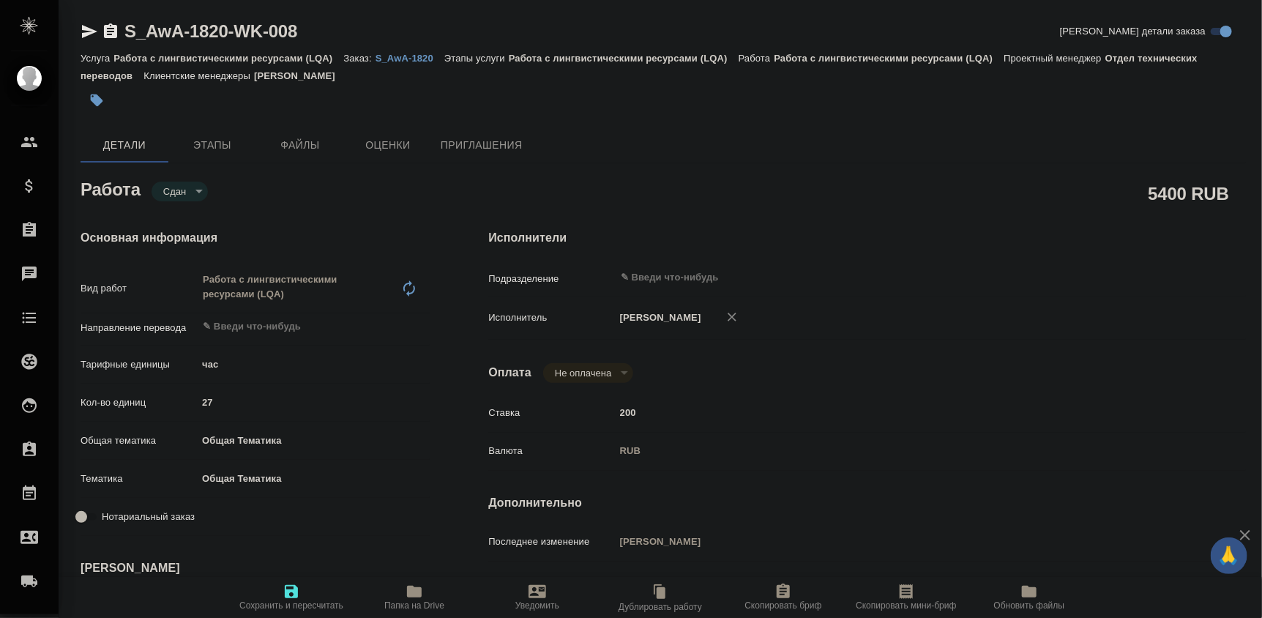
type input "16.08.2025 23:37"
type input "notPayed"
type input "200"
type input "RUB"
type input "[PERSON_NAME]"
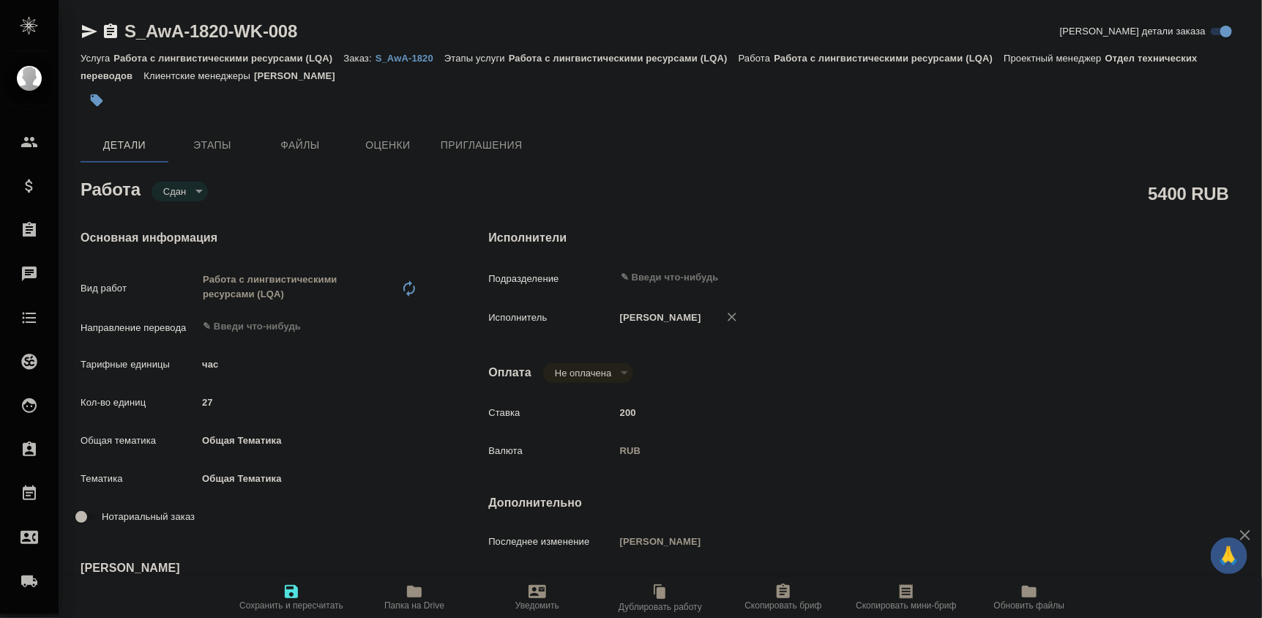
type textarea "Чистка ТМ Новартис, AWATERA Med."
type textarea "x"
type textarea "/Clients/Awatera/Orders/S_AwA-1820/LQA/S_AwA-1820-WK-008"
type textarea "x"
type input "S_AwA-1820"
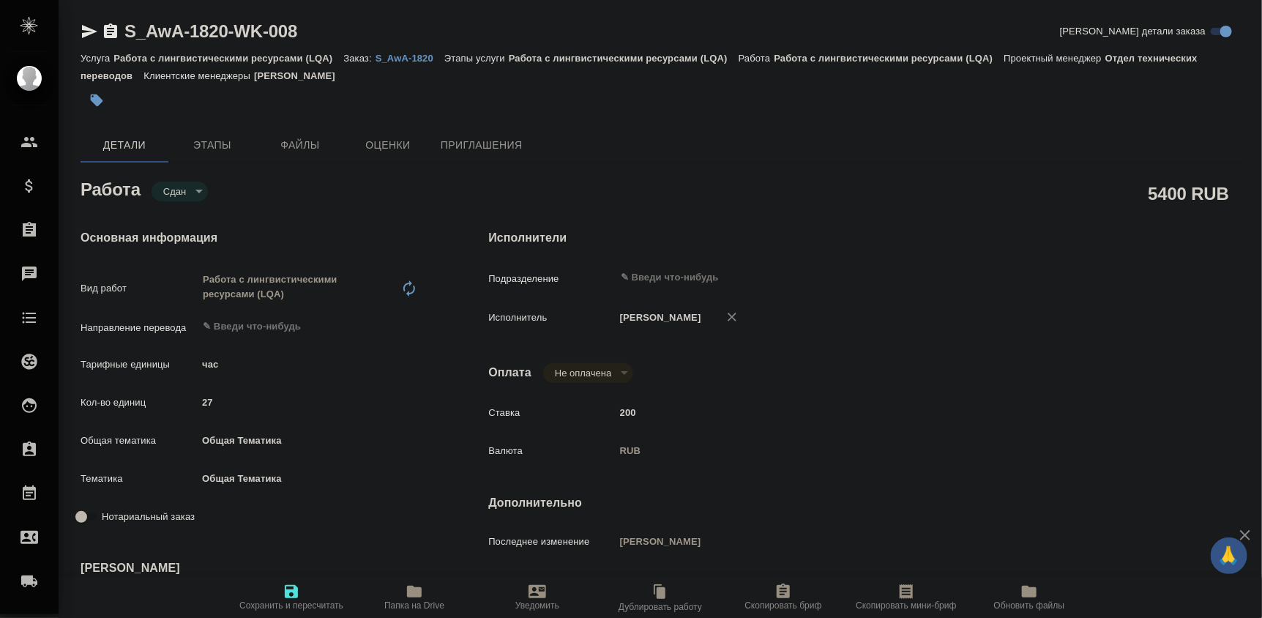
type input "Работа с лингвистическими ресурсами (LQA)"
type input "[PERSON_NAME]"
type input "/Clients/Awatera/Orders/S_AwA-1820"
type textarea "x"
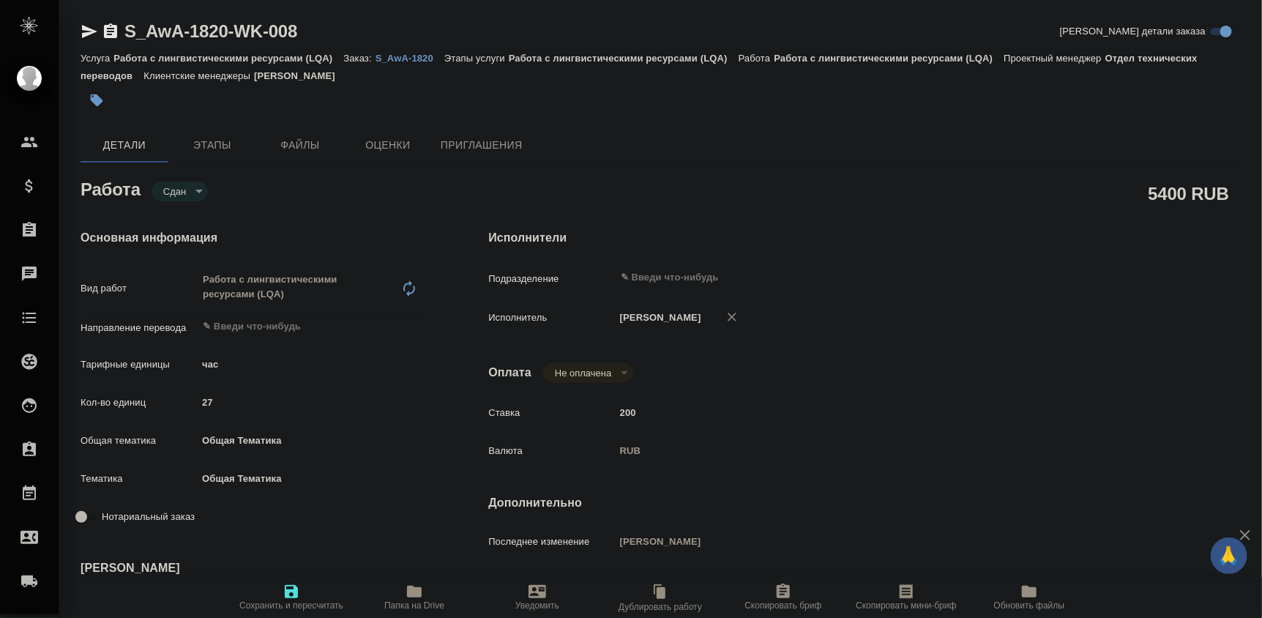
type textarea "x"
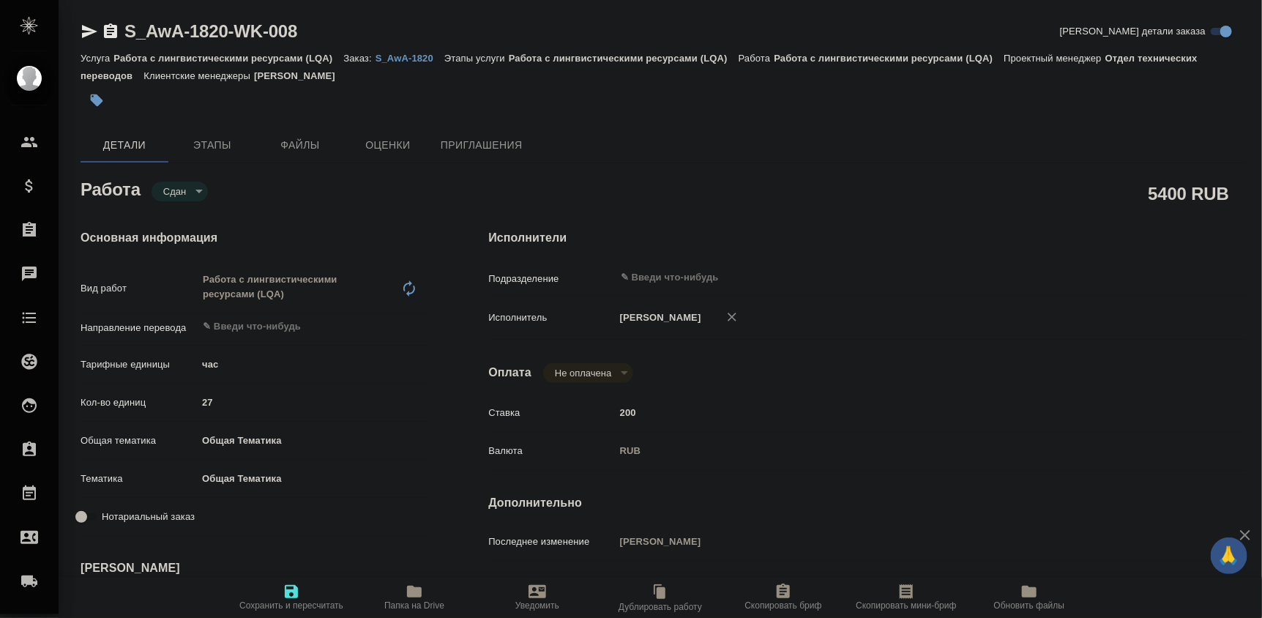
type textarea "x"
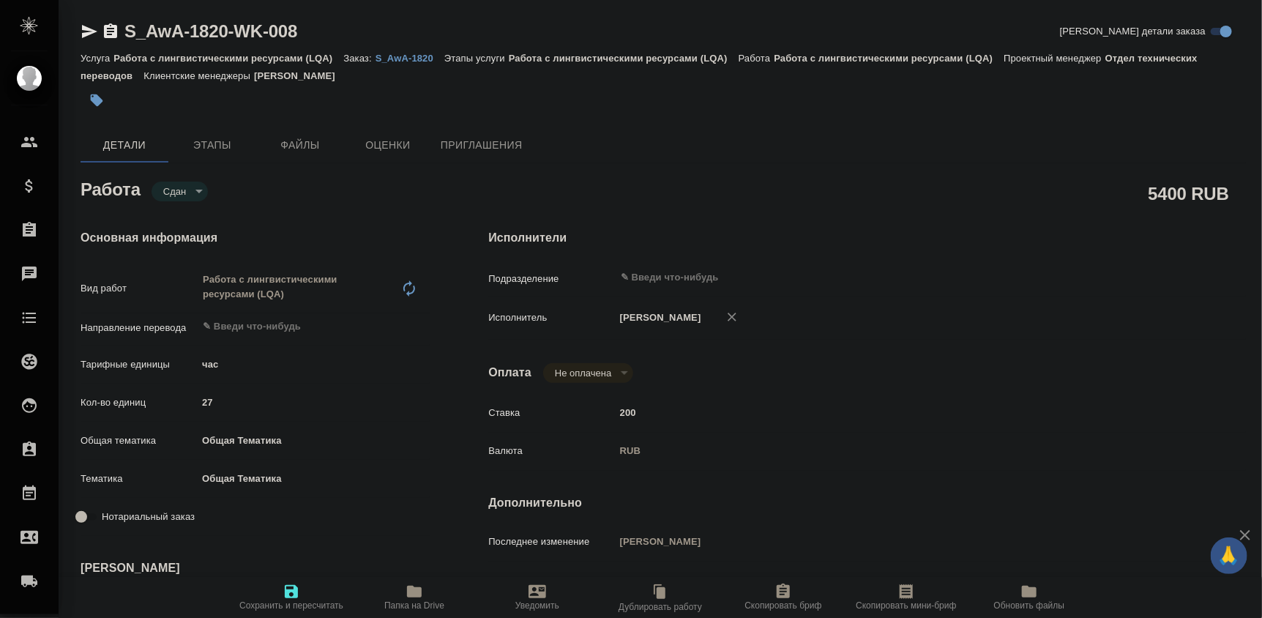
type textarea "x"
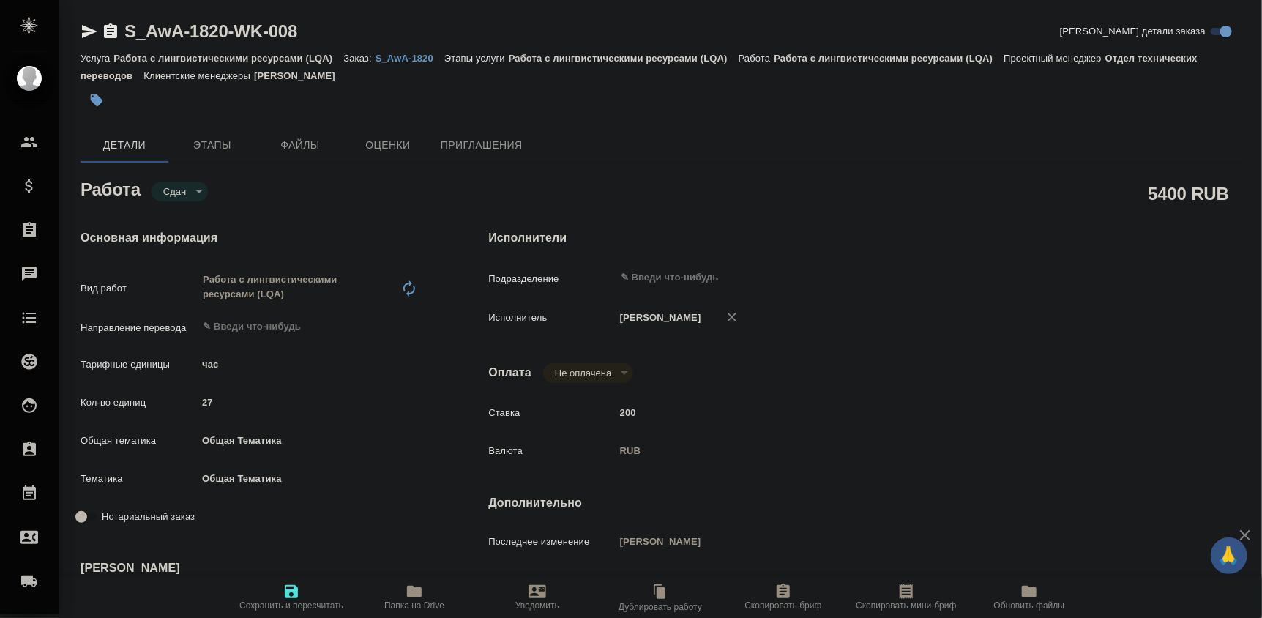
type textarea "x"
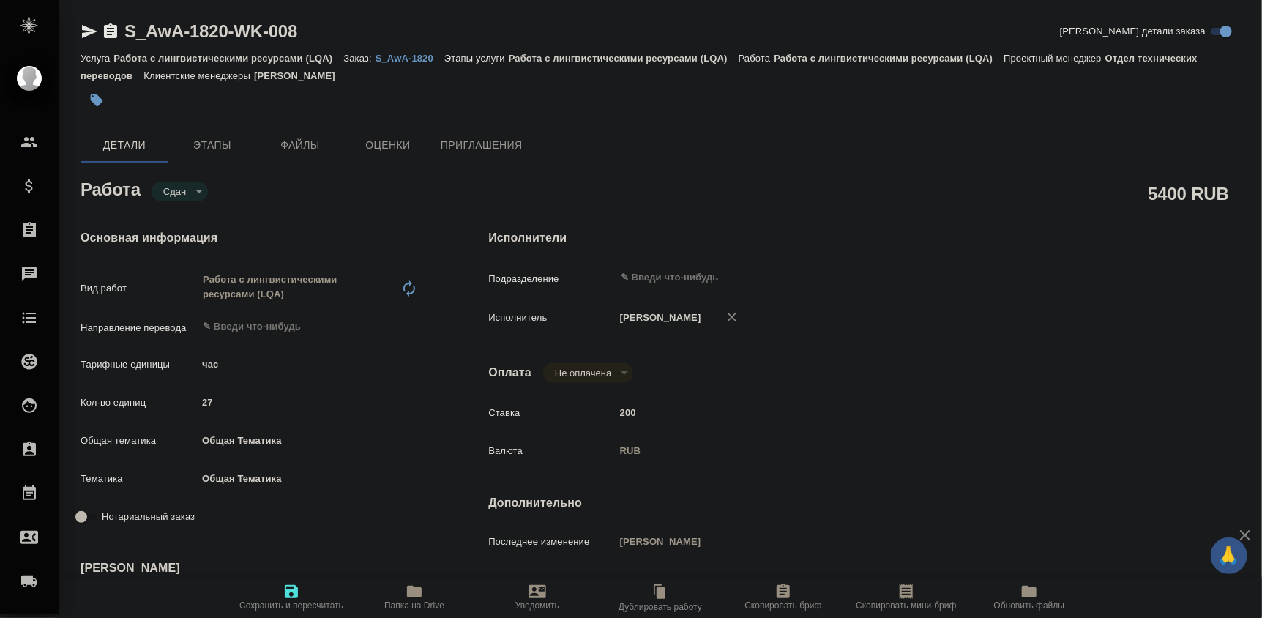
type textarea "x"
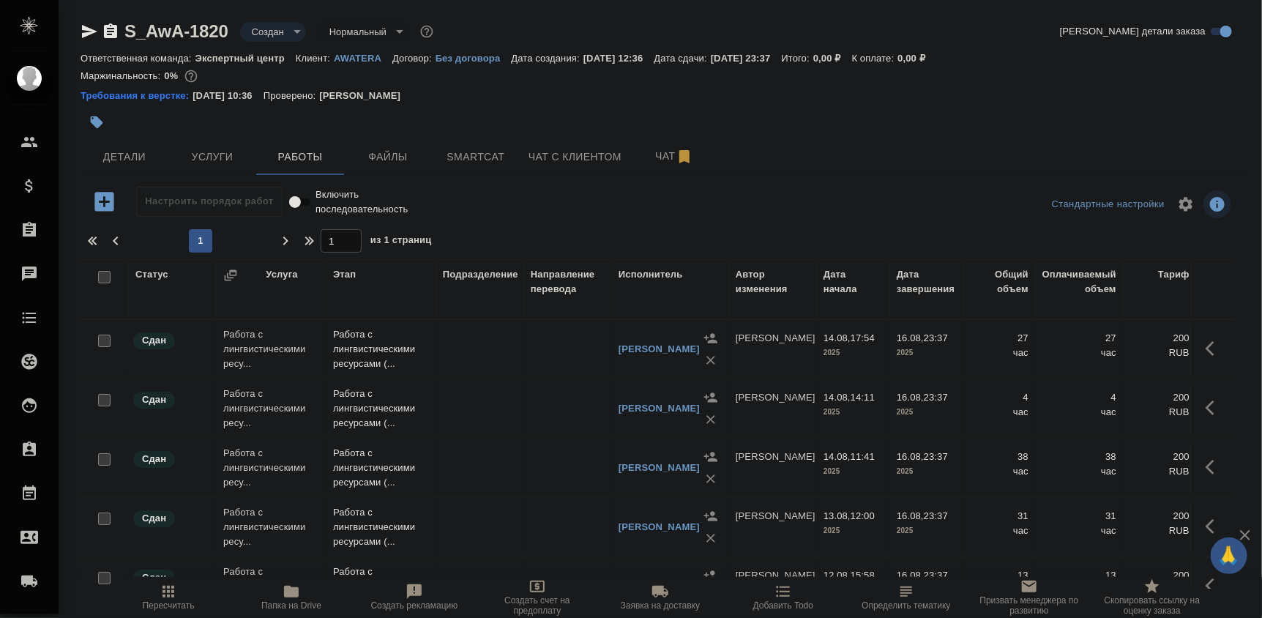
click at [96, 217] on div "Настроить порядок работ Включить последовательность" at bounding box center [275, 204] width 389 height 35
click at [96, 203] on icon "button" at bounding box center [103, 201] width 19 height 19
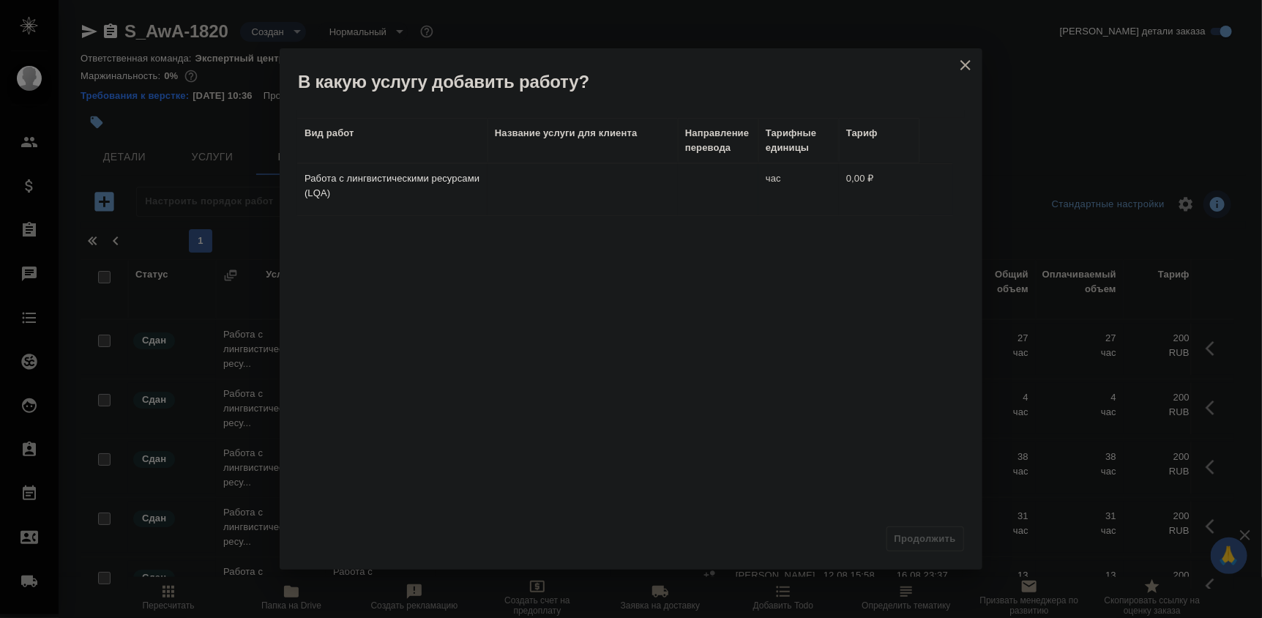
click at [933, 550] on div "Продолжить" at bounding box center [631, 544] width 703 height 51
click at [441, 176] on p "Работа с лингвистическими ресурсами (LQA)" at bounding box center [393, 185] width 176 height 29
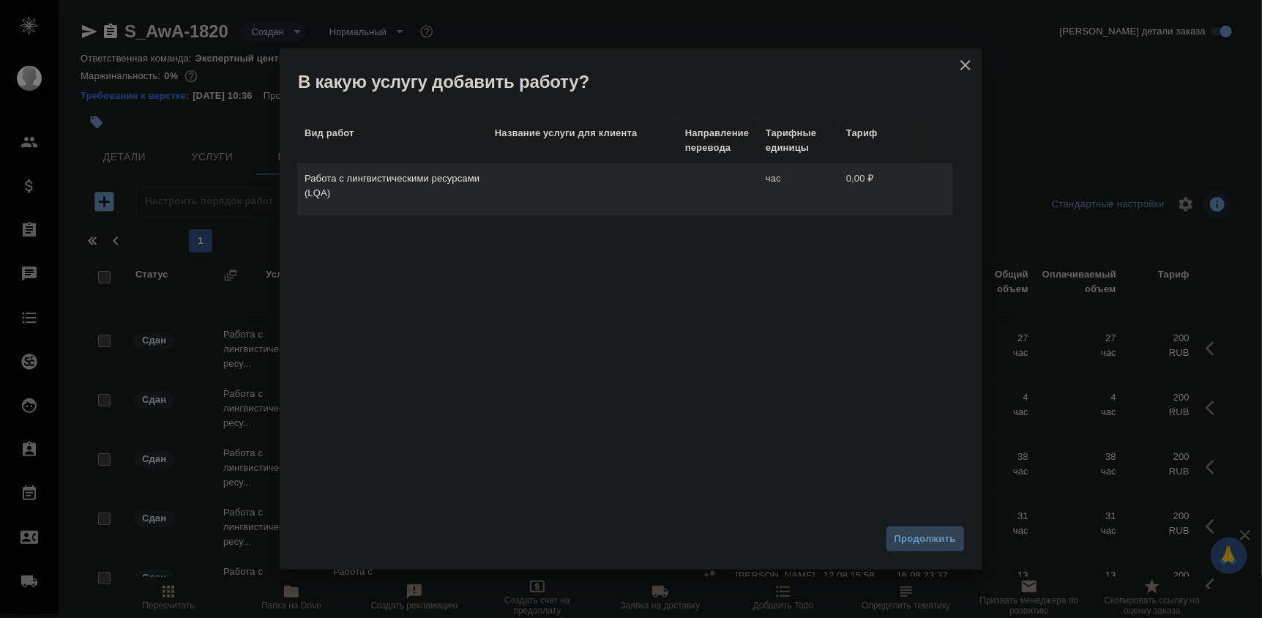
click at [922, 533] on span "Продолжить" at bounding box center [925, 539] width 61 height 17
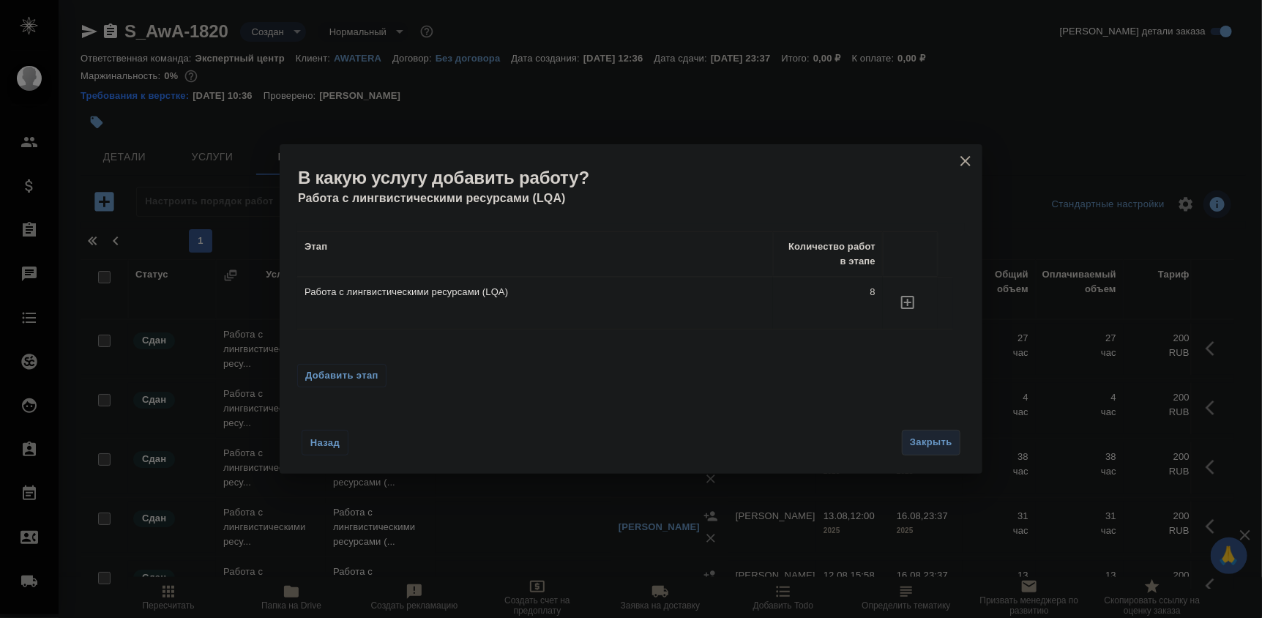
click at [917, 462] on div "Назад Закрыть" at bounding box center [631, 433] width 703 height 81
click at [934, 449] on span "Закрыть" at bounding box center [931, 442] width 42 height 17
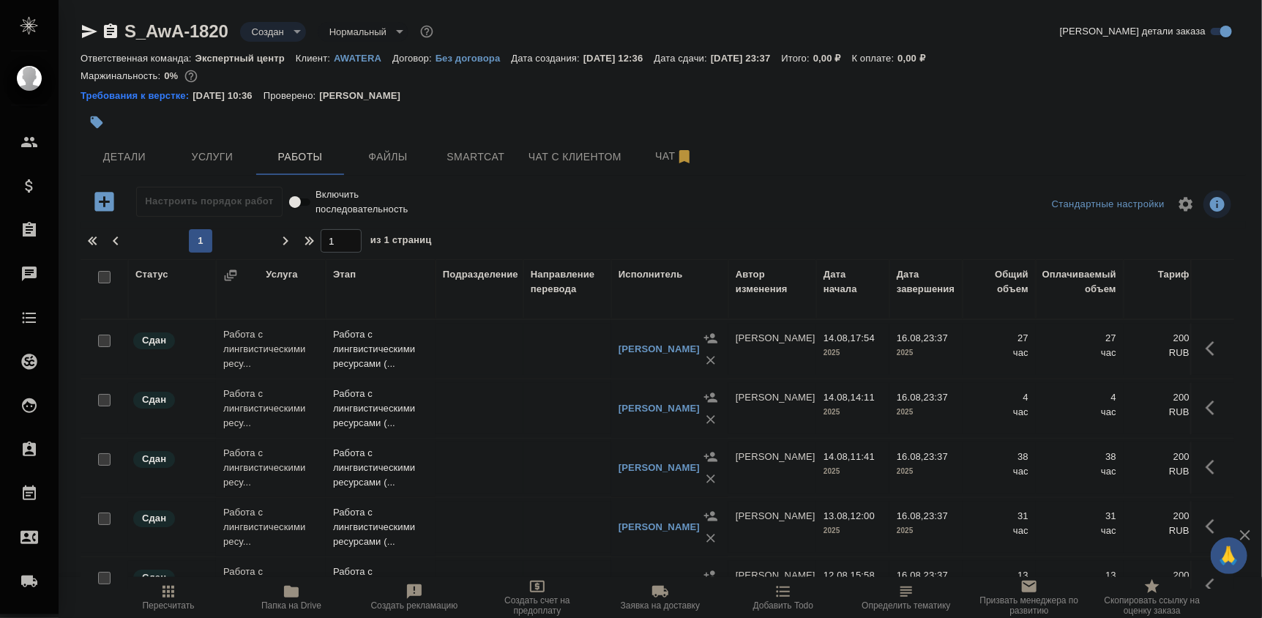
click at [102, 204] on icon "button" at bounding box center [103, 201] width 19 height 19
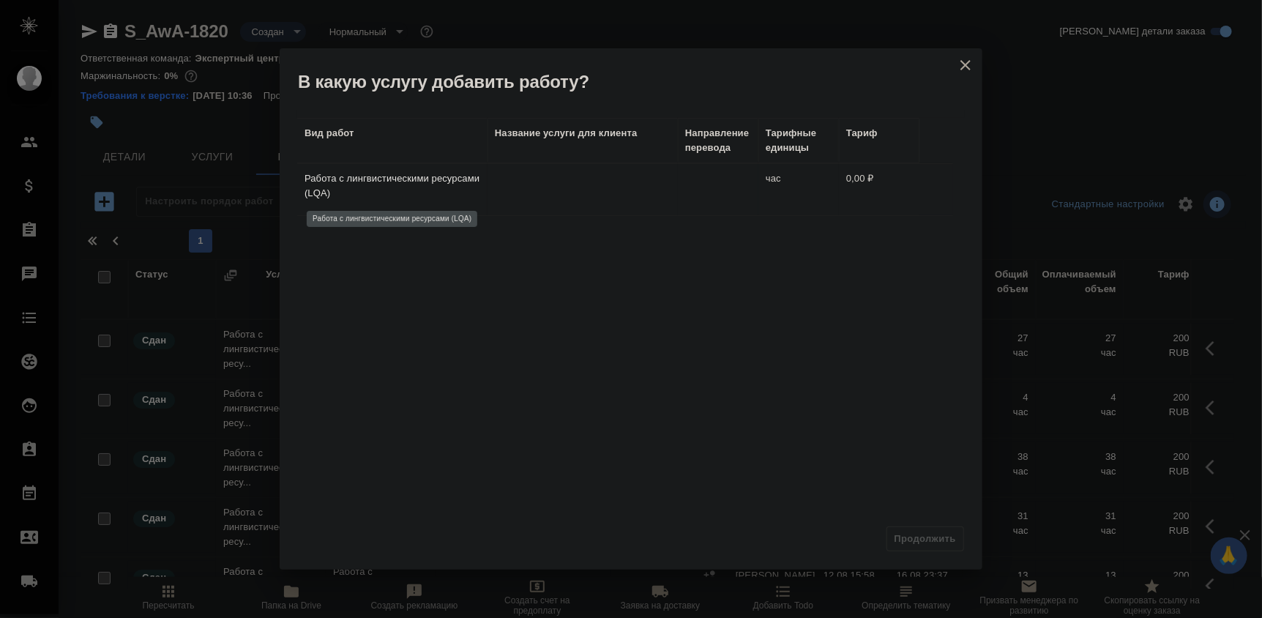
click at [403, 183] on p "Работа с лингвистическими ресурсами (LQA)" at bounding box center [393, 185] width 176 height 29
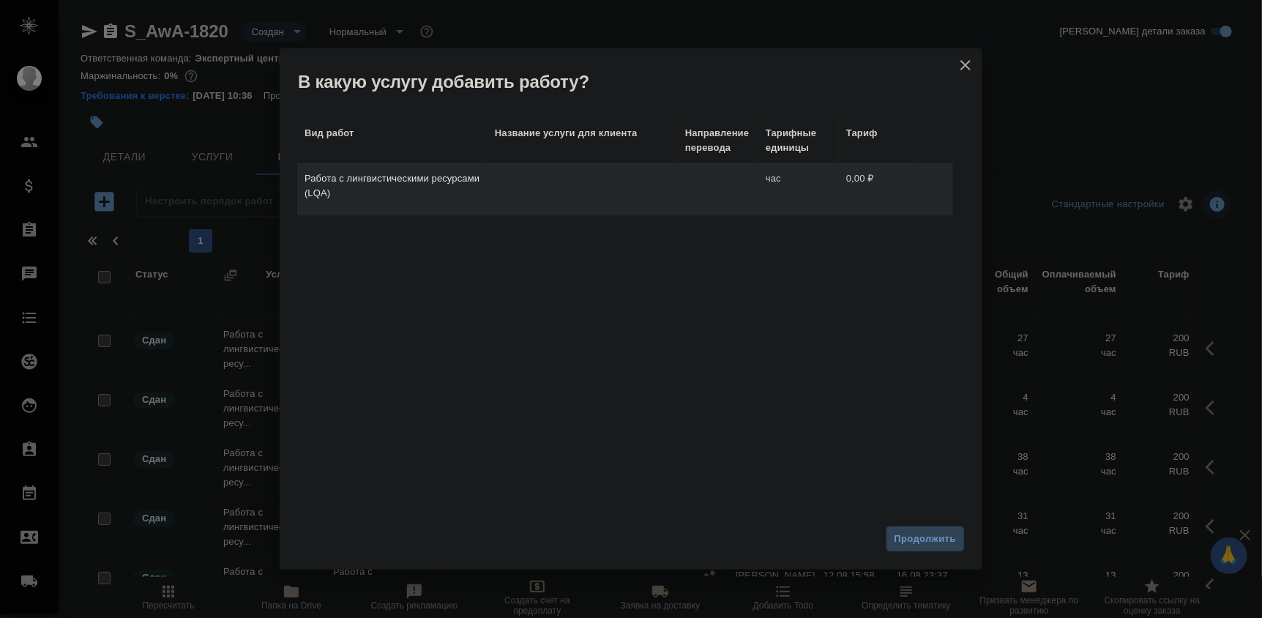
click at [923, 538] on span "Продолжить" at bounding box center [925, 539] width 61 height 17
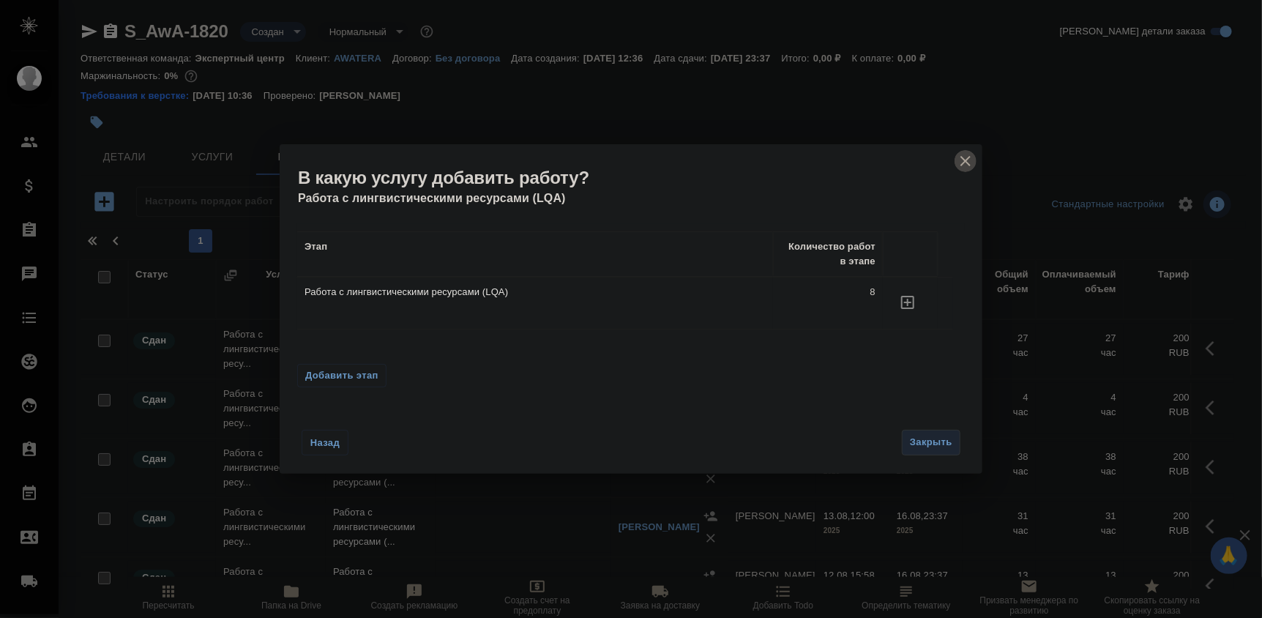
click at [957, 160] on icon "close" at bounding box center [966, 161] width 18 height 18
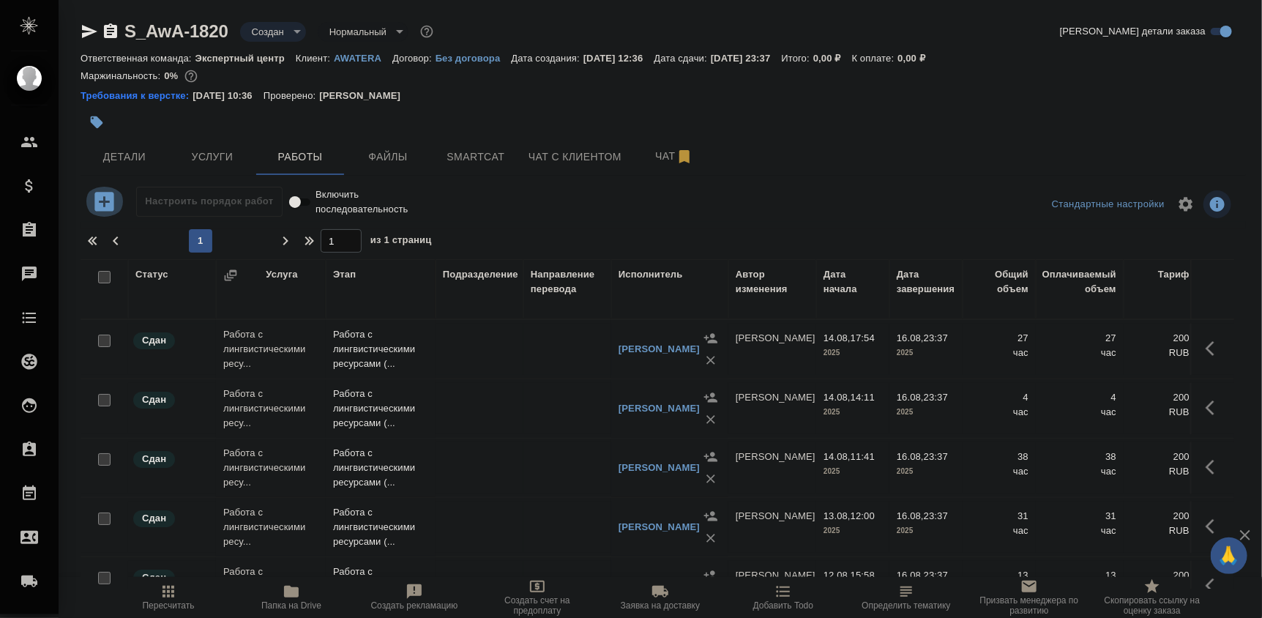
click at [102, 204] on icon "button" at bounding box center [105, 202] width 26 height 26
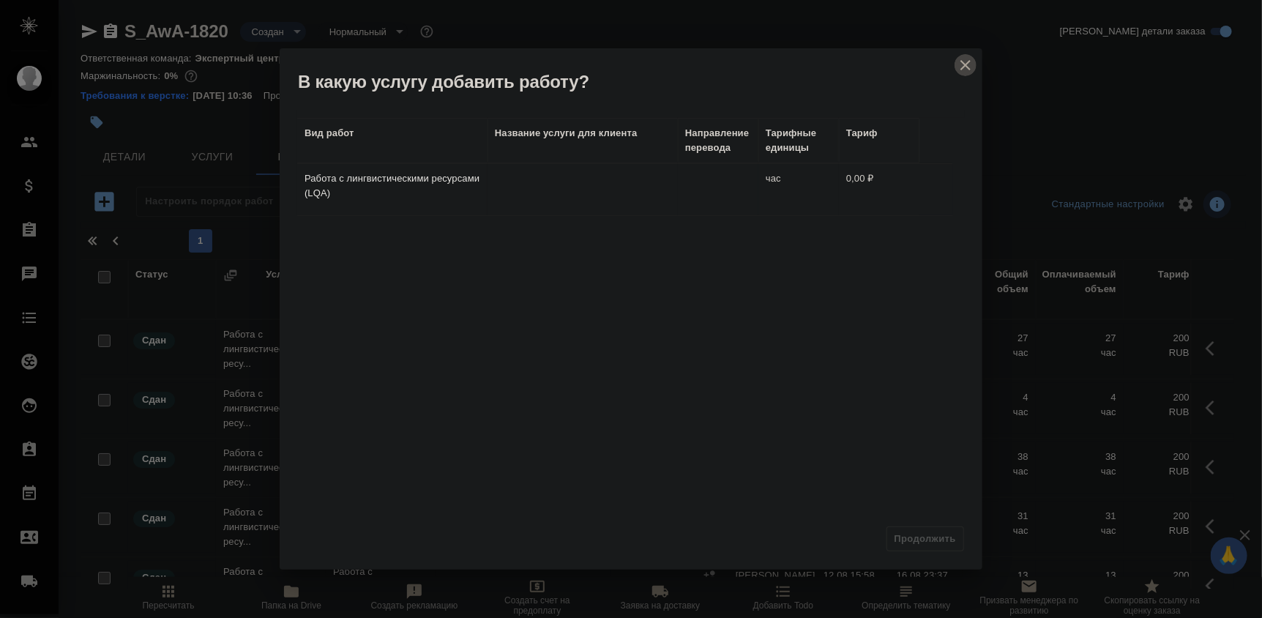
click at [966, 67] on icon "close" at bounding box center [966, 65] width 18 height 18
